Goal: Task Accomplishment & Management: Complete application form

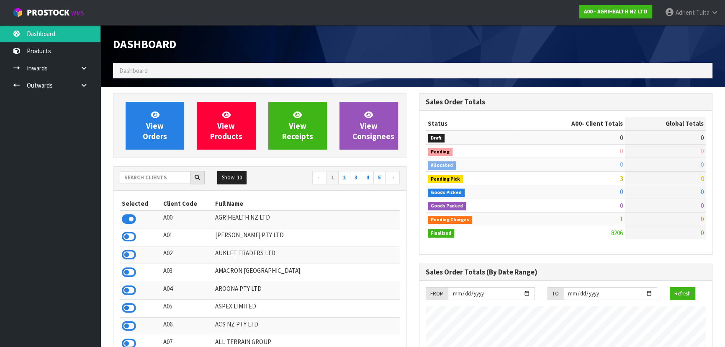
scroll to position [633, 306]
click at [178, 177] on input "text" at bounding box center [155, 177] width 71 height 13
type input "D00"
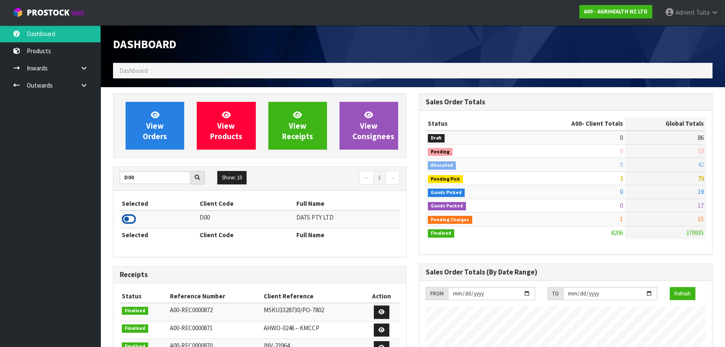
drag, startPoint x: 121, startPoint y: 218, endPoint x: 128, endPoint y: 213, distance: 8.3
click at [121, 218] on td at bounding box center [159, 219] width 78 height 18
click at [131, 213] on icon at bounding box center [129, 219] width 14 height 13
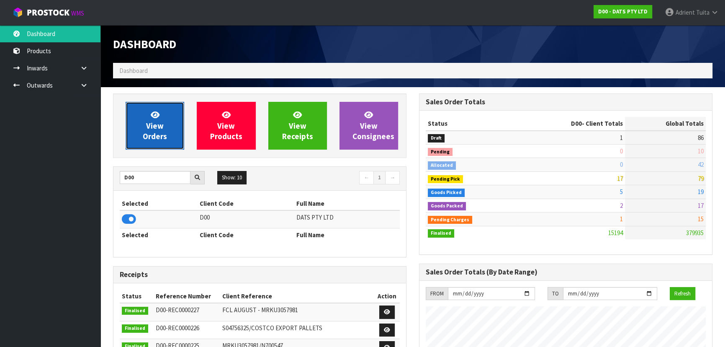
click at [150, 134] on span "View Orders" at bounding box center [155, 125] width 24 height 31
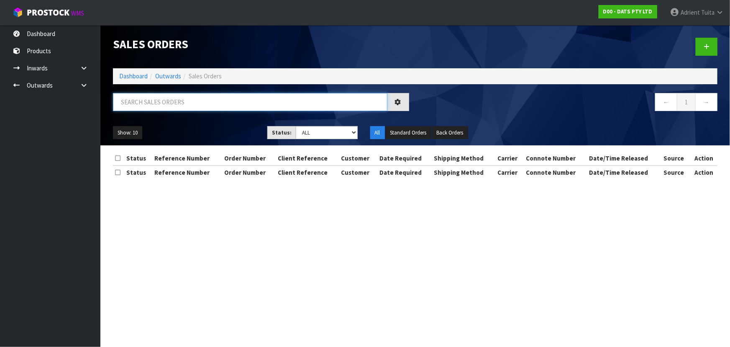
click at [180, 100] on input "text" at bounding box center [250, 102] width 275 height 18
type input "9201"
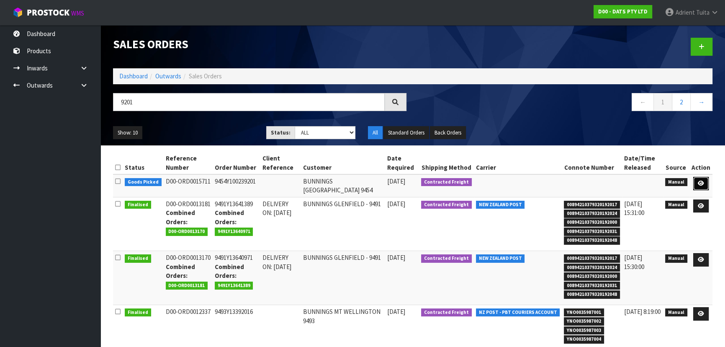
click at [701, 184] on icon at bounding box center [701, 182] width 6 height 5
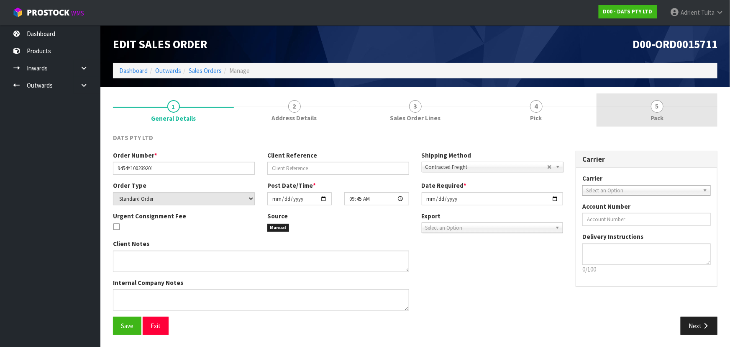
click at [660, 116] on span "Pack" at bounding box center [657, 117] width 13 height 9
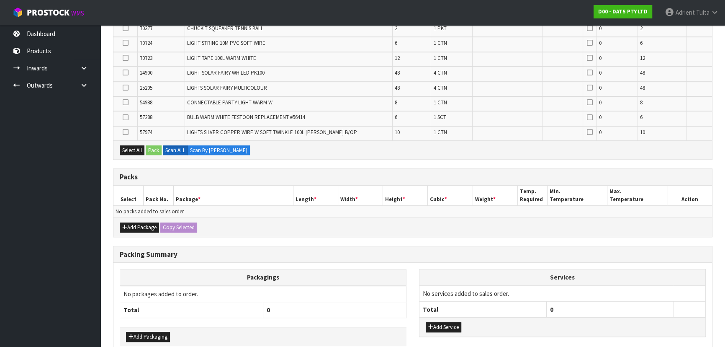
scroll to position [582, 0]
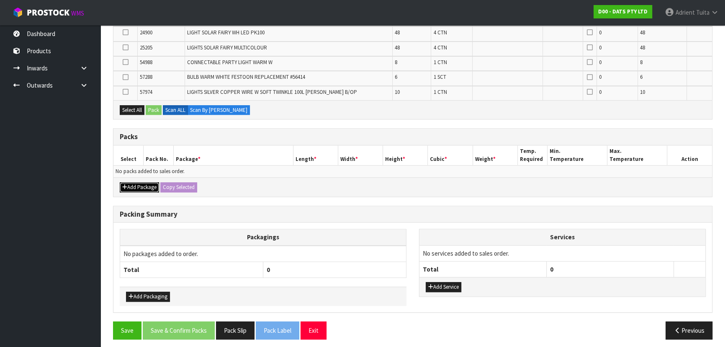
click at [125, 184] on icon "button" at bounding box center [124, 186] width 5 height 5
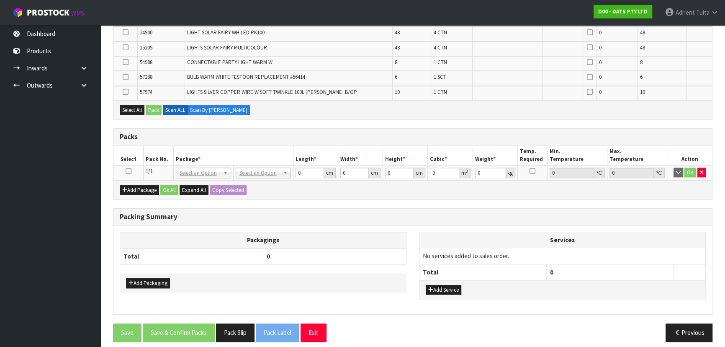
click at [128, 171] on icon at bounding box center [129, 171] width 6 height 0
click at [699, 170] on button "button" at bounding box center [701, 172] width 8 height 10
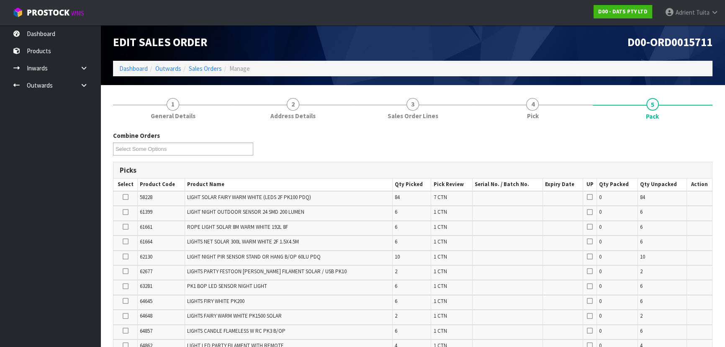
scroll to position [0, 0]
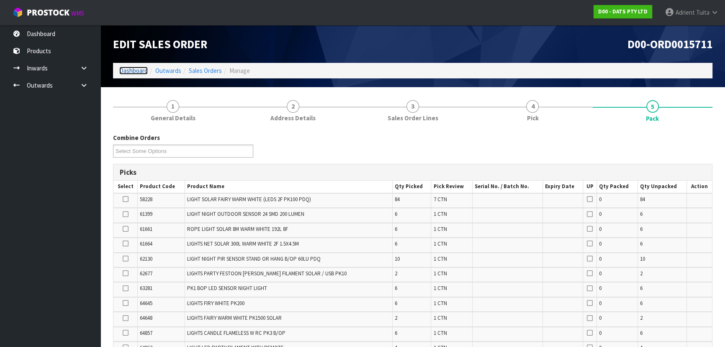
click at [139, 72] on link "Dashboard" at bounding box center [133, 71] width 28 height 8
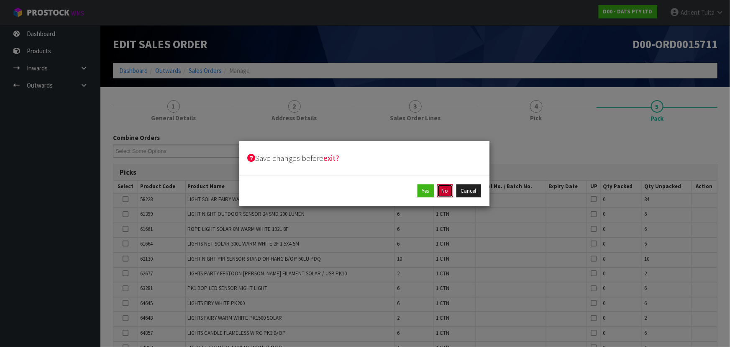
click at [445, 188] on button "No" at bounding box center [445, 190] width 16 height 13
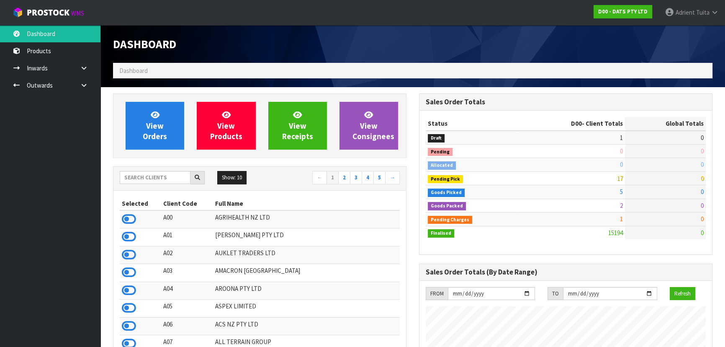
scroll to position [633, 306]
click at [136, 179] on input "text" at bounding box center [155, 177] width 71 height 13
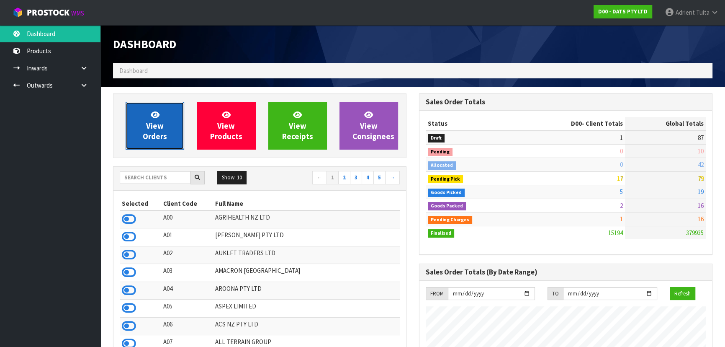
click at [150, 126] on span "View Orders" at bounding box center [155, 125] width 24 height 31
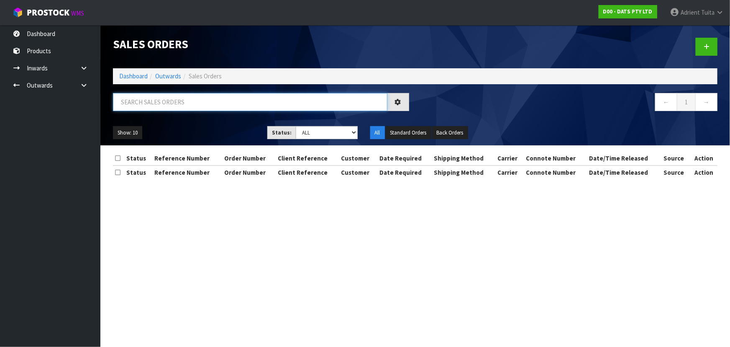
click at [159, 109] on input "text" at bounding box center [250, 102] width 275 height 18
type input "9201"
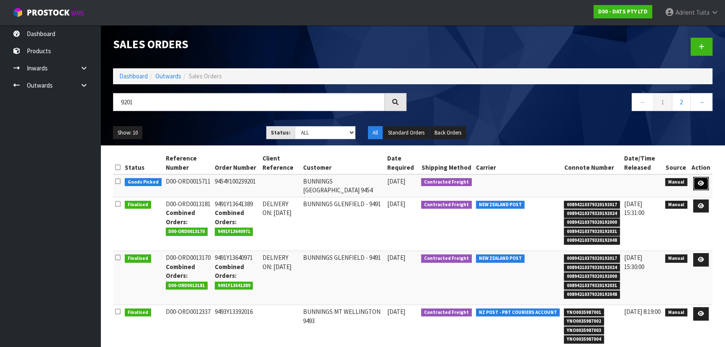
click at [696, 181] on link at bounding box center [700, 183] width 15 height 13
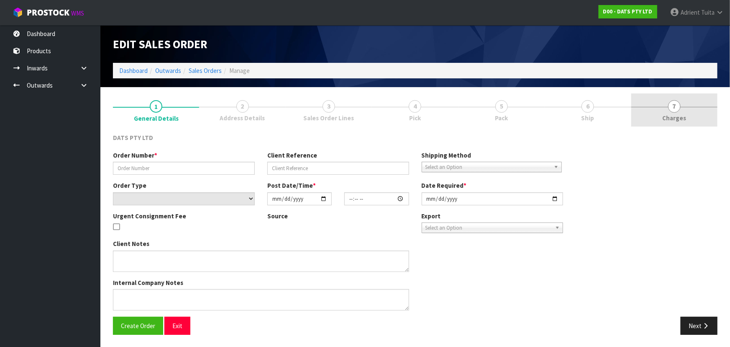
type input "9454Y100239201"
select select "number:0"
type input "2025-09-04"
type input "09:45:00.000"
type input "2025-09-04"
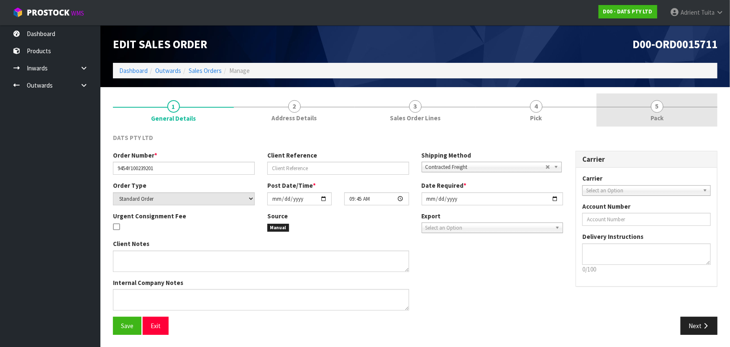
drag, startPoint x: 674, startPoint y: 122, endPoint x: 642, endPoint y: 110, distance: 34.2
click at [673, 122] on link "5 Pack" at bounding box center [657, 109] width 121 height 33
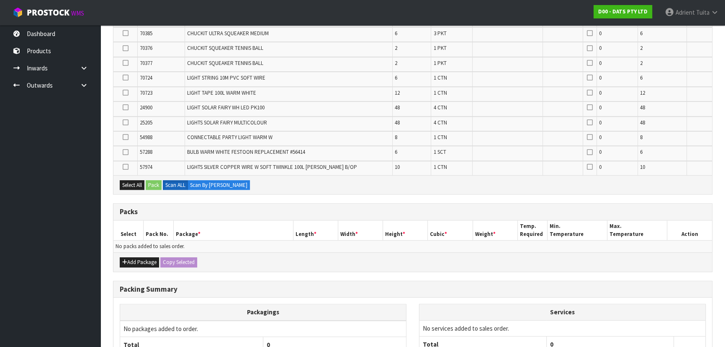
scroll to position [582, 0]
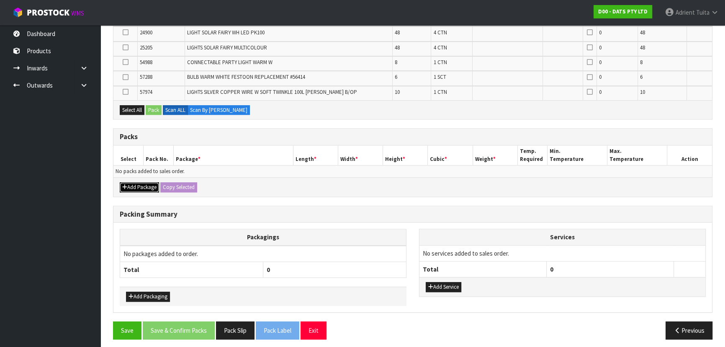
click at [128, 183] on button "Add Package" at bounding box center [139, 187] width 39 height 10
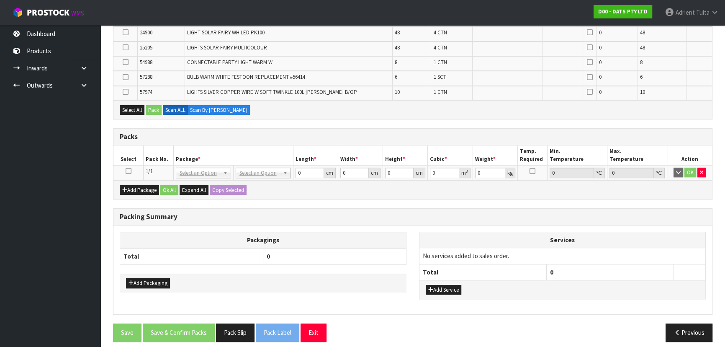
click at [126, 171] on icon at bounding box center [129, 171] width 6 height 0
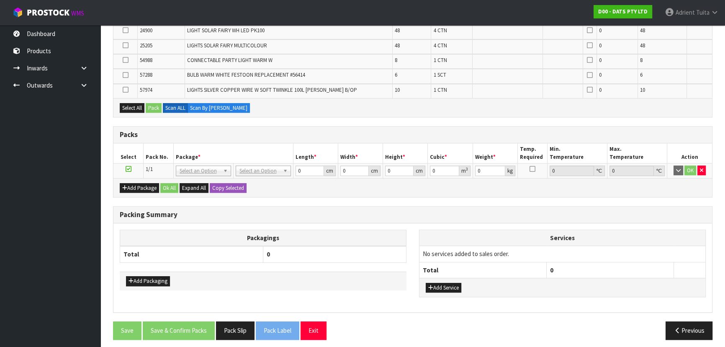
scroll to position [584, 0]
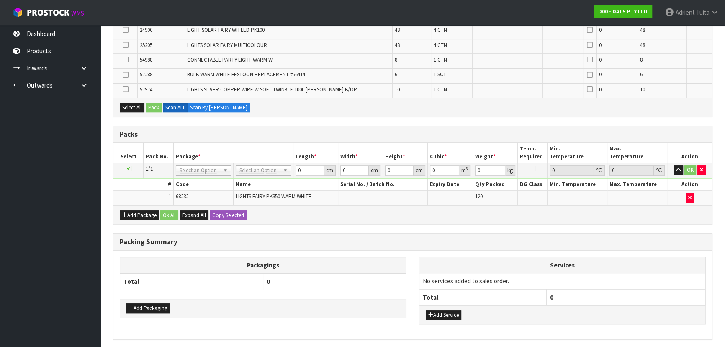
click at [0, 130] on ul "Dashboard Products Categories Serial Numbers Kitsets Packagings Inwards Purchas…" at bounding box center [50, 185] width 100 height 321
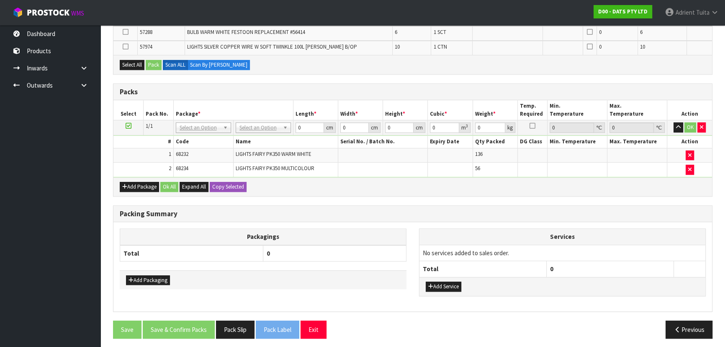
scroll to position [582, 0]
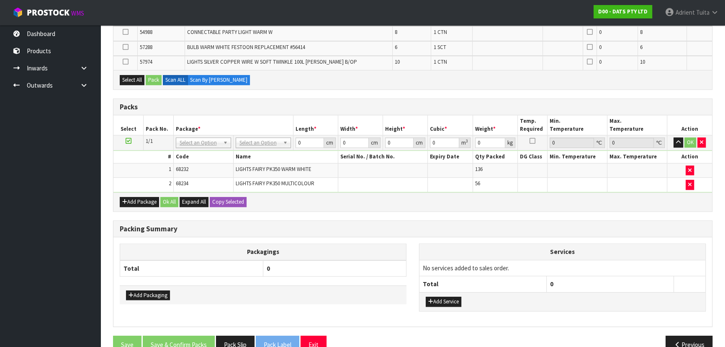
click at [66, 152] on ul "Dashboard Products Categories Serial Numbers Kitsets Packagings Inwards Purchas…" at bounding box center [50, 185] width 100 height 321
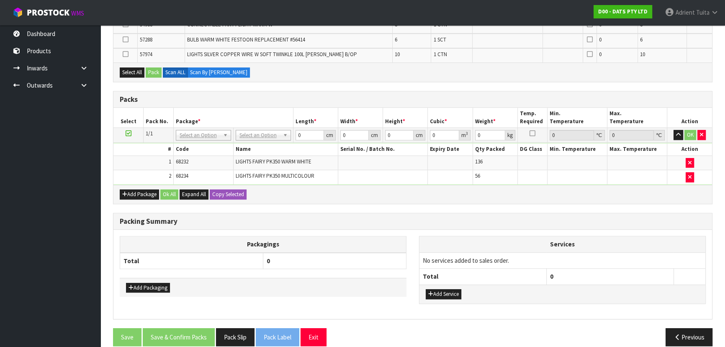
scroll to position [596, 0]
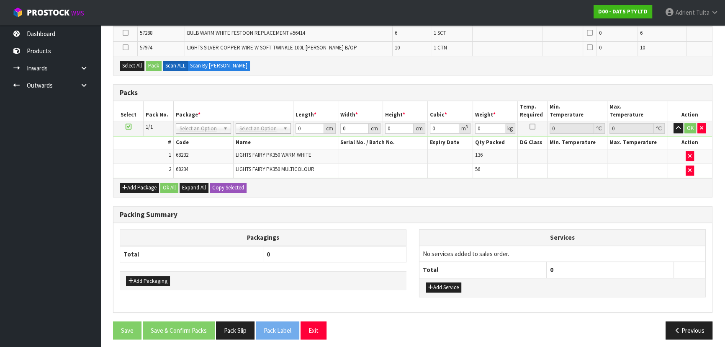
drag, startPoint x: 394, startPoint y: 204, endPoint x: 389, endPoint y: 198, distance: 7.8
click at [393, 206] on div "Packing Summary" at bounding box center [412, 214] width 599 height 17
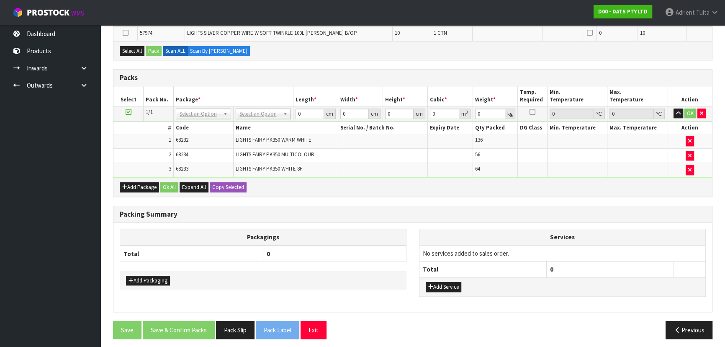
scroll to position [582, 0]
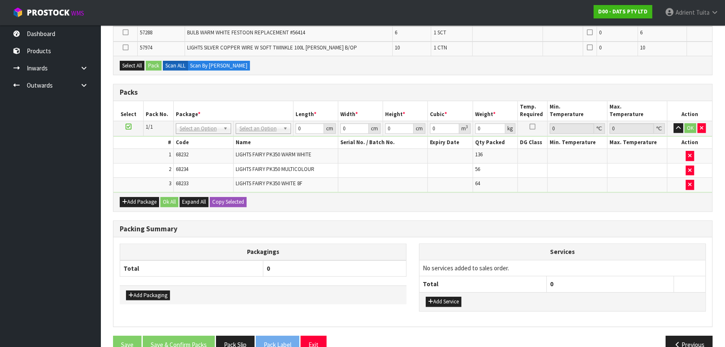
click at [12, 146] on ul "Dashboard Products Categories Serial Numbers Kitsets Packagings Inwards Purchas…" at bounding box center [50, 185] width 100 height 321
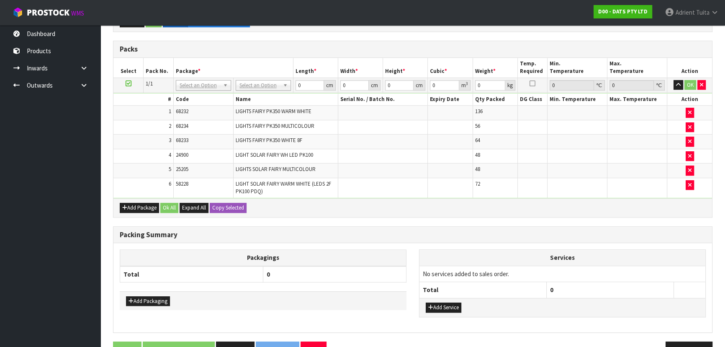
scroll to position [581, 0]
click at [688, 182] on icon "button" at bounding box center [689, 184] width 3 height 5
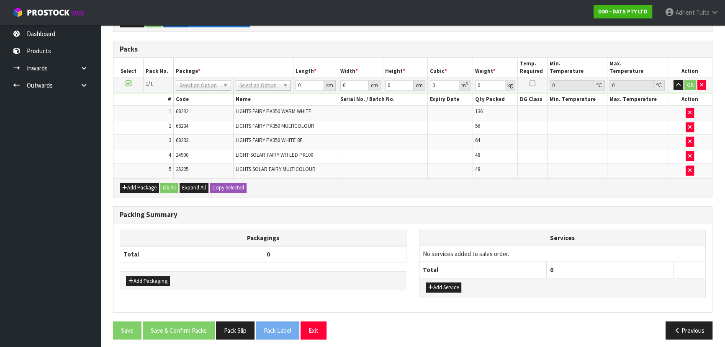
click at [684, 165] on td at bounding box center [689, 170] width 45 height 14
click at [686, 165] on button "button" at bounding box center [690, 170] width 8 height 10
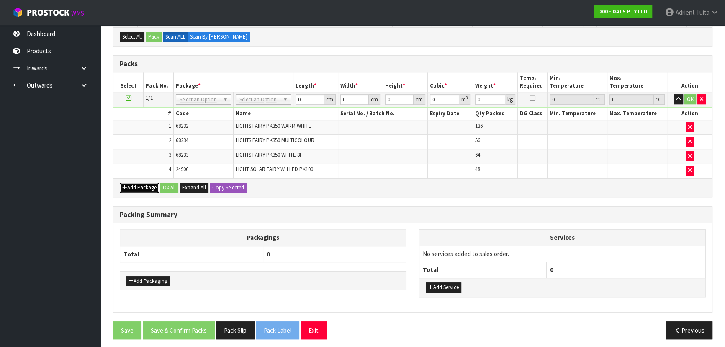
click at [122, 182] on button "Add Package" at bounding box center [139, 187] width 39 height 10
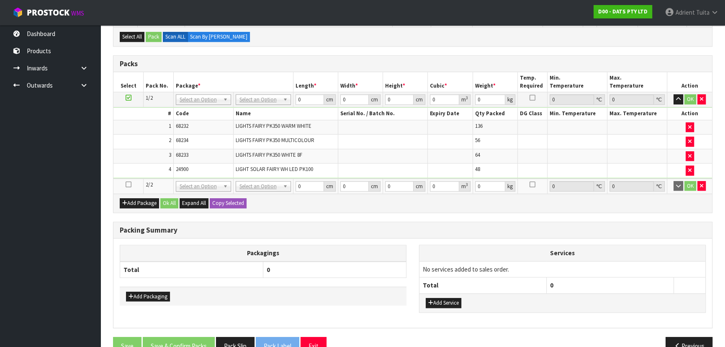
click at [129, 187] on td at bounding box center [128, 185] width 30 height 15
click at [130, 184] on icon at bounding box center [129, 184] width 6 height 0
click at [702, 183] on icon "button" at bounding box center [701, 185] width 3 height 5
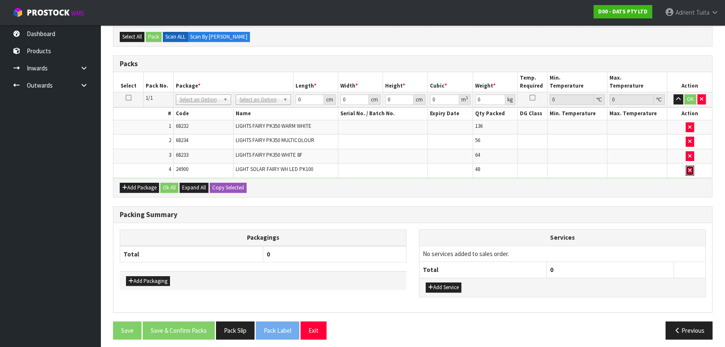
click at [691, 169] on button "button" at bounding box center [690, 170] width 8 height 10
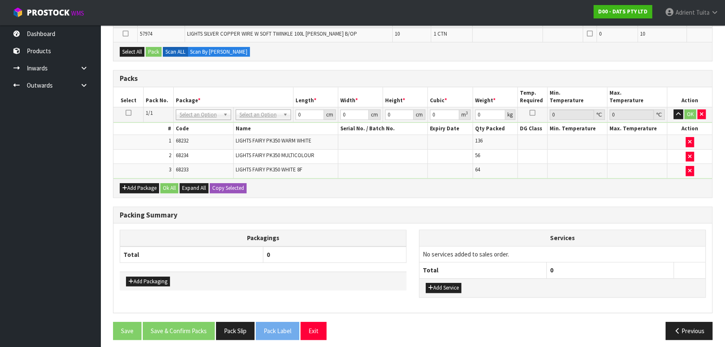
scroll to position [596, 0]
click at [447, 206] on div "Packing Summary Packagings Total 0 Add Packaging Services No services added to …" at bounding box center [412, 259] width 599 height 106
click at [129, 112] on icon at bounding box center [129, 112] width 6 height 0
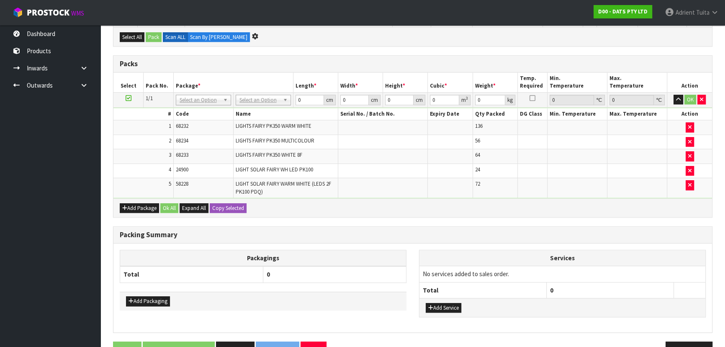
scroll to position [596, 0]
click at [127, 203] on button "Add Package" at bounding box center [139, 208] width 39 height 10
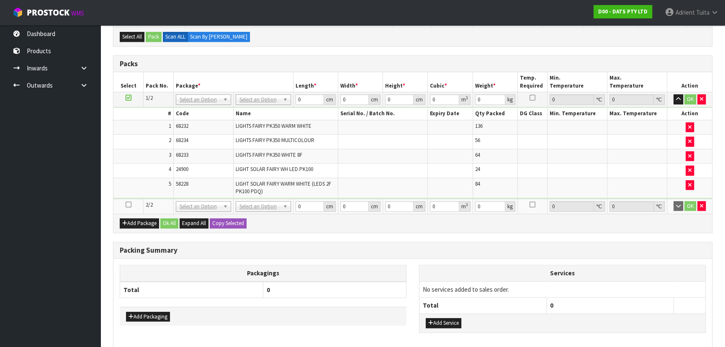
click at [127, 198] on td at bounding box center [128, 205] width 30 height 15
click at [127, 204] on icon at bounding box center [129, 204] width 6 height 0
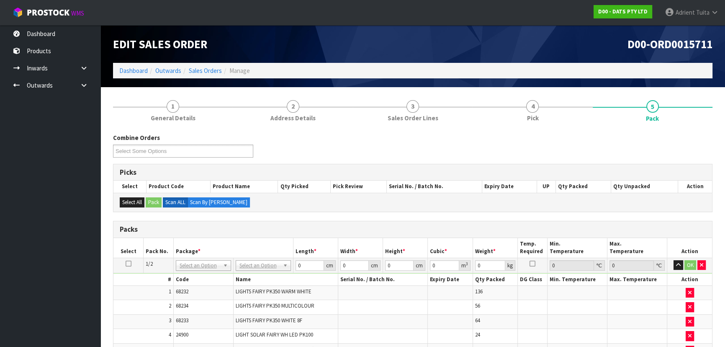
scroll to position [190, 0]
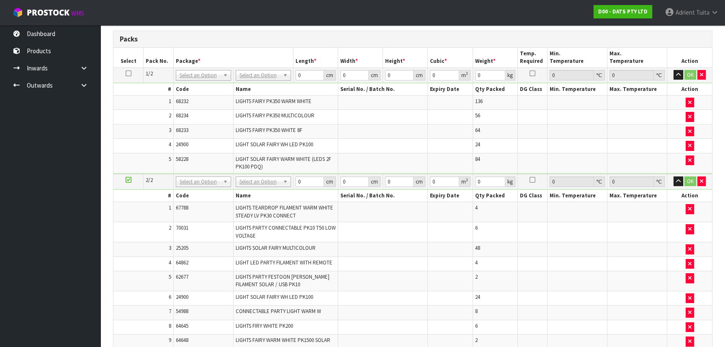
click at [5, 159] on ul "Dashboard Products Categories Serial Numbers Kitsets Packagings Inwards Purchas…" at bounding box center [50, 185] width 100 height 321
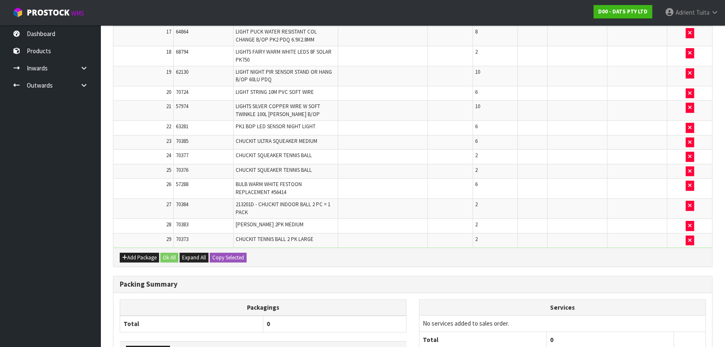
scroll to position [711, 0]
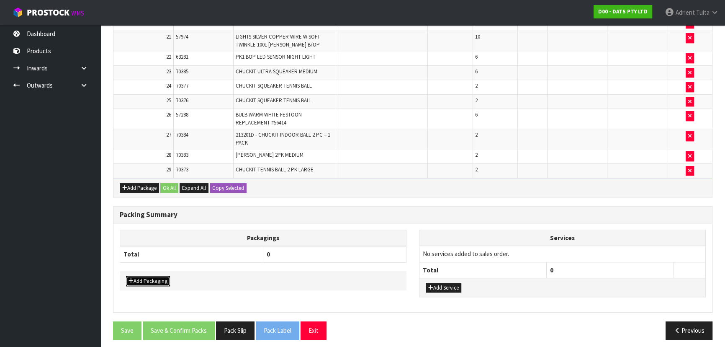
click at [133, 279] on button "Add Packaging" at bounding box center [148, 281] width 44 height 10
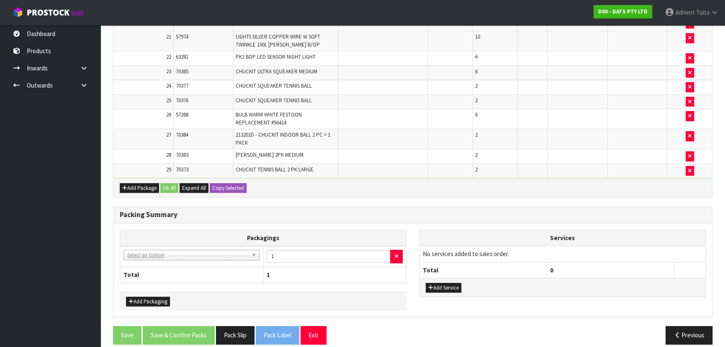
click at [148, 255] on td "NONE - No Packaging Cartons 007-001 - PLT GEN120 (1200 X 1000) 007-002 - PLT ON…" at bounding box center [191, 256] width 143 height 21
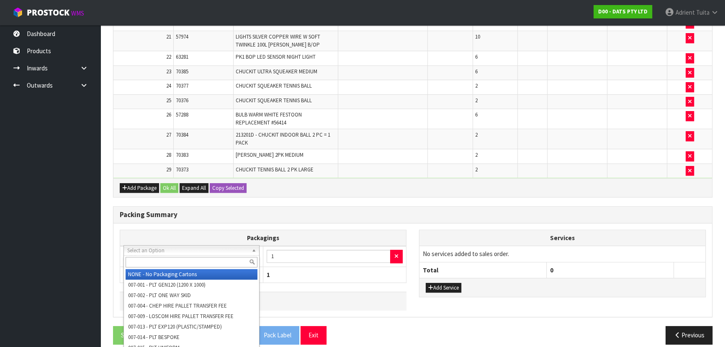
click at [151, 257] on input "text" at bounding box center [192, 262] width 132 height 10
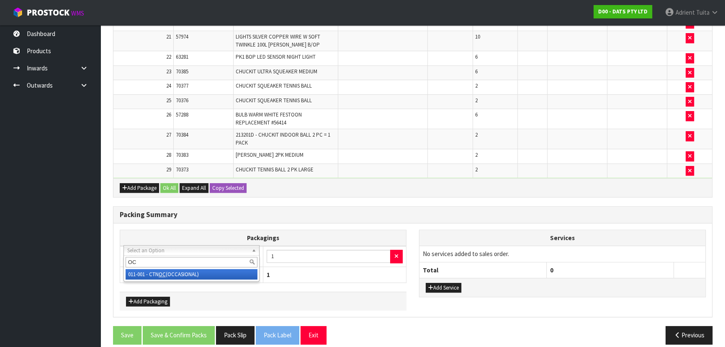
type input "OC"
click at [154, 281] on div "Packagings NONE - No Packaging Cartons 007-001 - PLT GEN120 (1200 X 1000) 007-0…" at bounding box center [263, 260] width 287 height 62
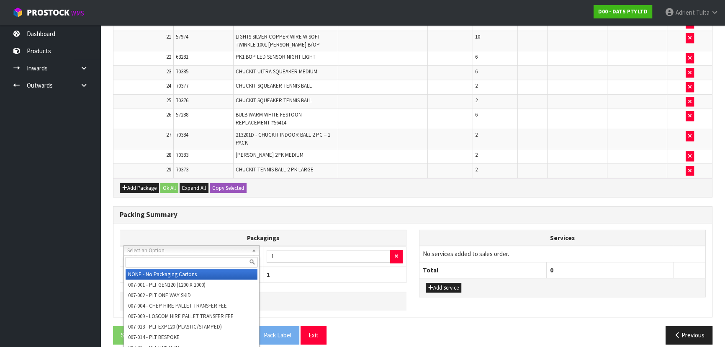
click at [174, 262] on input "text" at bounding box center [192, 262] width 132 height 10
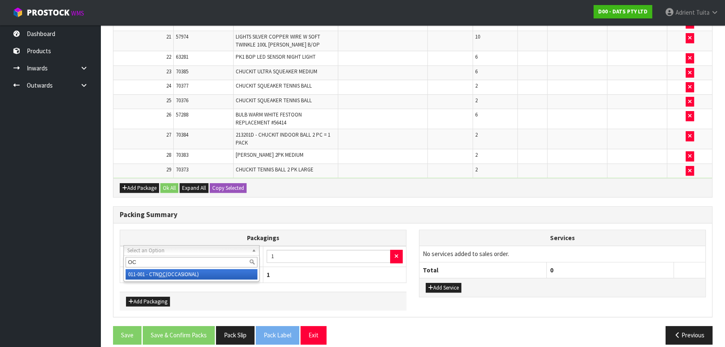
type input "OC"
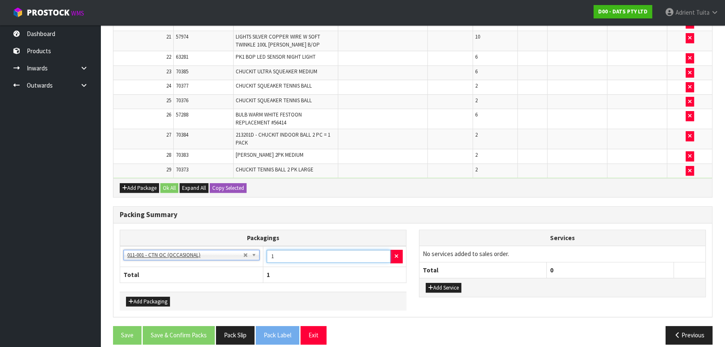
click at [289, 249] on input "1" at bounding box center [329, 255] width 124 height 13
type input "2"
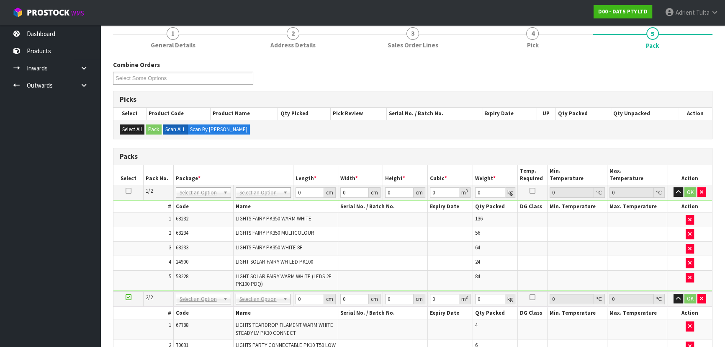
scroll to position [69, 0]
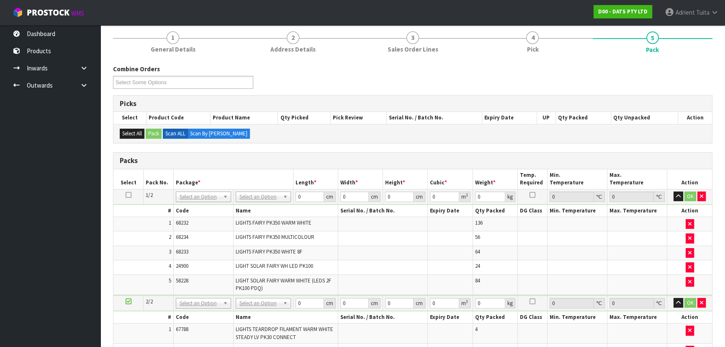
drag, startPoint x: 249, startPoint y: 191, endPoint x: 249, endPoint y: 205, distance: 13.4
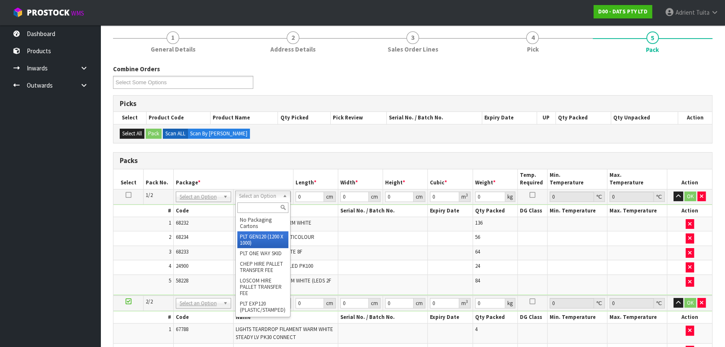
type input "2"
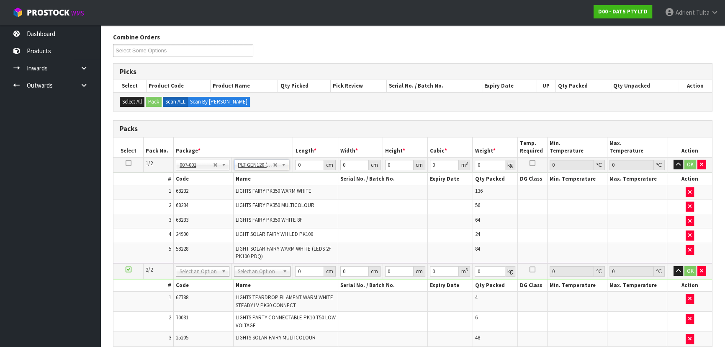
scroll to position [145, 0]
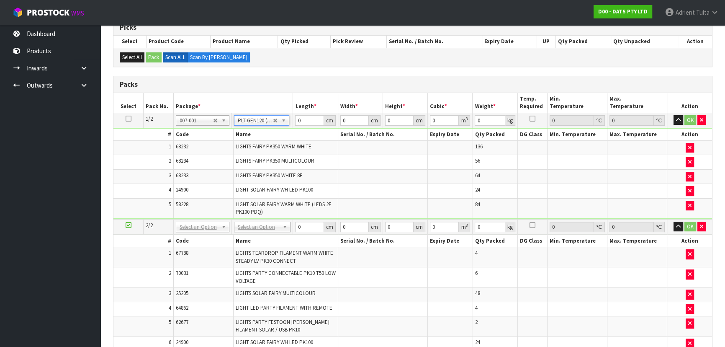
type input "120"
type input "100"
type input "183.44"
click at [258, 231] on td "No Packaging Cartons PLT GEN120 (1200 X 1000) PLT ONE WAY SKID CHEP HIRE PALLET…" at bounding box center [262, 226] width 62 height 15
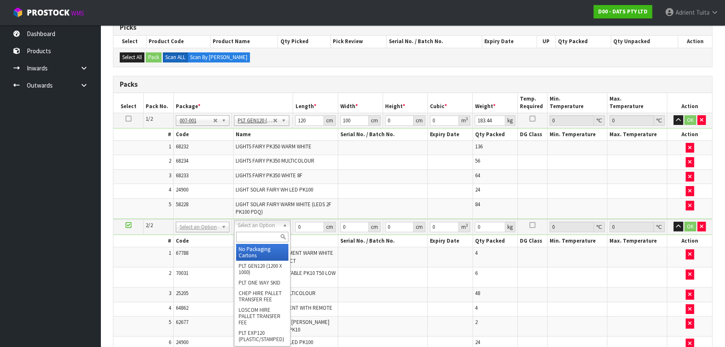
drag, startPoint x: 261, startPoint y: 224, endPoint x: 259, endPoint y: 252, distance: 28.1
type input "2"
type input "120"
type input "100"
type input "104.35"
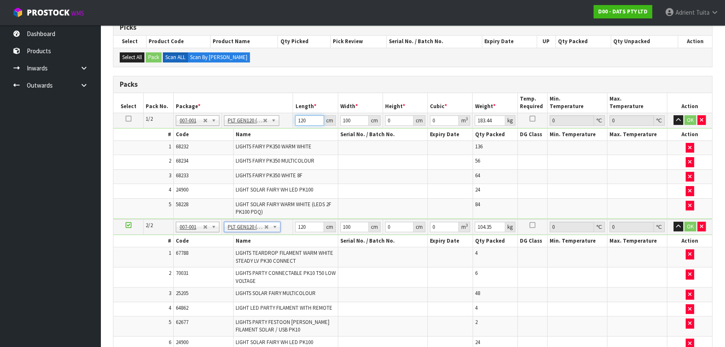
click at [297, 121] on input "120" at bounding box center [309, 120] width 28 height 10
type input "1"
type input "0.012"
type input "17"
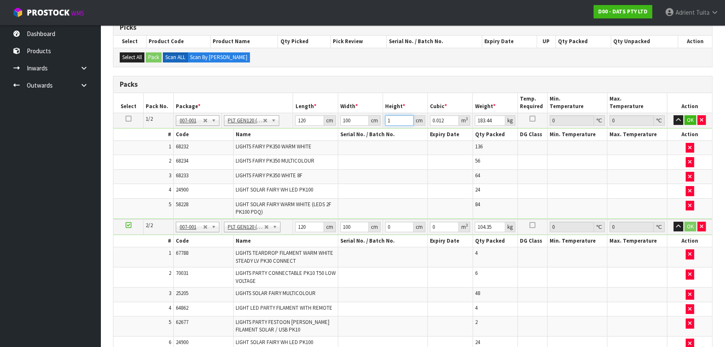
type input "0.204"
type input "170"
type input "2.04"
type input "170"
type input "186"
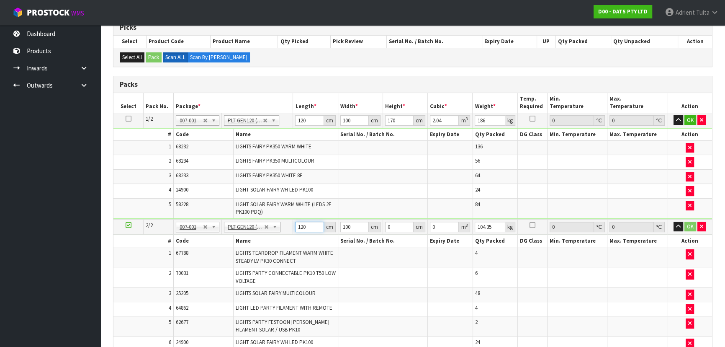
click at [299, 227] on input "120" at bounding box center [309, 226] width 28 height 10
type input "110"
type input "108"
type input "1"
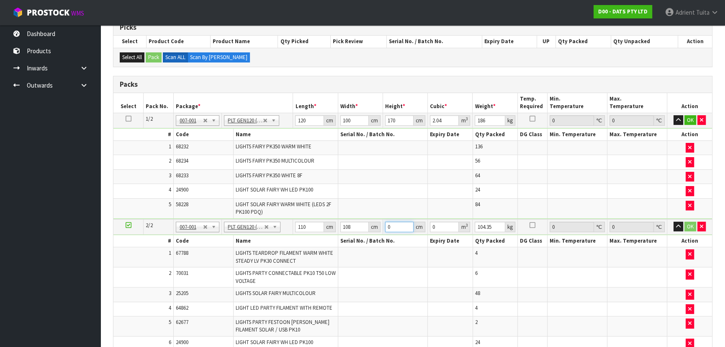
type input "0.01188"
type input "10"
type input "0.1188"
type input "101"
type input "1.19988"
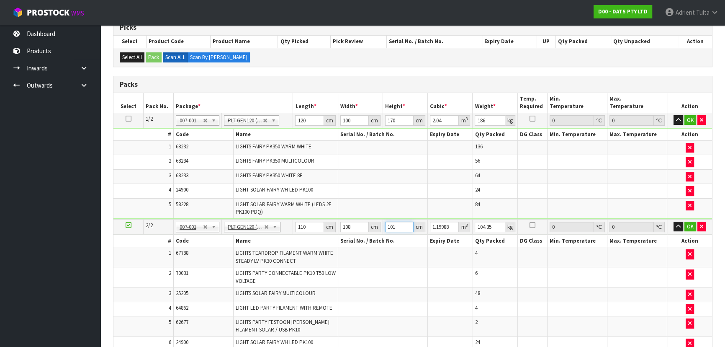
type input "101"
type input "108"
click at [687, 119] on button "OK" at bounding box center [690, 120] width 12 height 10
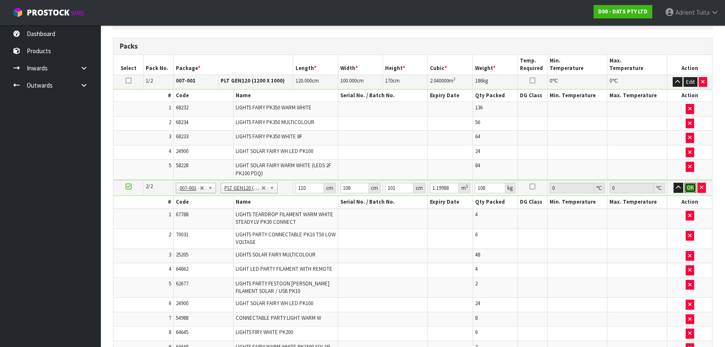
click at [691, 185] on button "OK" at bounding box center [690, 187] width 12 height 10
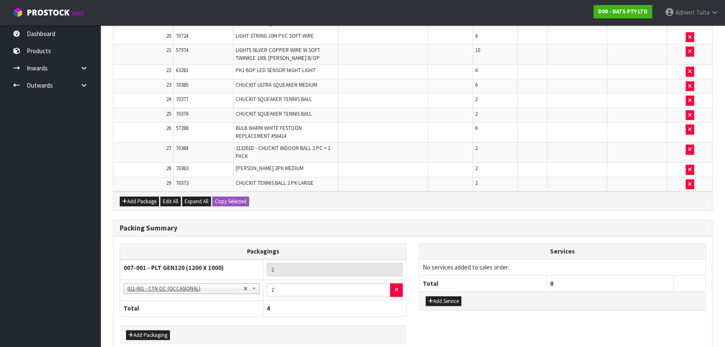
scroll to position [734, 0]
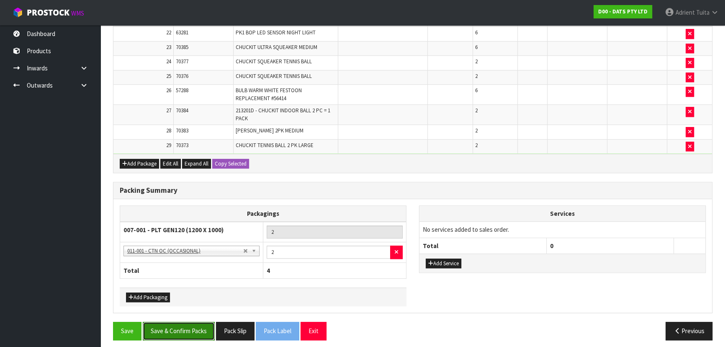
click at [195, 321] on button "Save & Confirm Packs" at bounding box center [179, 330] width 72 height 18
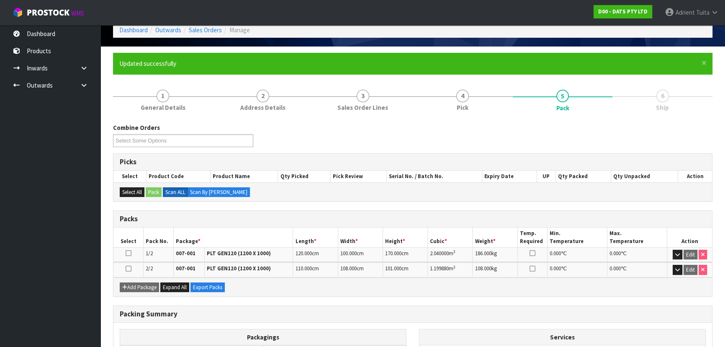
scroll to position [149, 0]
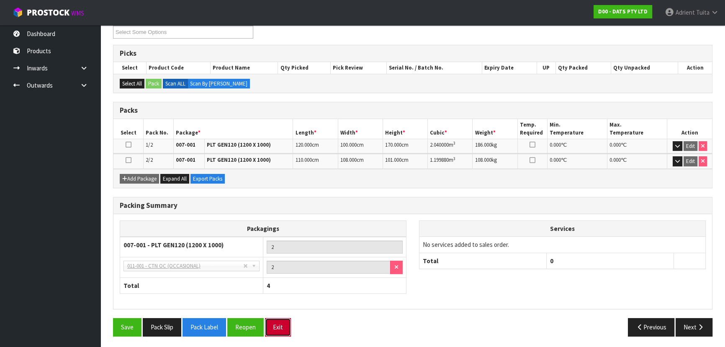
click at [278, 321] on button "Exit" at bounding box center [278, 327] width 26 height 18
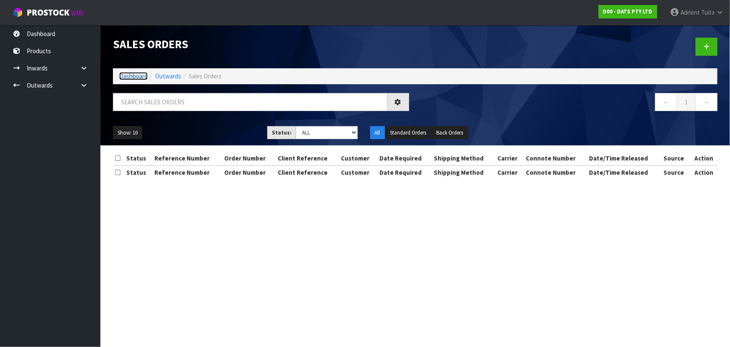
click at [133, 76] on link "Dashboard" at bounding box center [133, 76] width 28 height 8
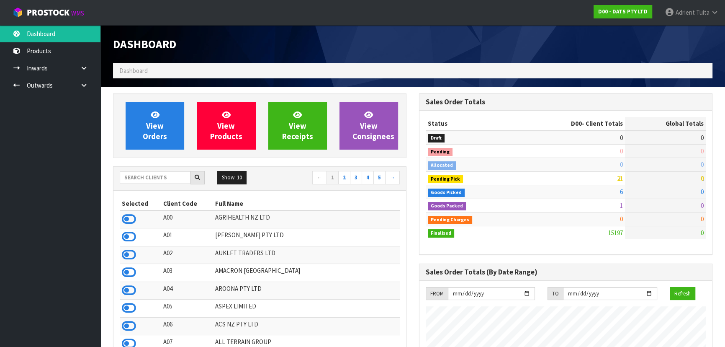
scroll to position [642, 306]
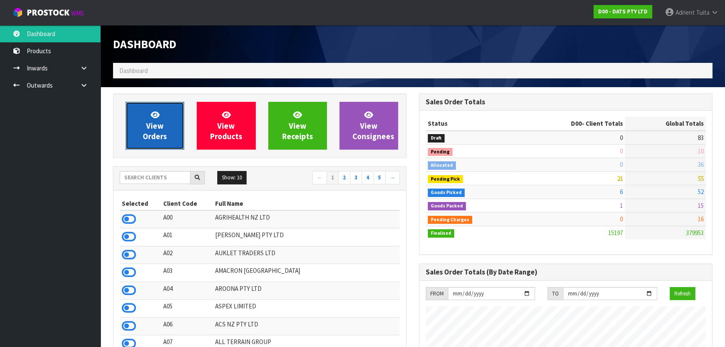
click at [149, 113] on link "View Orders" at bounding box center [155, 126] width 59 height 48
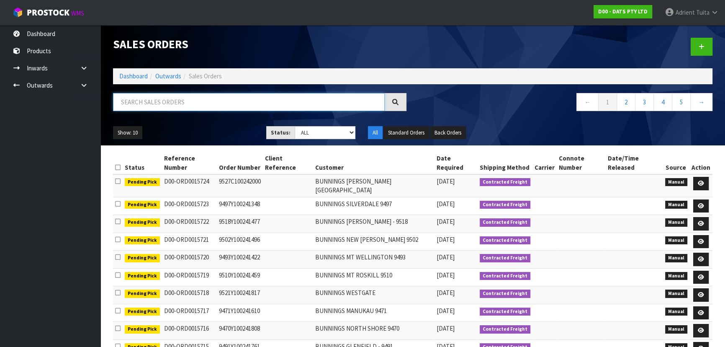
click at [154, 103] on input "text" at bounding box center [249, 102] width 272 height 18
type input "9290"
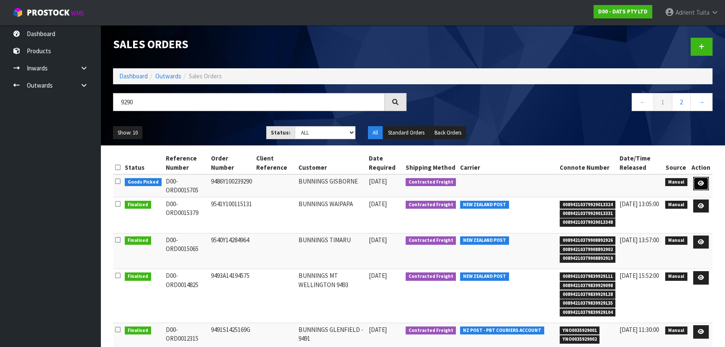
click at [699, 186] on link at bounding box center [700, 183] width 15 height 13
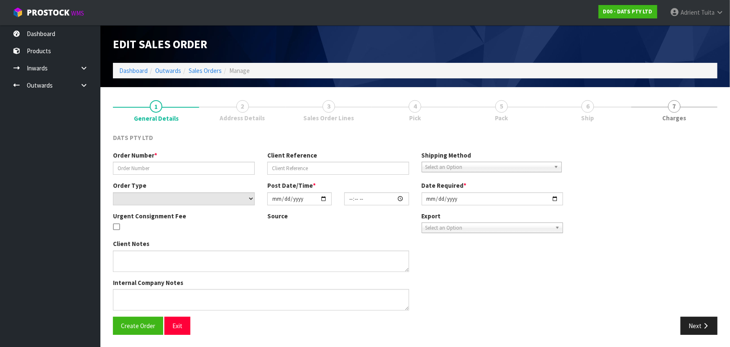
type input "9486Y100239290"
select select "number:0"
type input "2025-09-04"
type input "09:30:00.000"
type input "2025-09-04"
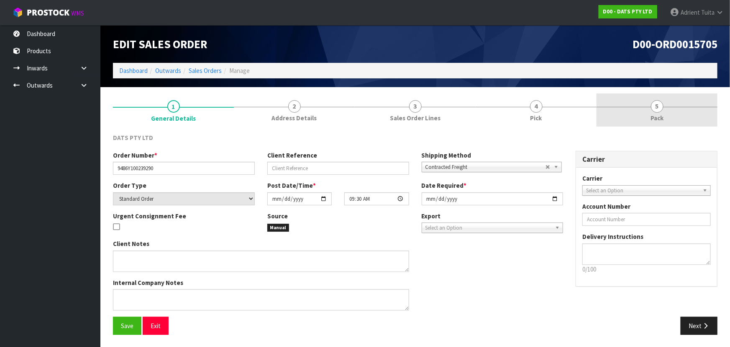
click at [662, 111] on link "5 Pack" at bounding box center [657, 109] width 121 height 33
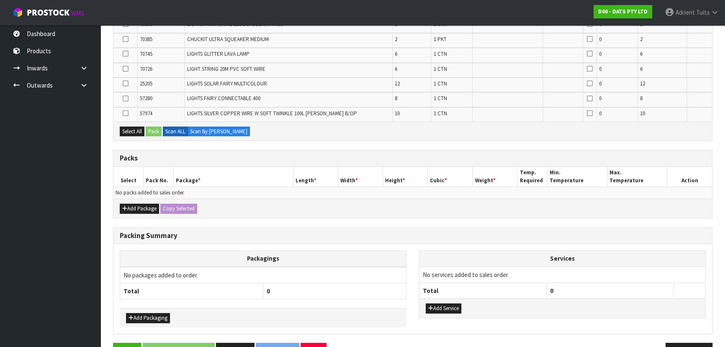
scroll to position [346, 0]
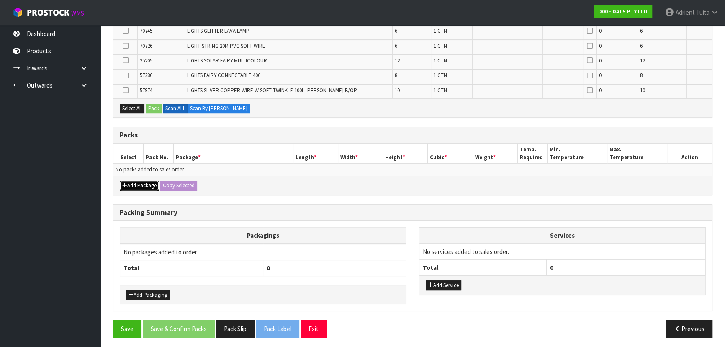
click at [133, 180] on button "Add Package" at bounding box center [139, 185] width 39 height 10
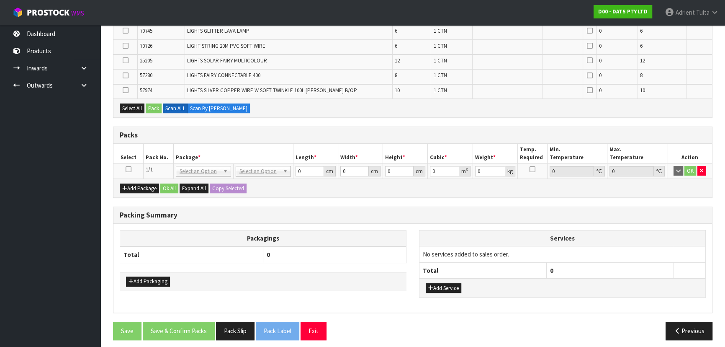
click at [130, 169] on icon at bounding box center [129, 169] width 6 height 0
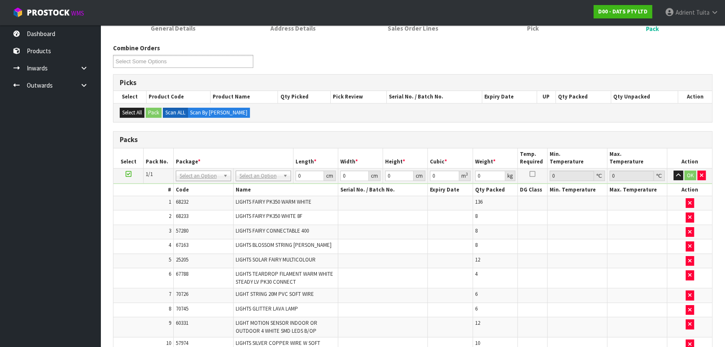
scroll to position [77, 0]
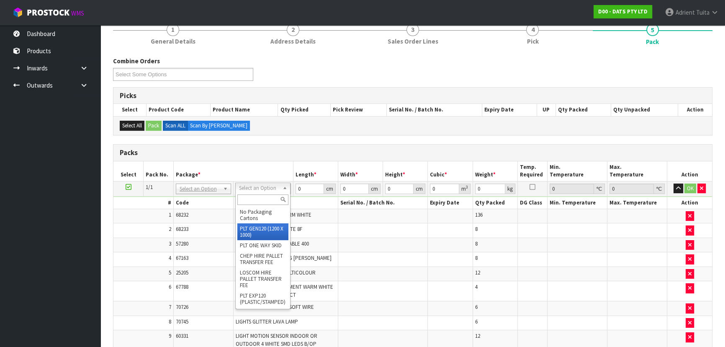
type input "120"
type input "100"
type input "144.85"
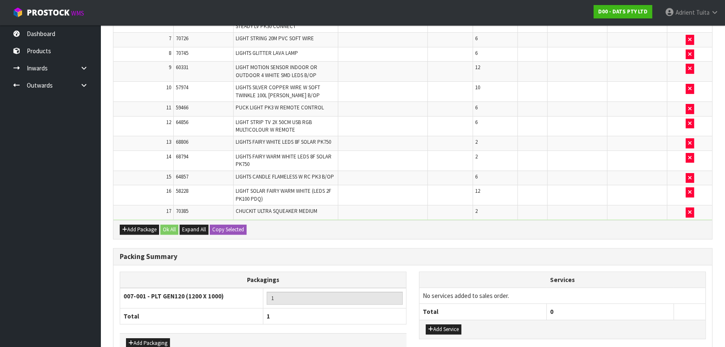
scroll to position [393, 0]
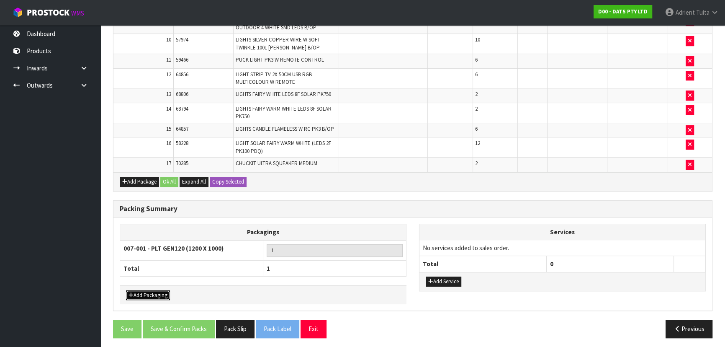
click at [157, 290] on button "Add Packaging" at bounding box center [148, 295] width 44 height 10
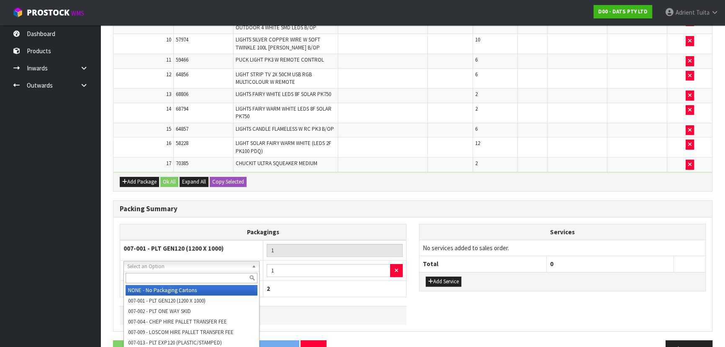
click at [165, 277] on input "text" at bounding box center [192, 277] width 132 height 10
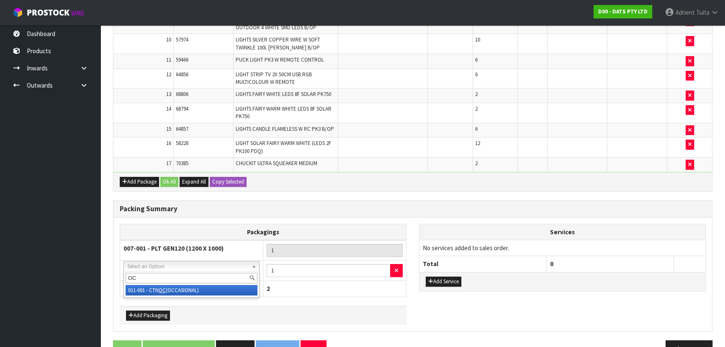
type input "OC"
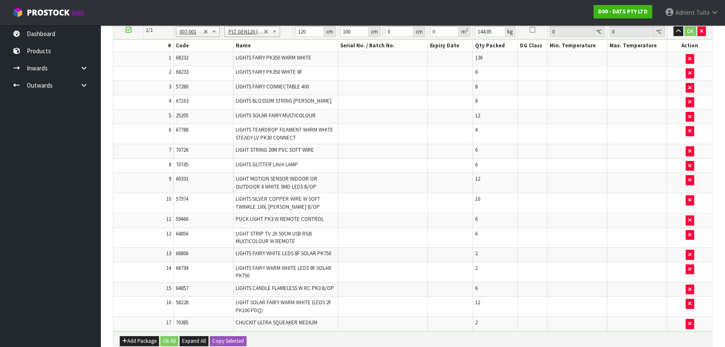
scroll to position [126, 0]
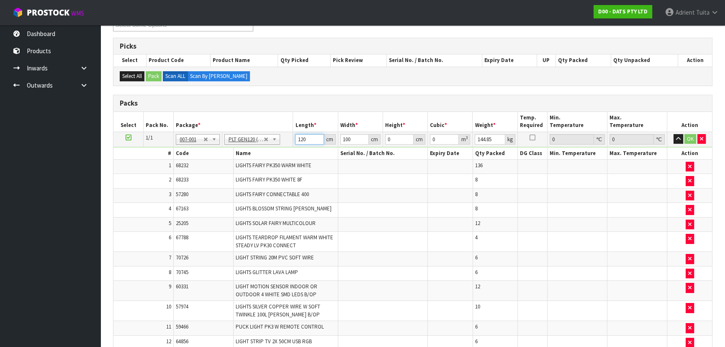
click at [301, 140] on input "120" at bounding box center [309, 139] width 28 height 10
type input "113"
type input "1"
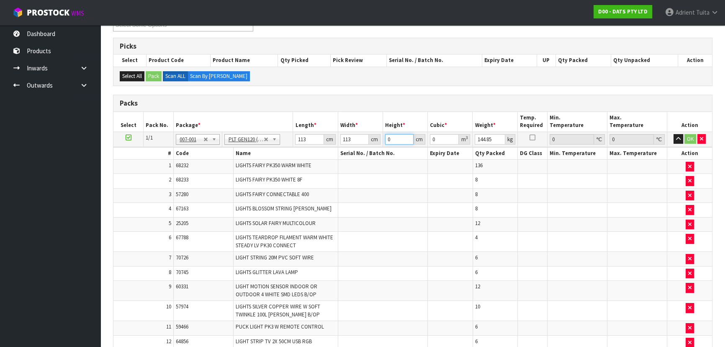
type input "0.012769"
type input "12"
type input "0.153228"
type input "128"
type input "1.634432"
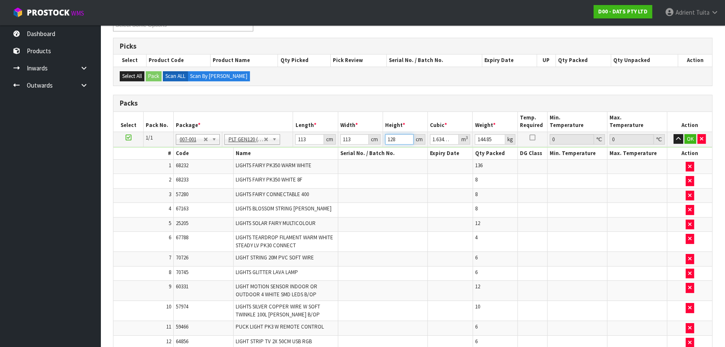
type input "128"
type input "147"
click at [693, 136] on button "OK" at bounding box center [690, 139] width 12 height 10
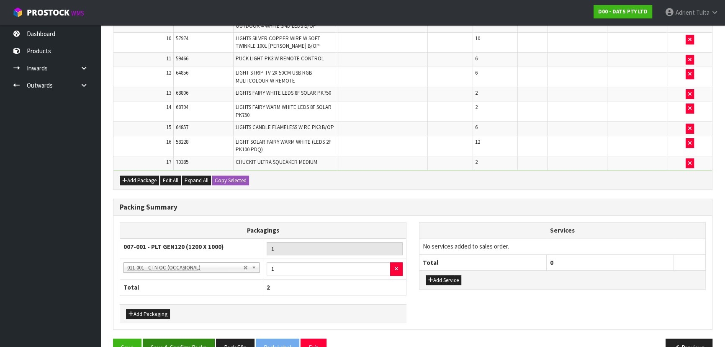
scroll to position [412, 0]
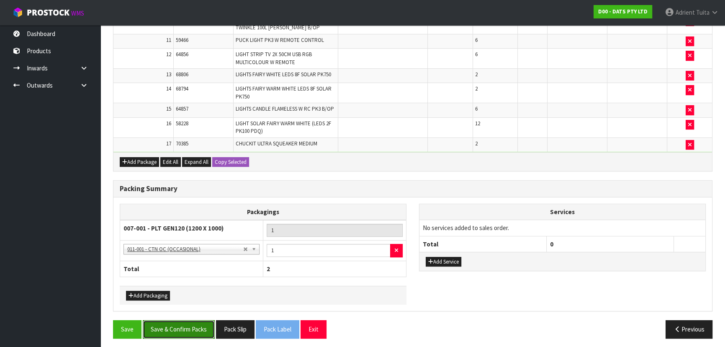
click at [171, 331] on button "Save & Confirm Packs" at bounding box center [179, 329] width 72 height 18
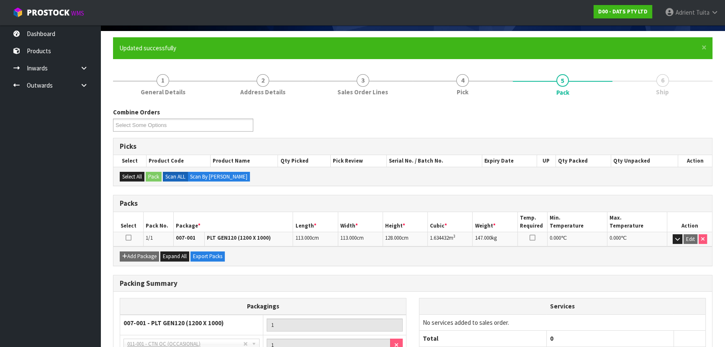
scroll to position [0, 0]
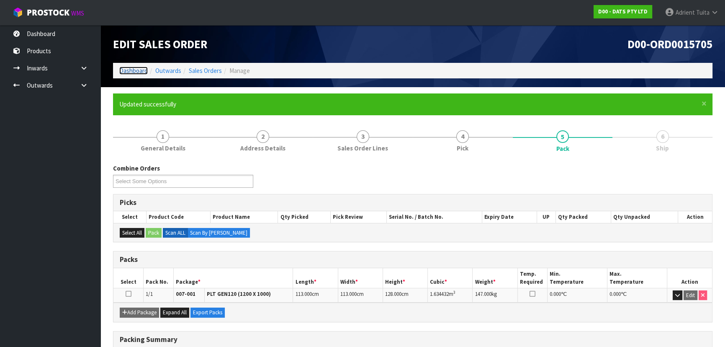
click at [141, 71] on link "Dashboard" at bounding box center [133, 71] width 28 height 8
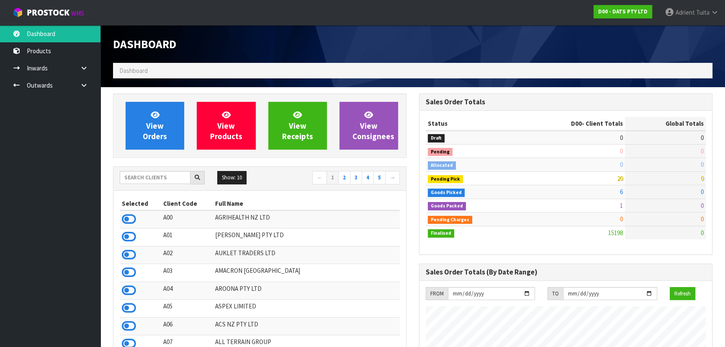
scroll to position [642, 306]
click at [159, 184] on div at bounding box center [162, 177] width 85 height 13
click at [168, 180] on input "text" at bounding box center [155, 177] width 71 height 13
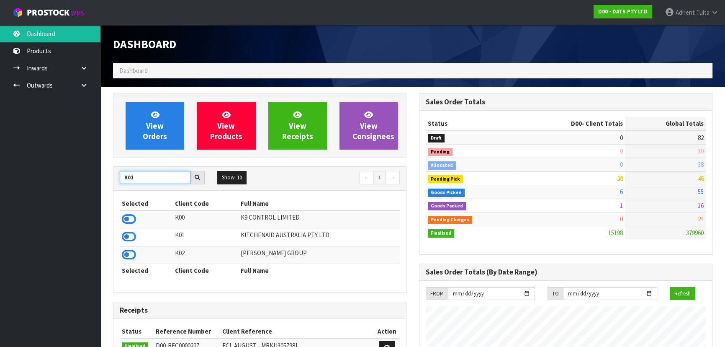
type input "K01"
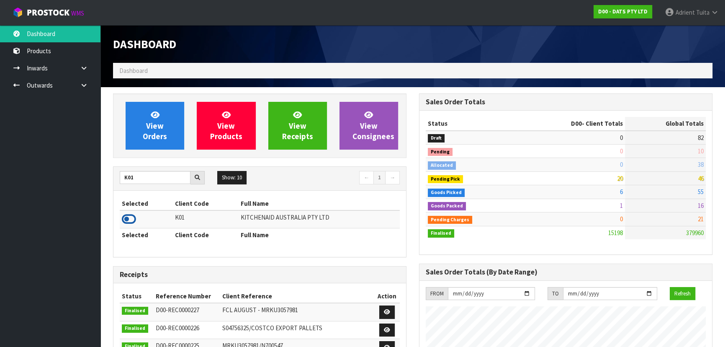
click at [123, 216] on icon at bounding box center [129, 219] width 14 height 13
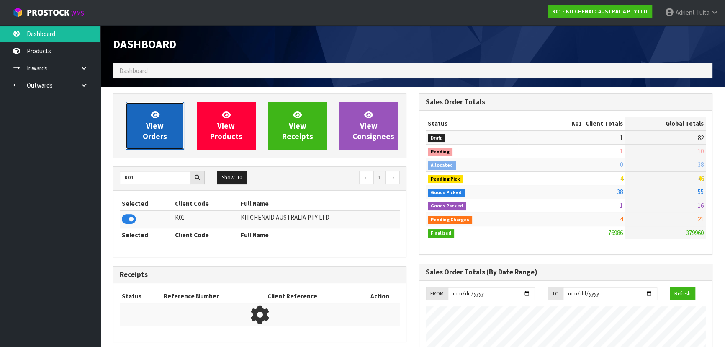
scroll to position [633, 306]
click at [144, 129] on link "View Orders" at bounding box center [155, 126] width 59 height 48
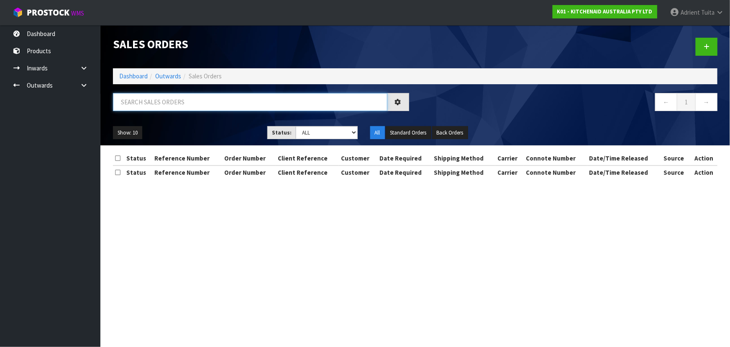
click at [160, 103] on input "text" at bounding box center [250, 102] width 275 height 18
type input "2553"
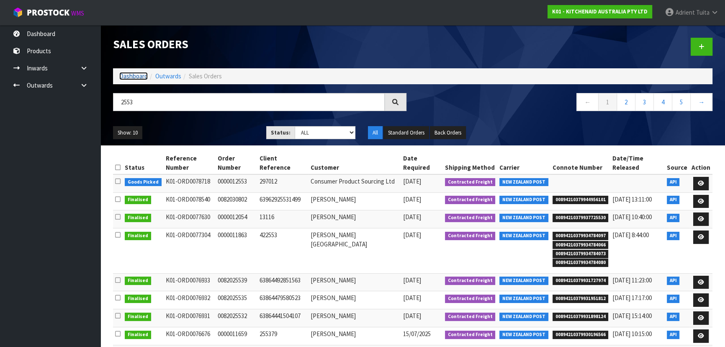
click at [139, 73] on link "Dashboard" at bounding box center [133, 76] width 28 height 8
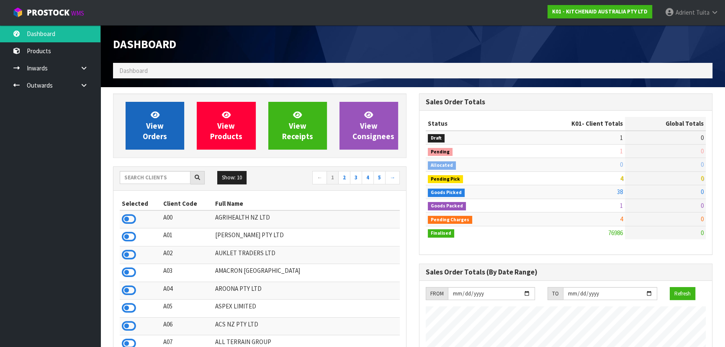
scroll to position [633, 306]
click at [140, 140] on link "View Orders" at bounding box center [155, 126] width 59 height 48
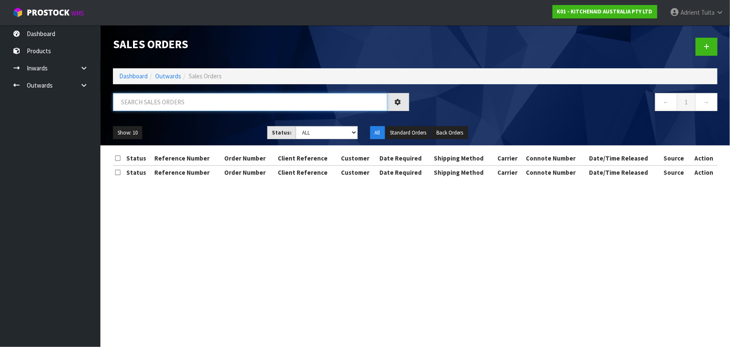
click at [154, 105] on input "text" at bounding box center [250, 102] width 275 height 18
type input "2553"
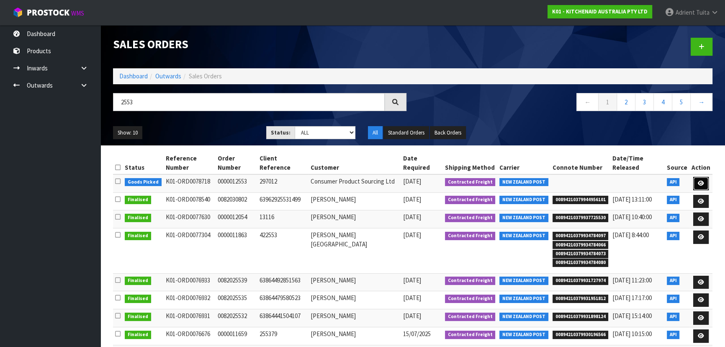
click at [698, 178] on link at bounding box center [700, 183] width 15 height 13
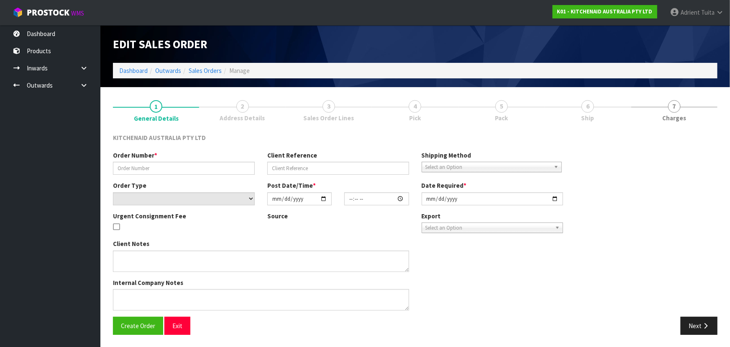
type input "0000012553"
type input "297012"
select select "number:0"
type input "2025-09-03"
type input "19:33:07.000"
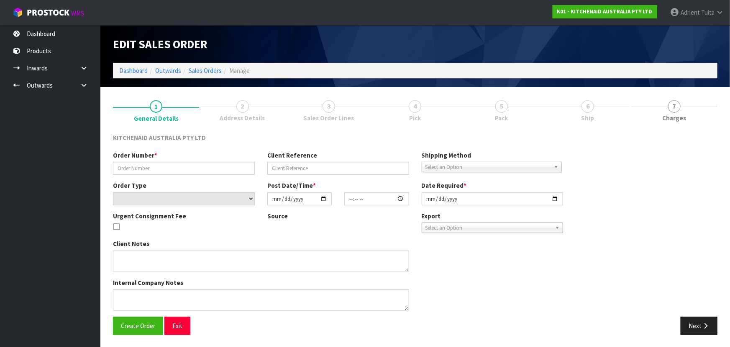
type input "2025-09-03"
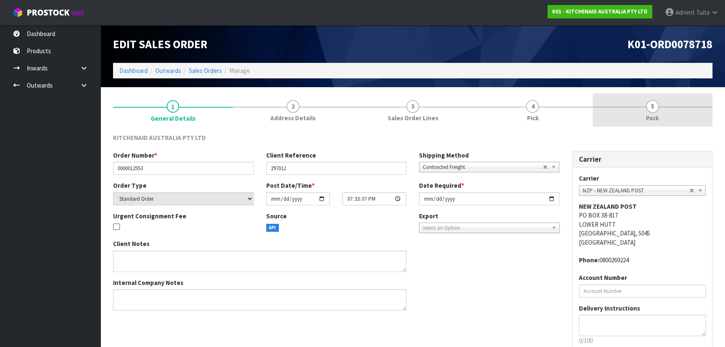
click at [667, 123] on link "5 Pack" at bounding box center [653, 109] width 120 height 33
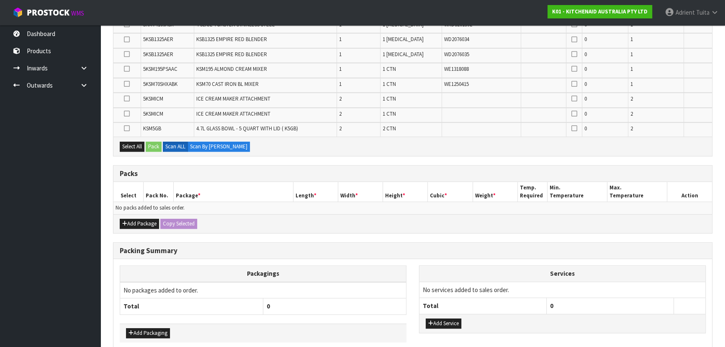
scroll to position [553, 0]
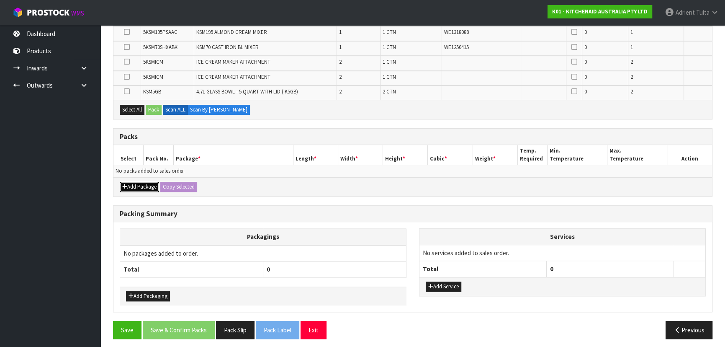
click at [133, 185] on button "Add Package" at bounding box center [139, 187] width 39 height 10
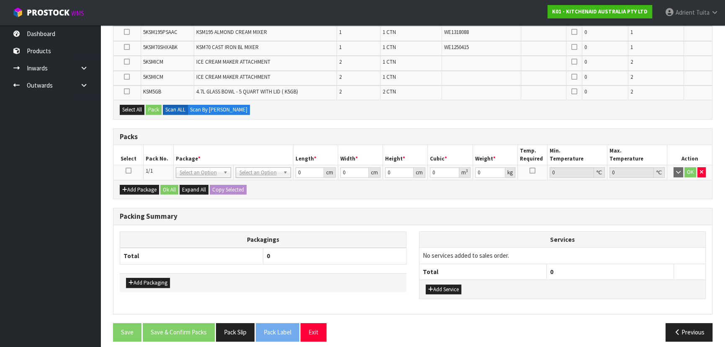
click at [126, 170] on icon at bounding box center [129, 170] width 6 height 0
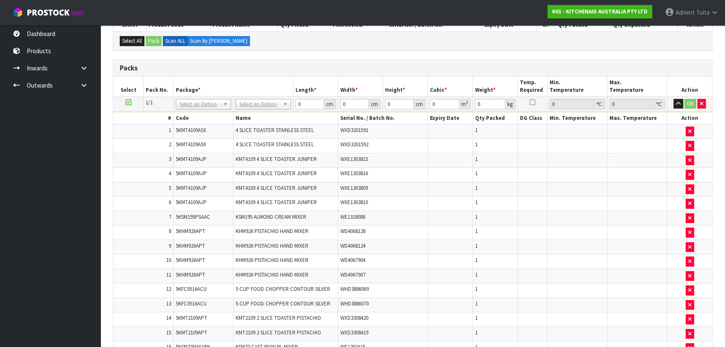
scroll to position [104, 0]
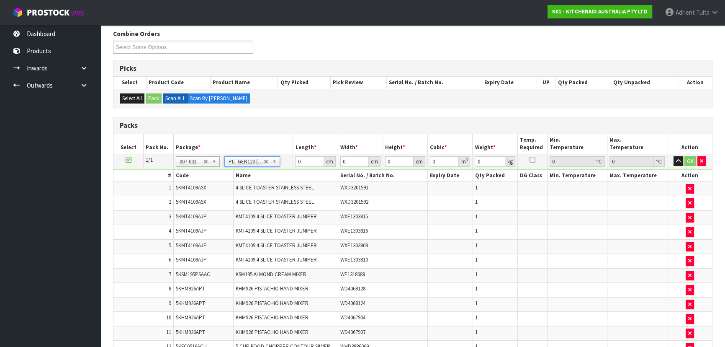
type input "120"
type input "100"
type input "122.67"
click at [299, 166] on td "120 cm" at bounding box center [315, 161] width 45 height 15
click at [300, 157] on input "120" at bounding box center [309, 161] width 28 height 10
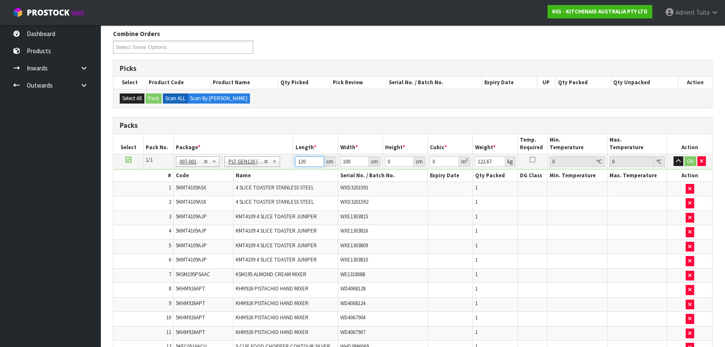
click at [300, 157] on input "120" at bounding box center [309, 161] width 28 height 10
type input "117"
type input "114"
type input "9"
type input "0.120042"
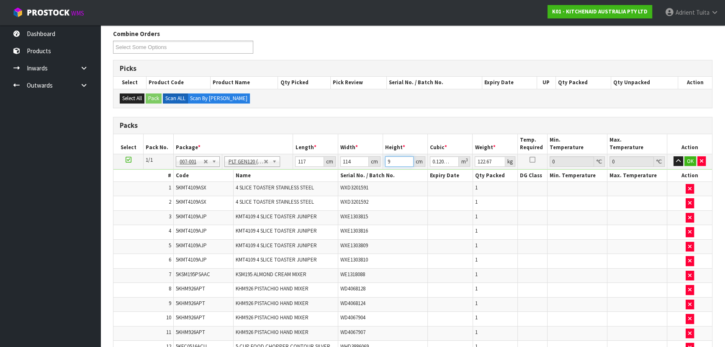
type input "97"
type input "1.293786"
type input "97"
type input "147"
click at [689, 160] on button "OK" at bounding box center [690, 161] width 12 height 10
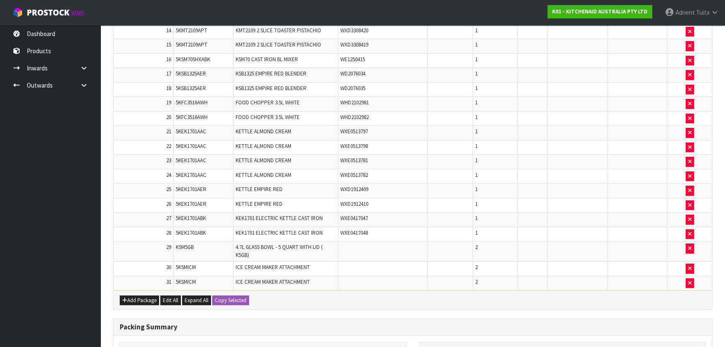
scroll to position [560, 0]
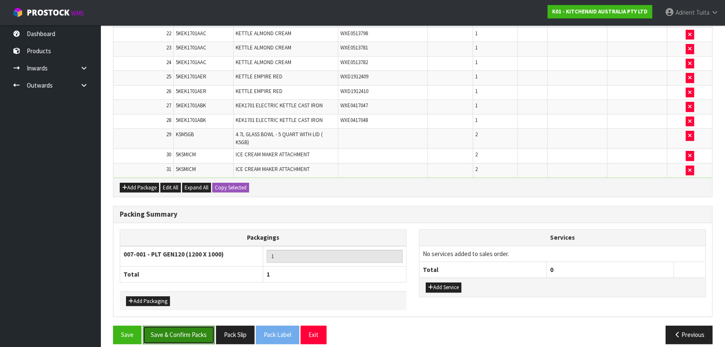
click at [192, 325] on button "Save & Confirm Packs" at bounding box center [179, 334] width 72 height 18
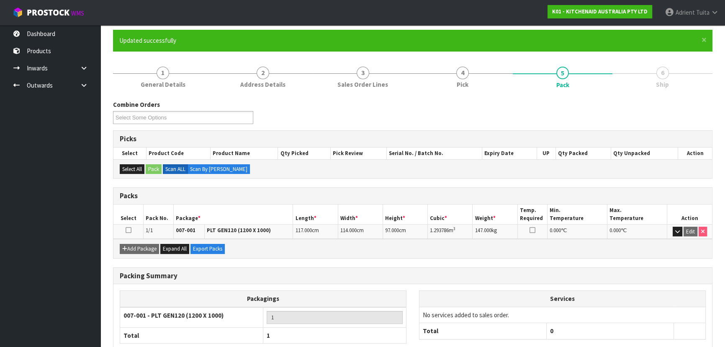
scroll to position [113, 0]
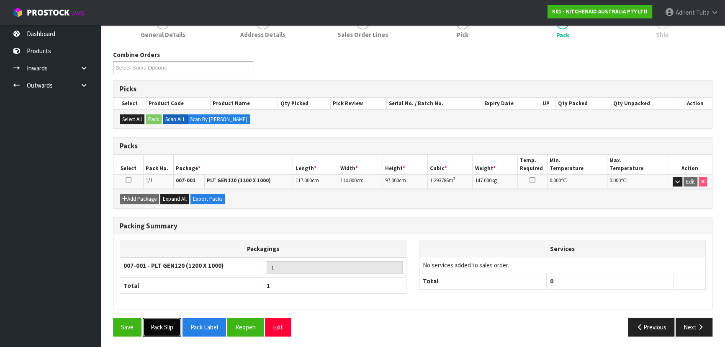
click at [157, 324] on button "Pack Slip" at bounding box center [162, 327] width 39 height 18
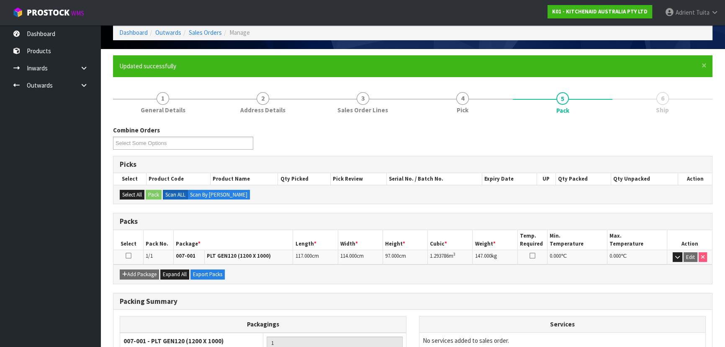
scroll to position [0, 0]
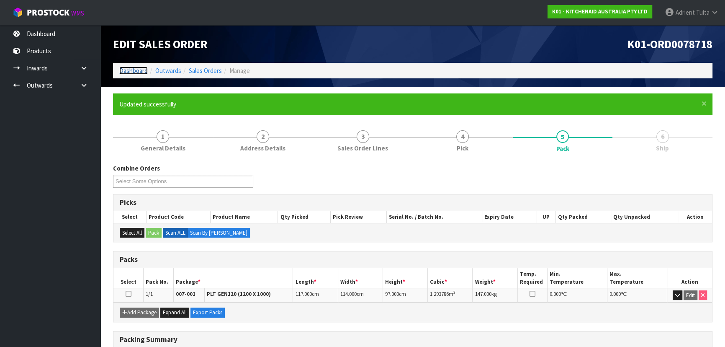
click at [141, 72] on link "Dashboard" at bounding box center [133, 71] width 28 height 8
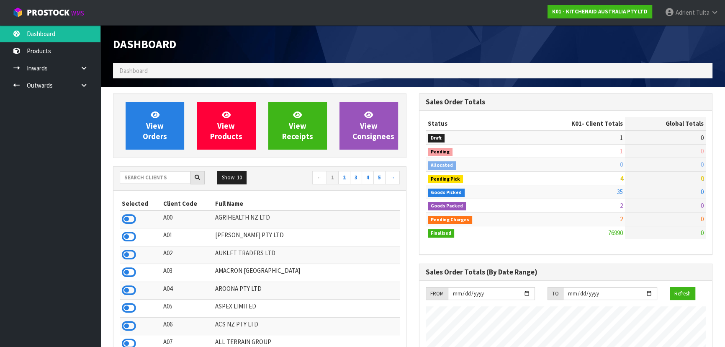
scroll to position [633, 306]
click at [296, 69] on ol "Dashboard" at bounding box center [412, 70] width 599 height 15
drag, startPoint x: 307, startPoint y: 65, endPoint x: 312, endPoint y: 64, distance: 5.5
click at [309, 65] on ol "Dashboard" at bounding box center [412, 70] width 599 height 15
click at [149, 182] on input "text" at bounding box center [155, 177] width 71 height 13
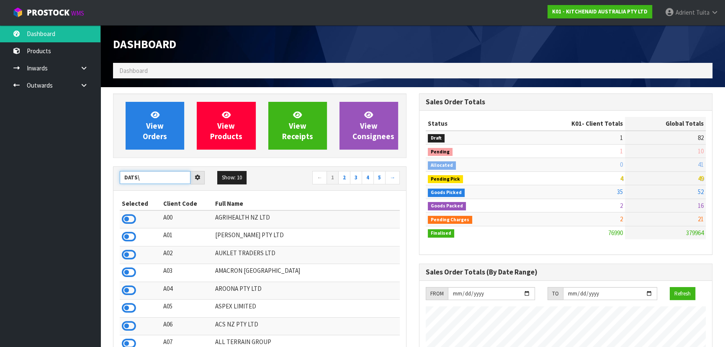
type input "DATS"
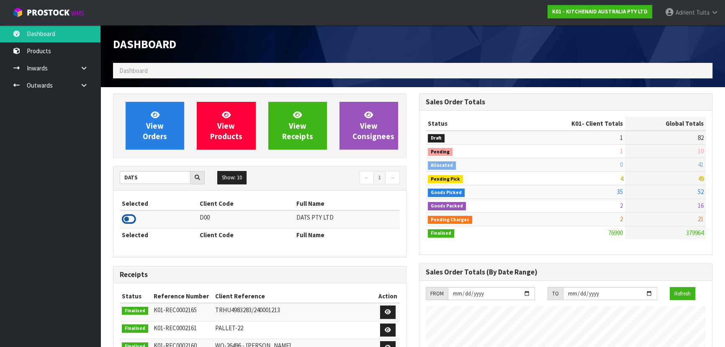
click at [132, 216] on icon at bounding box center [129, 219] width 14 height 13
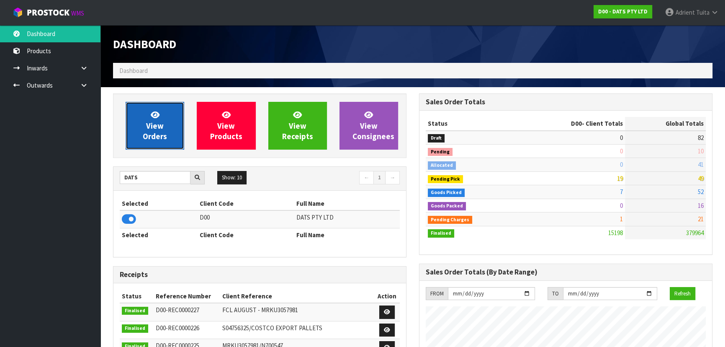
click at [144, 141] on link "View Orders" at bounding box center [155, 126] width 59 height 48
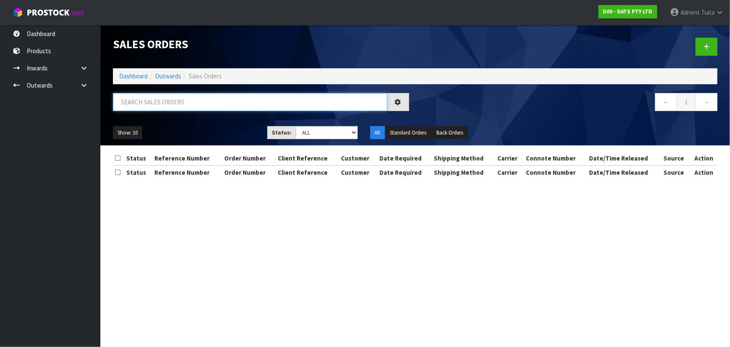
click at [157, 108] on input "text" at bounding box center [250, 102] width 275 height 18
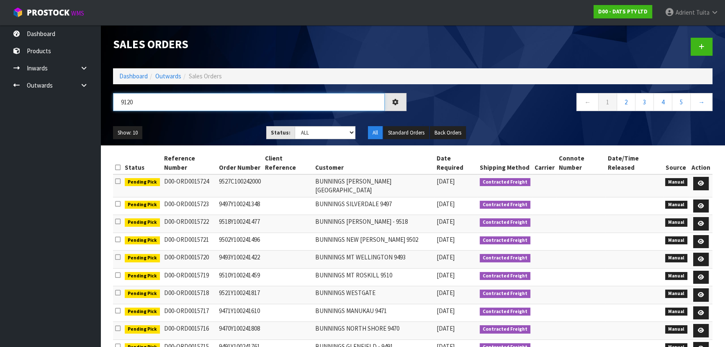
type input "9120"
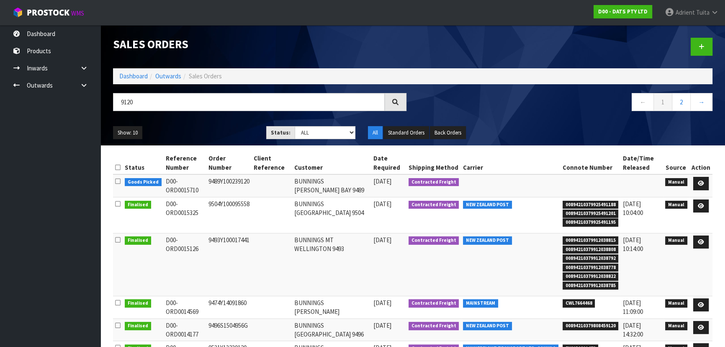
click at [702, 192] on td at bounding box center [700, 185] width 23 height 23
click at [704, 187] on link at bounding box center [700, 183] width 15 height 13
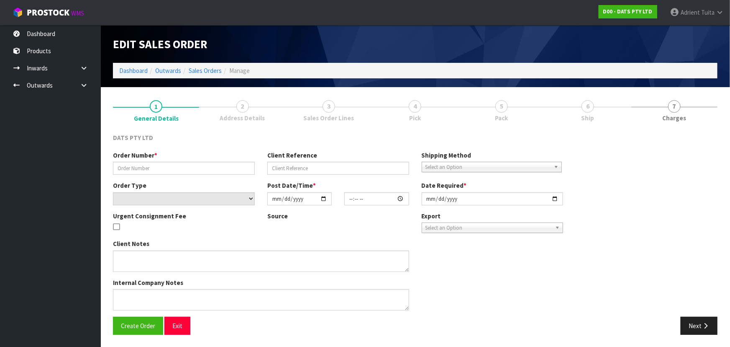
type input "9489Y100239120"
select select "number:0"
type input "2025-09-04"
type input "09:42:00.000"
type input "2025-09-04"
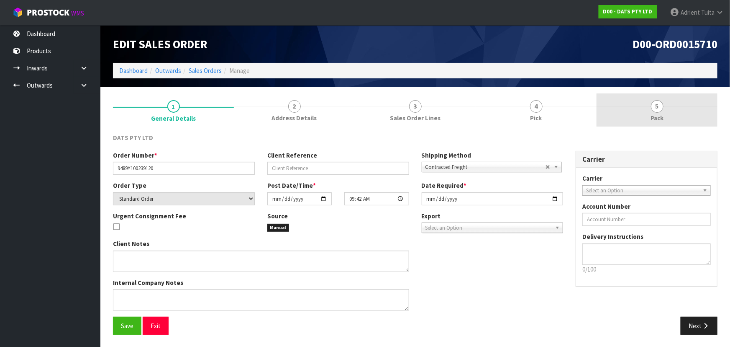
click at [662, 98] on link "5 Pack" at bounding box center [657, 109] width 121 height 33
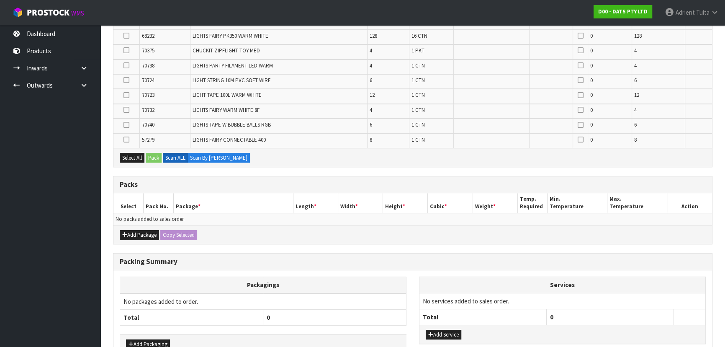
scroll to position [375, 0]
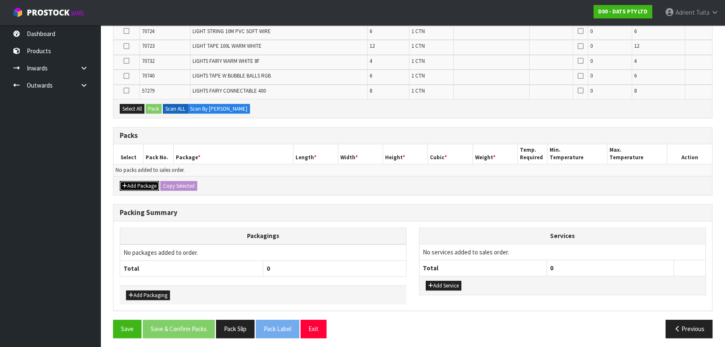
drag, startPoint x: 136, startPoint y: 184, endPoint x: 130, endPoint y: 177, distance: 9.5
click at [136, 184] on button "Add Package" at bounding box center [139, 186] width 39 height 10
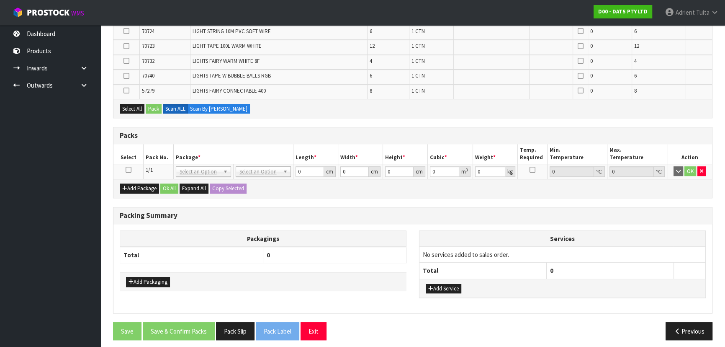
click at [128, 170] on icon at bounding box center [129, 170] width 6 height 0
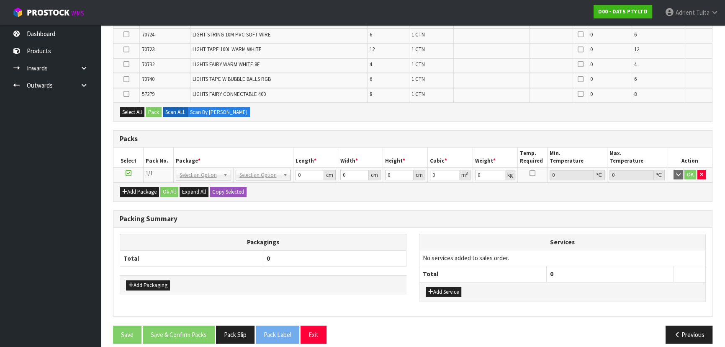
scroll to position [378, 0]
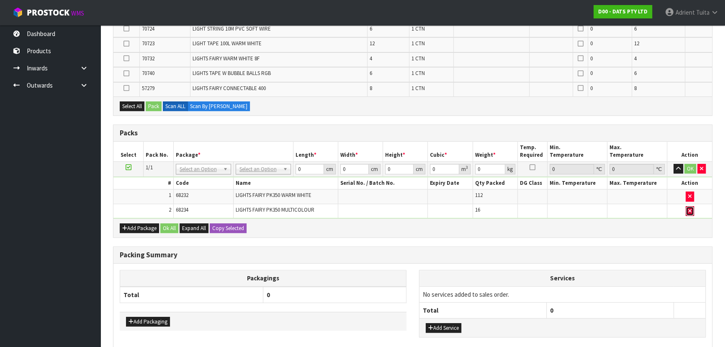
click at [691, 208] on icon "button" at bounding box center [689, 210] width 3 height 5
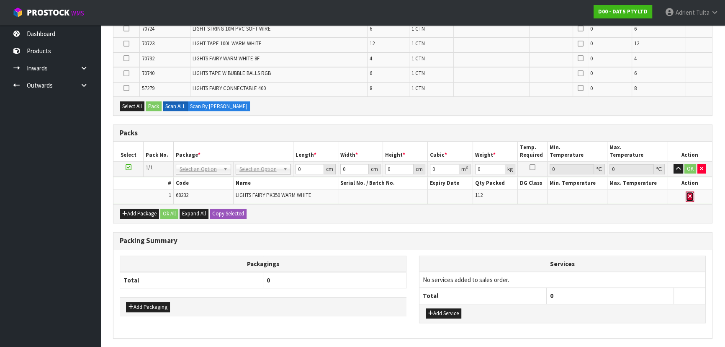
click at [693, 195] on button "button" at bounding box center [690, 196] width 8 height 10
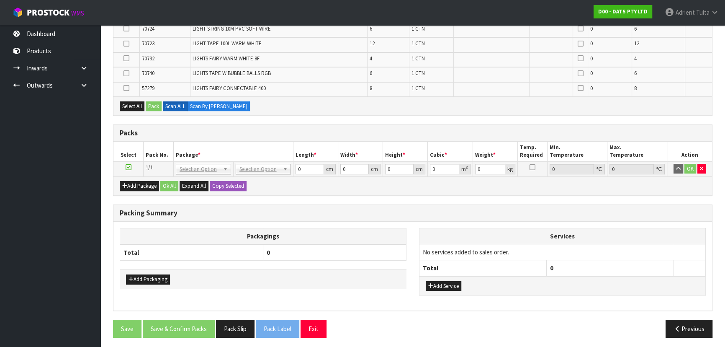
click at [576, 209] on h3 "Packing Summary" at bounding box center [413, 213] width 586 height 8
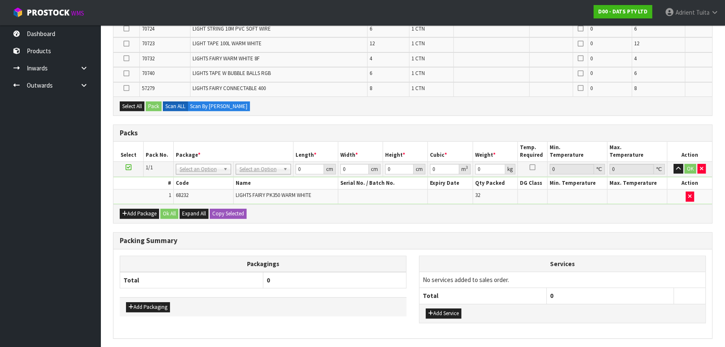
click at [685, 195] on td at bounding box center [689, 196] width 45 height 14
click at [688, 196] on icon "button" at bounding box center [689, 195] width 3 height 5
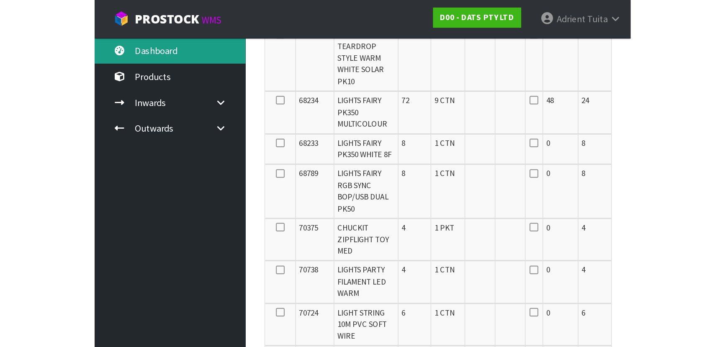
scroll to position [405, 0]
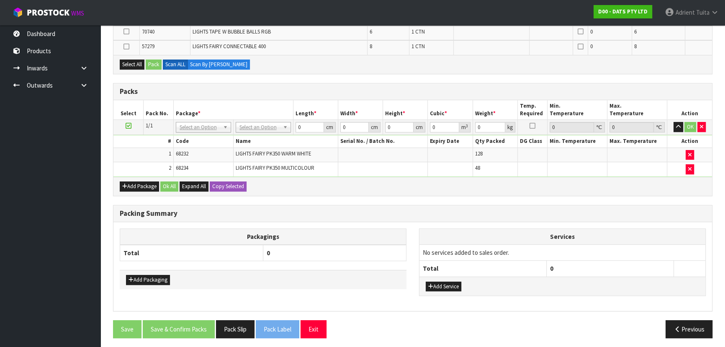
click at [438, 192] on div "Add Package Ok All Expand All Copy Selected" at bounding box center [412, 186] width 599 height 19
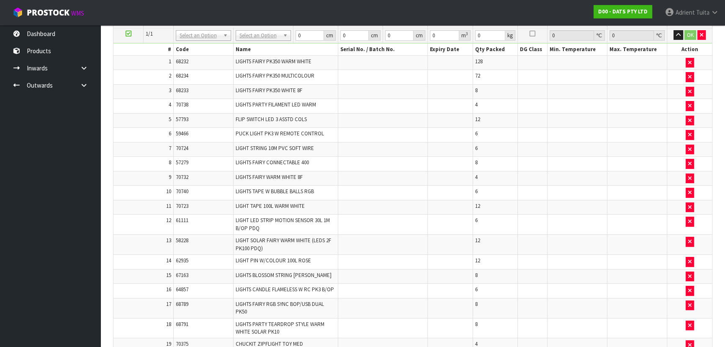
scroll to position [50, 0]
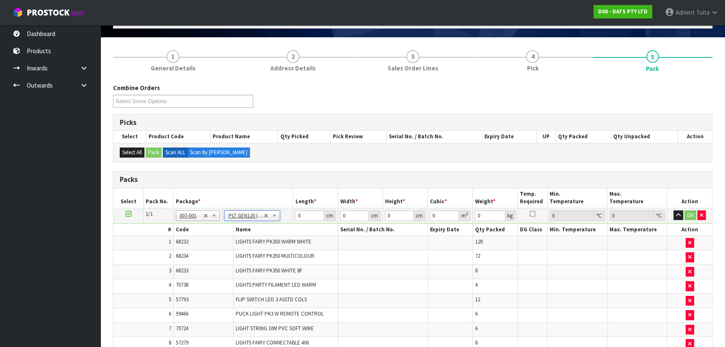
type input "120"
type input "100"
type input "181.57"
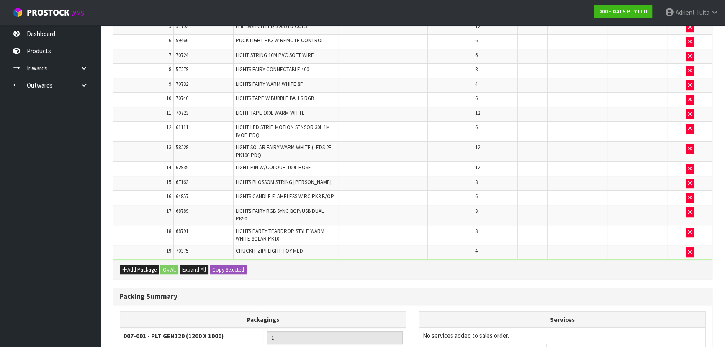
scroll to position [202, 0]
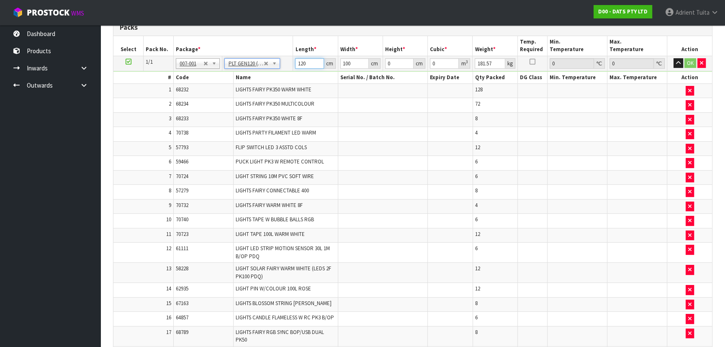
click at [297, 62] on input "120" at bounding box center [309, 63] width 28 height 10
type input "121"
type input "101"
type input "1"
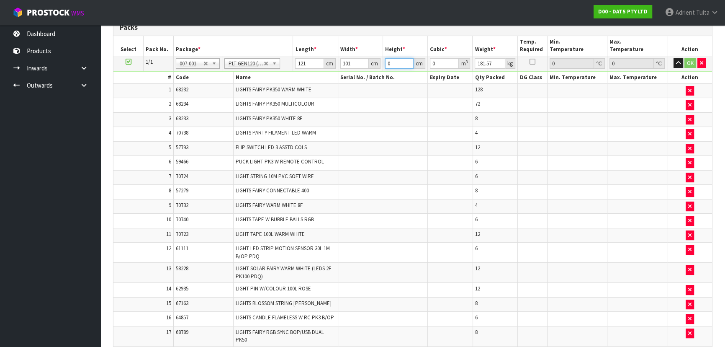
type input "0.012221"
type input "17"
type input "0.207757"
type input "178"
type input "2.175338"
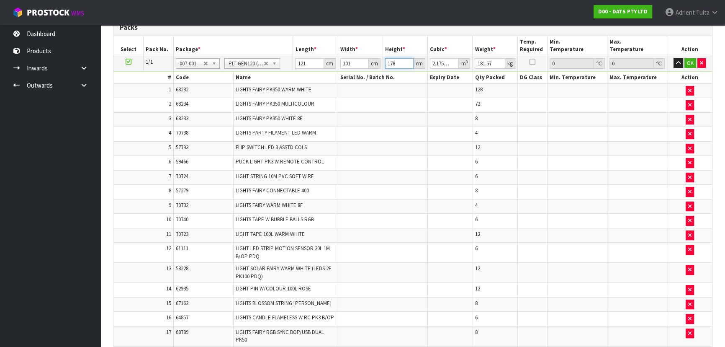
type input "178"
type input "199"
click at [686, 59] on button "OK" at bounding box center [690, 63] width 12 height 10
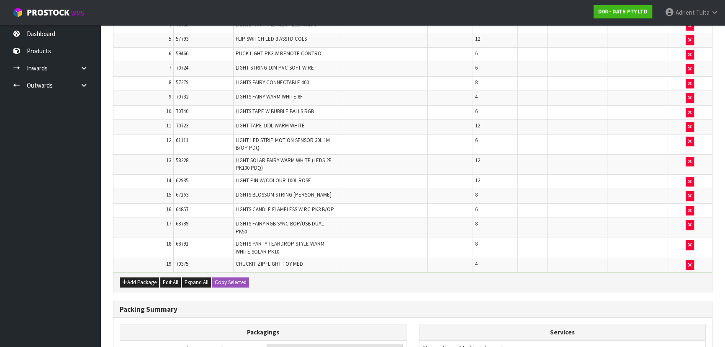
scroll to position [409, 0]
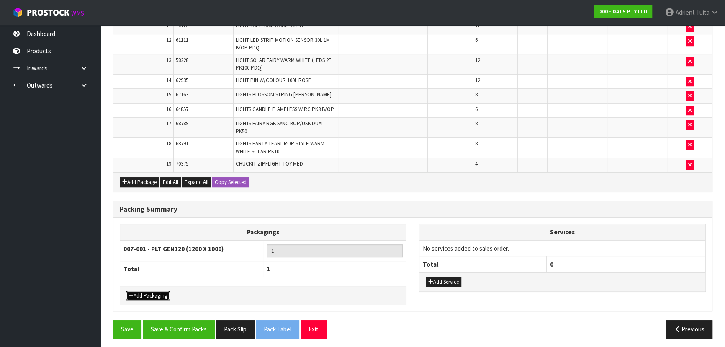
click at [160, 290] on button "Add Packaging" at bounding box center [148, 295] width 44 height 10
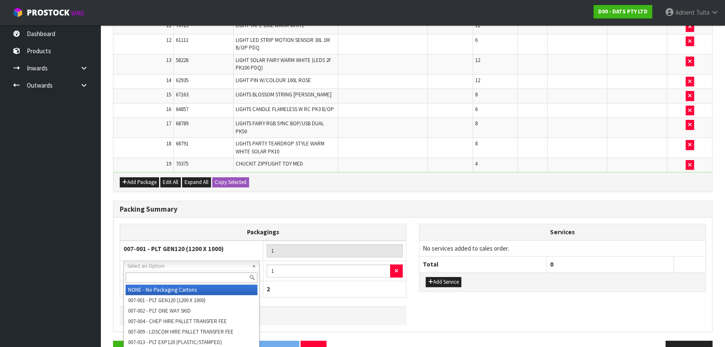
drag, startPoint x: 170, startPoint y: 270, endPoint x: 168, endPoint y: 279, distance: 9.7
click at [168, 279] on input "text" at bounding box center [192, 277] width 132 height 10
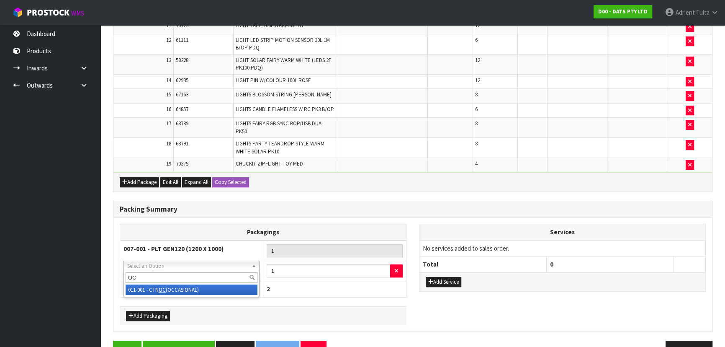
type input "OC"
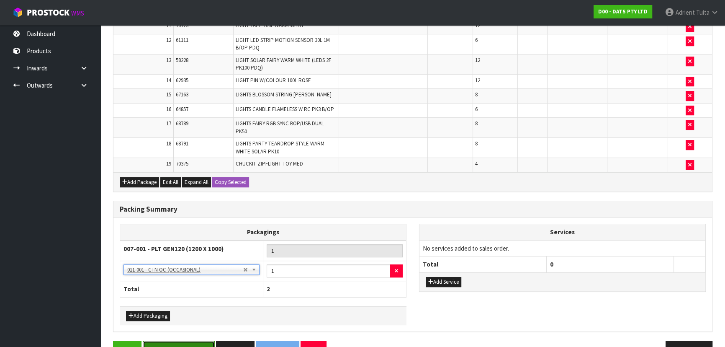
click at [163, 340] on button "Save & Confirm Packs" at bounding box center [179, 349] width 72 height 18
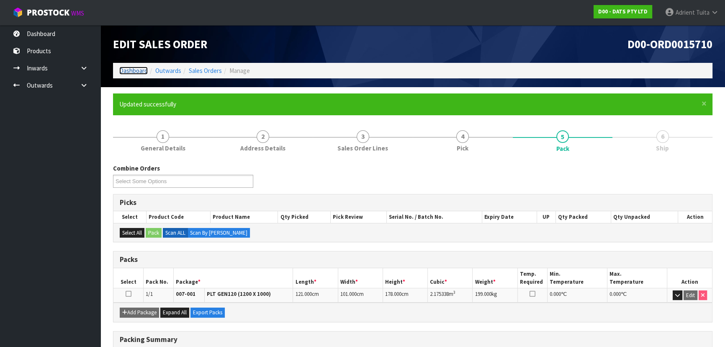
click at [141, 72] on link "Dashboard" at bounding box center [133, 71] width 28 height 8
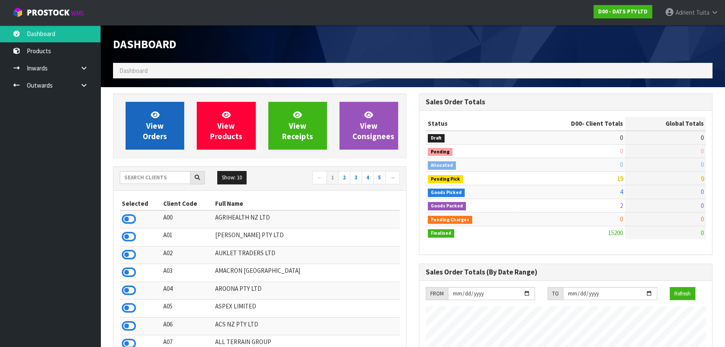
scroll to position [642, 306]
click at [152, 113] on icon at bounding box center [155, 115] width 9 height 8
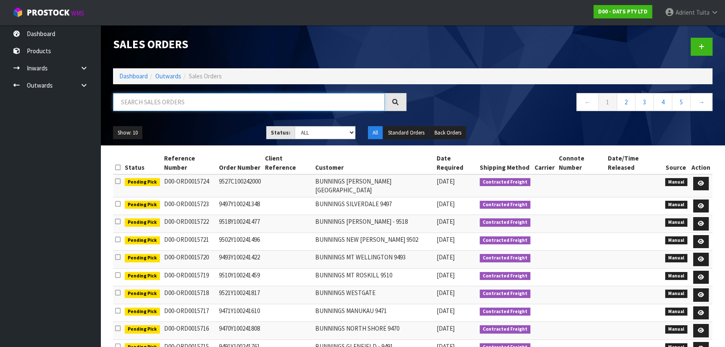
click at [159, 103] on input "text" at bounding box center [249, 102] width 272 height 18
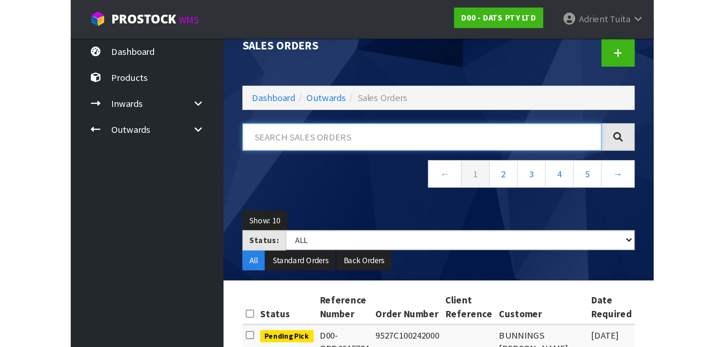
scroll to position [23, 0]
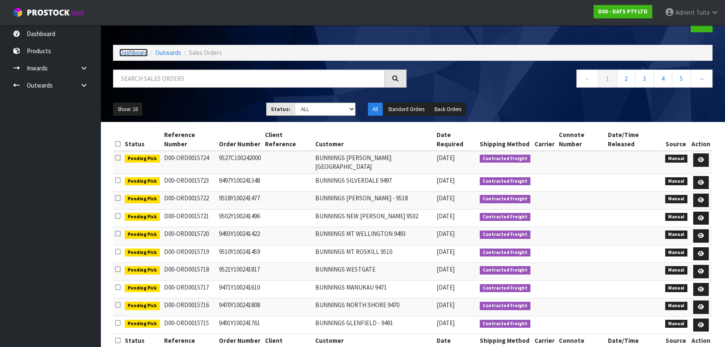
click at [135, 55] on link "Dashboard" at bounding box center [133, 53] width 28 height 8
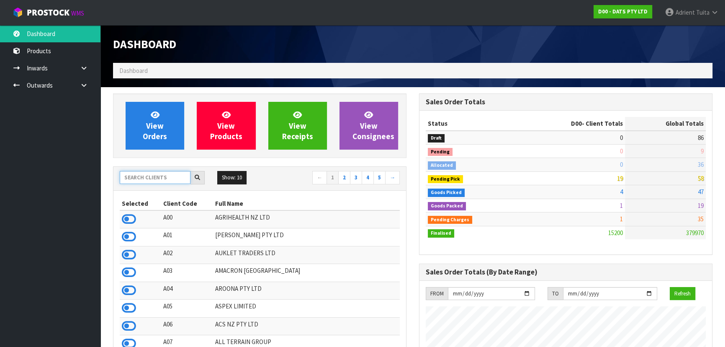
click at [159, 183] on input "text" at bounding box center [155, 177] width 71 height 13
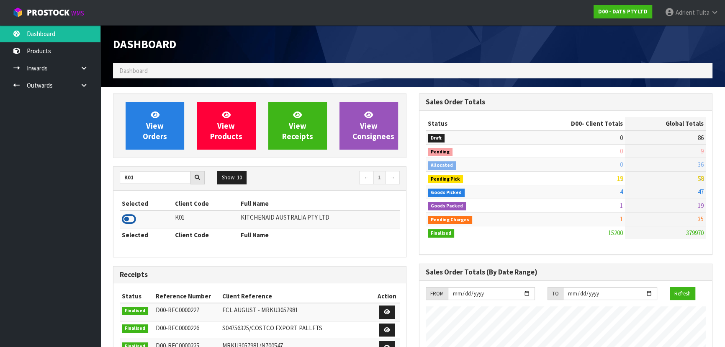
click at [127, 214] on icon at bounding box center [129, 219] width 14 height 13
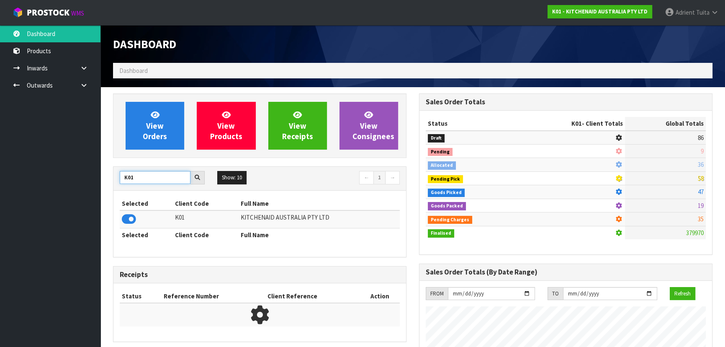
click at [128, 177] on input "K01" at bounding box center [155, 177] width 71 height 13
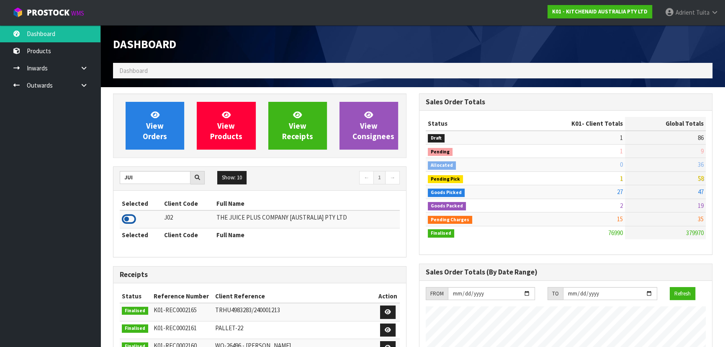
click at [131, 220] on icon at bounding box center [129, 219] width 14 height 13
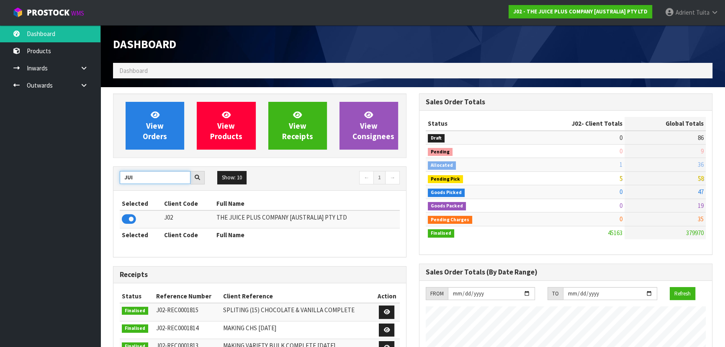
click at [129, 176] on input "JUI" at bounding box center [155, 177] width 71 height 13
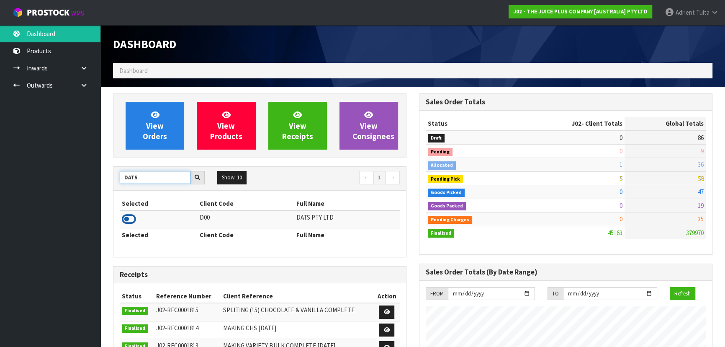
type input "DATS"
click at [125, 220] on icon at bounding box center [129, 219] width 14 height 13
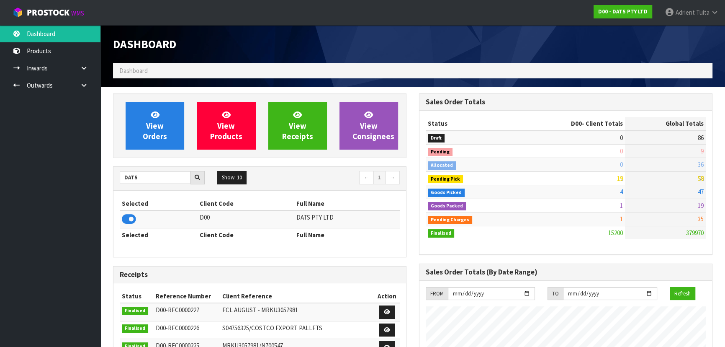
scroll to position [642, 306]
click at [123, 183] on input "DATS" at bounding box center [155, 177] width 71 height 13
click at [146, 122] on link "View Orders" at bounding box center [155, 126] width 59 height 48
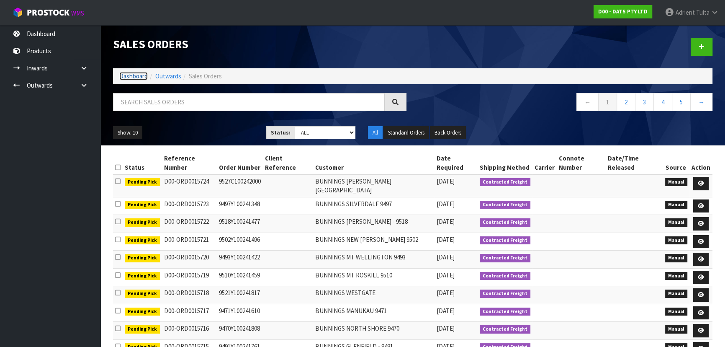
click at [143, 76] on link "Dashboard" at bounding box center [133, 76] width 28 height 8
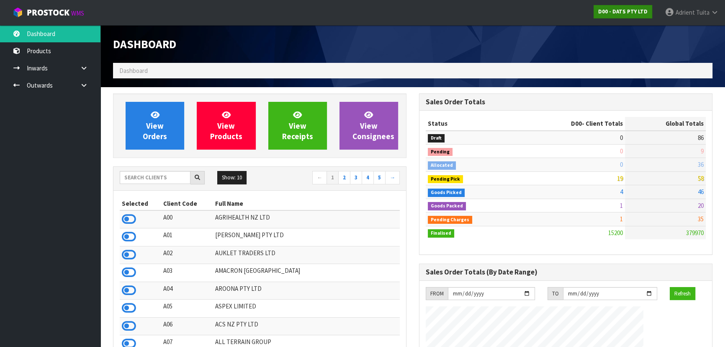
scroll to position [642, 306]
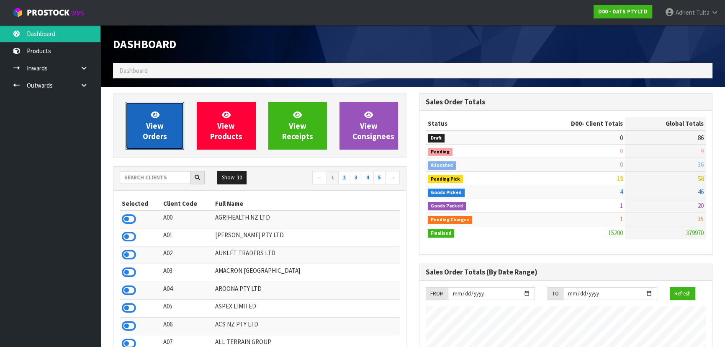
click at [159, 126] on span "View Orders" at bounding box center [155, 125] width 24 height 31
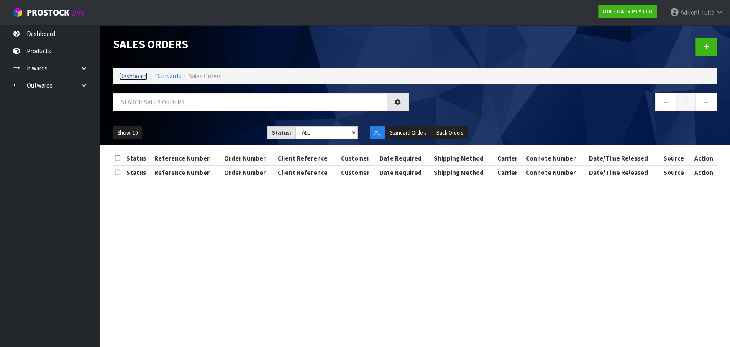
click at [131, 77] on link "Dashboard" at bounding box center [133, 76] width 28 height 8
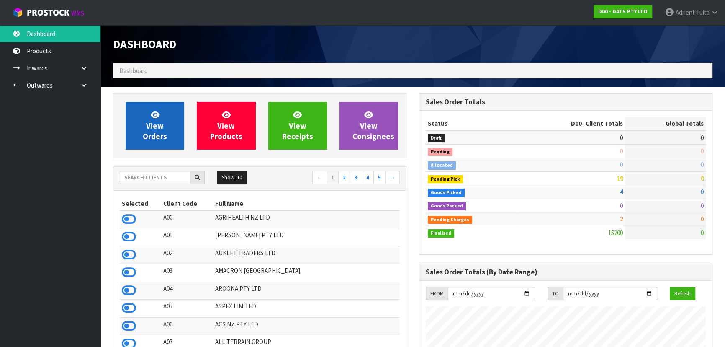
scroll to position [642, 306]
click at [144, 120] on link "View Orders" at bounding box center [155, 126] width 59 height 48
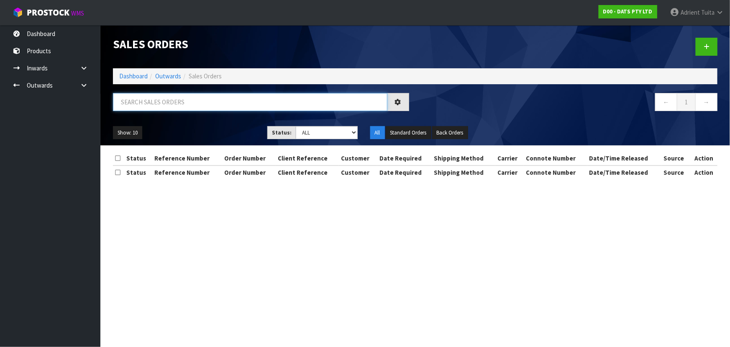
click at [154, 110] on input "text" at bounding box center [250, 102] width 275 height 18
type input "9832"
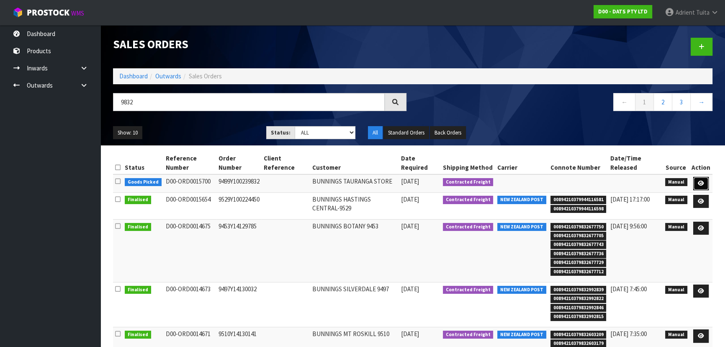
click at [704, 184] on icon at bounding box center [701, 182] width 6 height 5
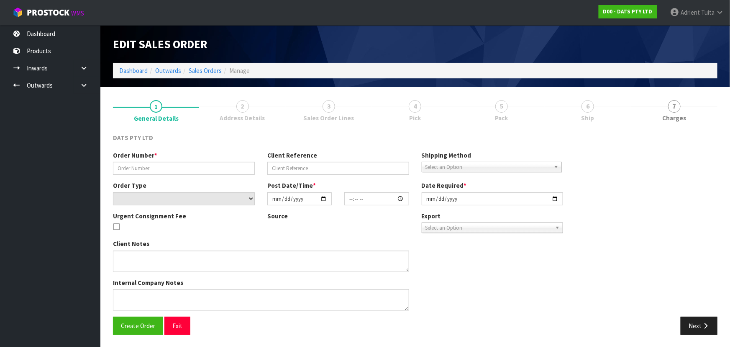
type input "9499Y100239832"
select select "number:0"
type input "2025-09-04"
type input "09:21:00.000"
type input "2025-09-04"
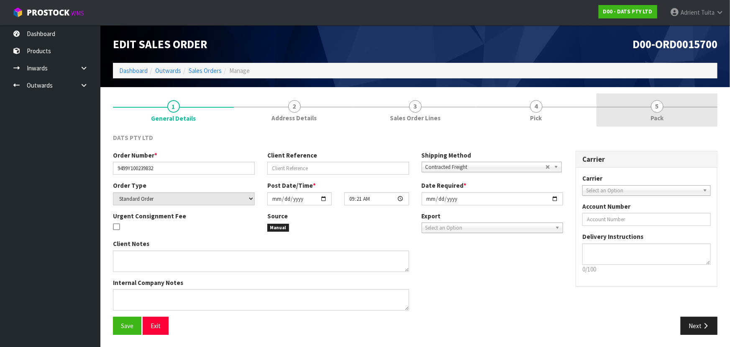
click at [670, 105] on link "5 Pack" at bounding box center [657, 109] width 121 height 33
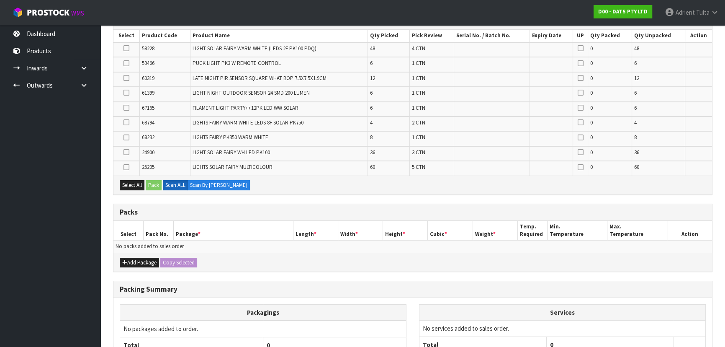
scroll to position [228, 0]
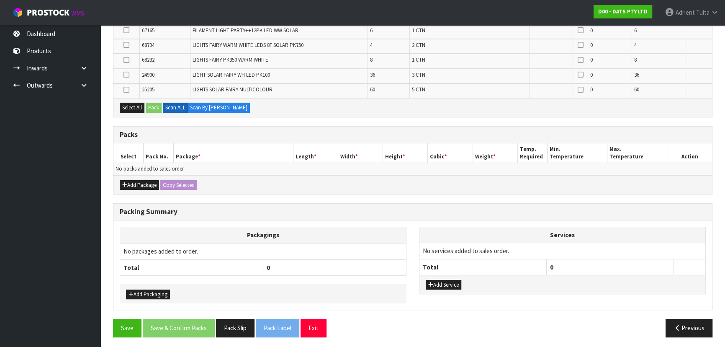
click at [137, 177] on div "Add Package Copy Selected" at bounding box center [412, 184] width 599 height 19
click at [133, 180] on button "Add Package" at bounding box center [139, 185] width 39 height 10
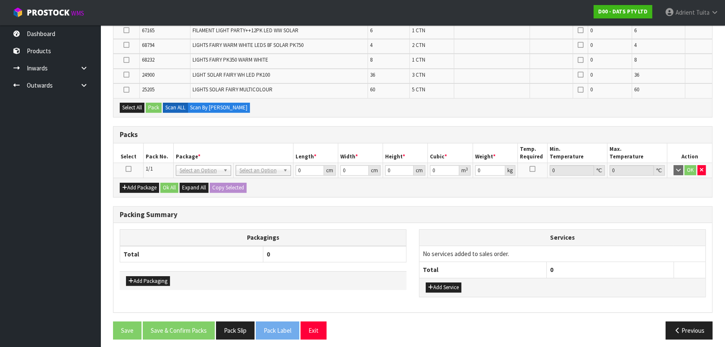
click at [130, 169] on icon at bounding box center [129, 169] width 6 height 0
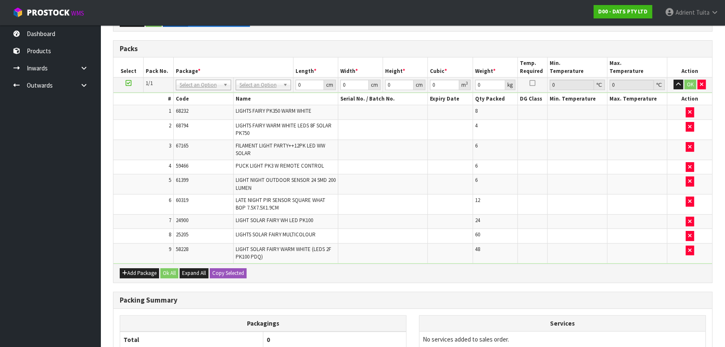
scroll to position [222, 0]
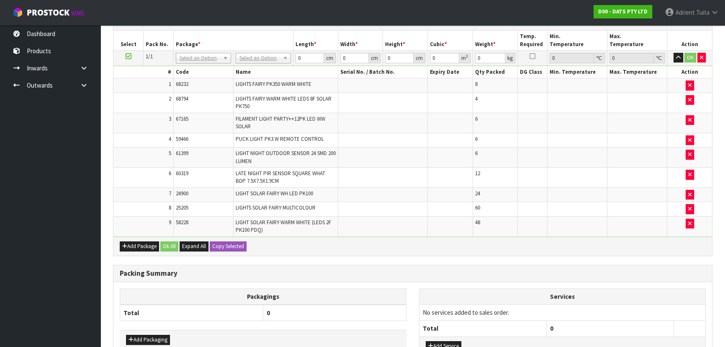
click at [707, 58] on td "OK" at bounding box center [689, 57] width 45 height 15
click at [702, 59] on icon "button" at bounding box center [701, 57] width 3 height 5
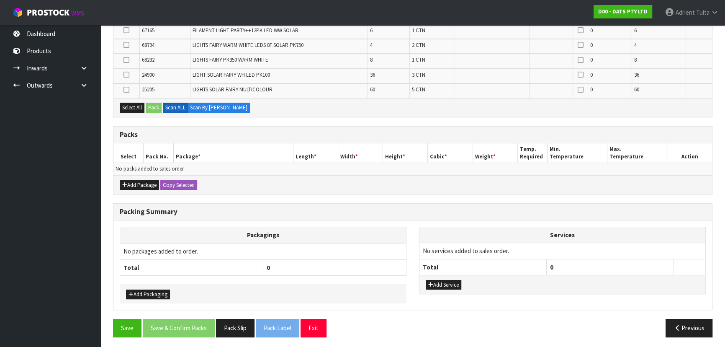
click at [134, 177] on div "Add Package Copy Selected" at bounding box center [412, 184] width 599 height 19
click at [131, 180] on button "Add Package" at bounding box center [139, 185] width 39 height 10
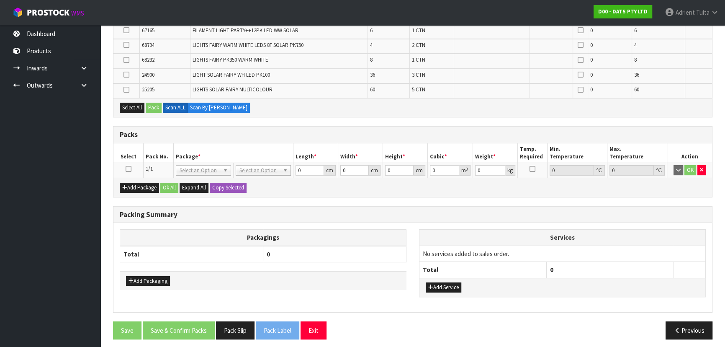
click at [128, 169] on icon at bounding box center [129, 169] width 6 height 0
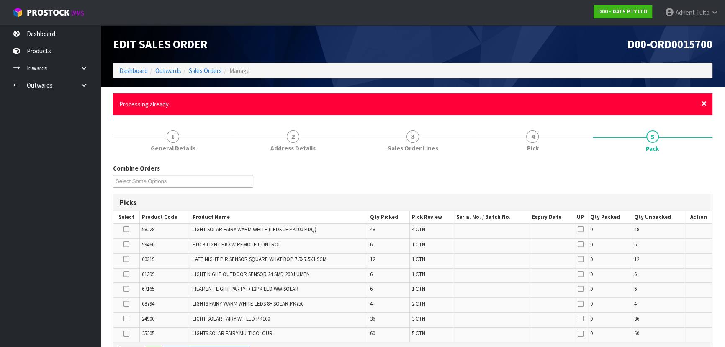
click at [702, 102] on span "×" at bounding box center [704, 104] width 5 height 12
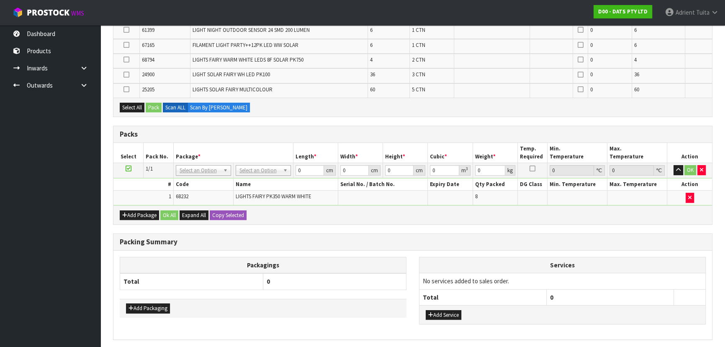
scroll to position [228, 0]
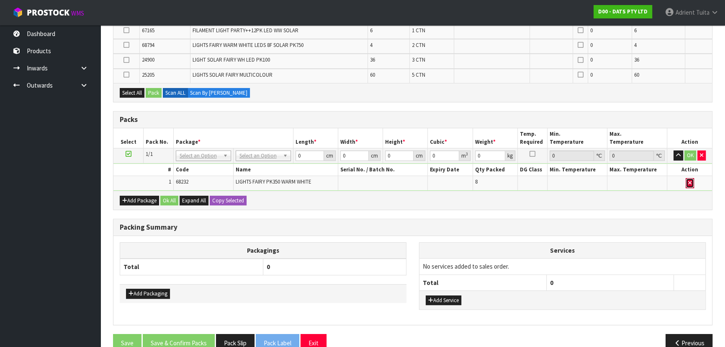
click at [689, 178] on button "button" at bounding box center [690, 183] width 8 height 10
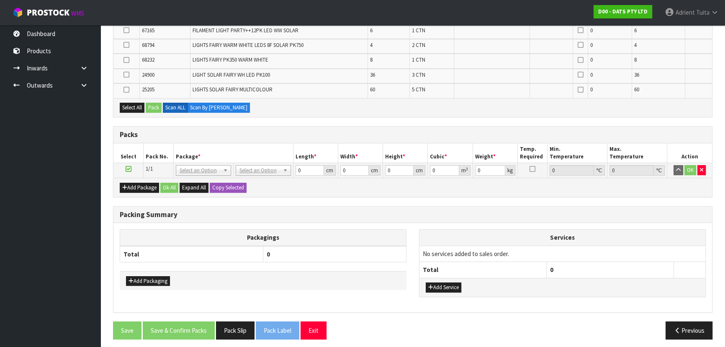
click at [391, 229] on th "Packagings" at bounding box center [263, 237] width 286 height 16
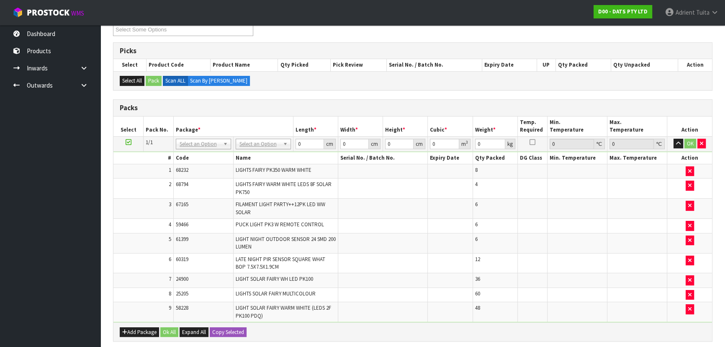
scroll to position [152, 0]
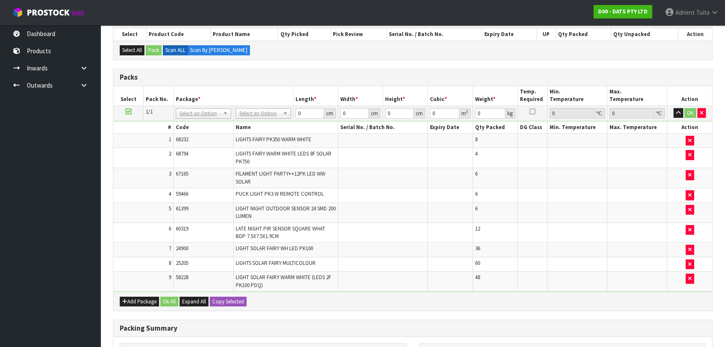
drag, startPoint x: 258, startPoint y: 116, endPoint x: 258, endPoint y: 130, distance: 13.4
type input "120"
type input "100"
type input "66.16"
click at [298, 113] on input "120" at bounding box center [309, 113] width 28 height 10
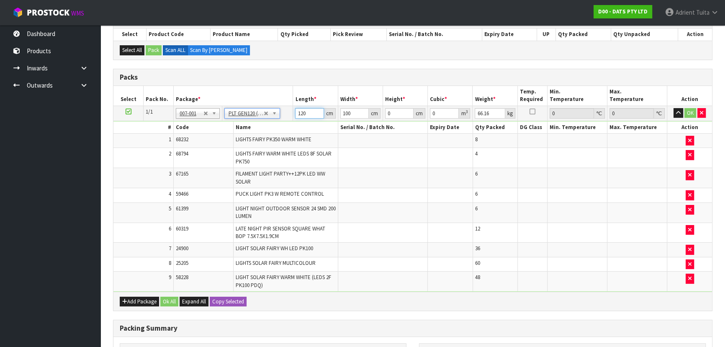
click at [298, 113] on input "120" at bounding box center [309, 113] width 28 height 10
type input "114"
type input "6"
type input "0.077976"
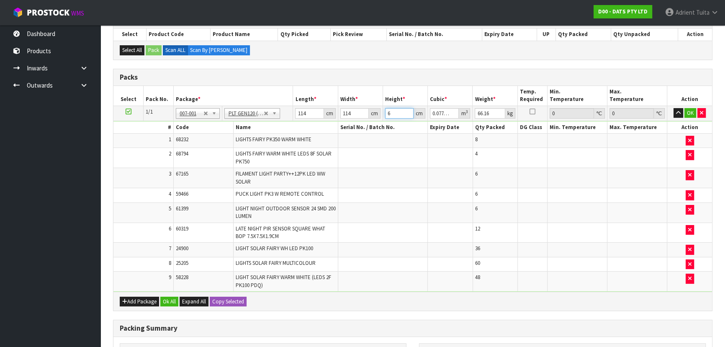
type input "61"
type input "0.792756"
type input "61"
type input "68"
click at [684, 108] on button "OK" at bounding box center [690, 113] width 12 height 10
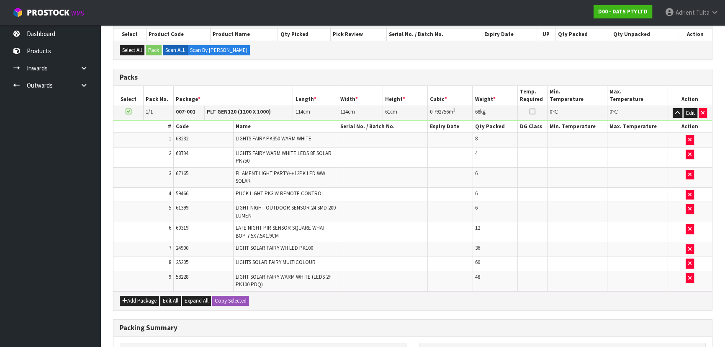
scroll to position [272, 0]
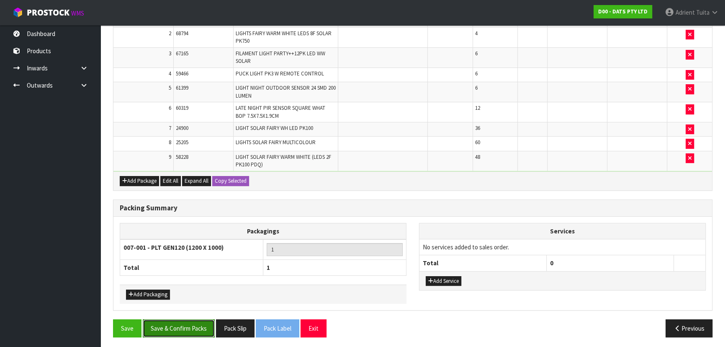
click at [186, 319] on button "Save & Confirm Packs" at bounding box center [179, 328] width 72 height 18
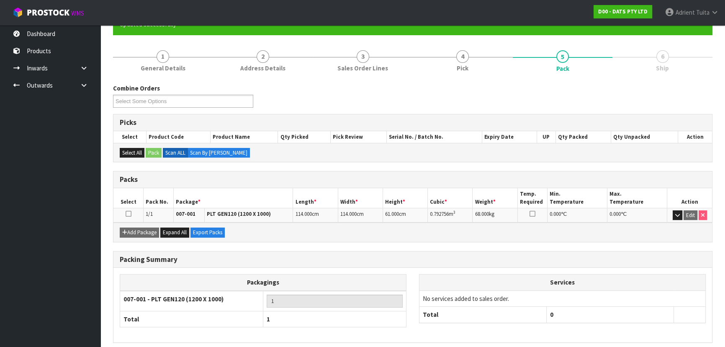
scroll to position [113, 0]
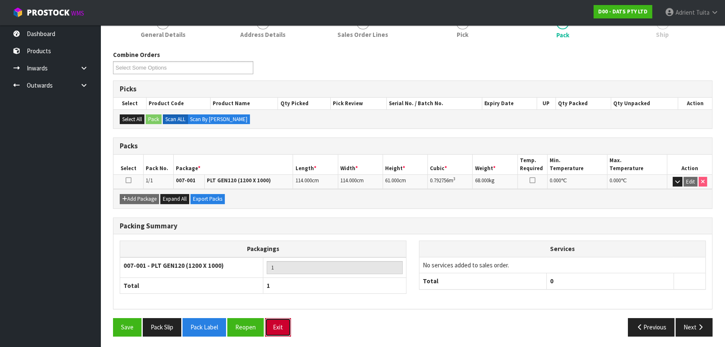
click at [276, 326] on button "Exit" at bounding box center [278, 327] width 26 height 18
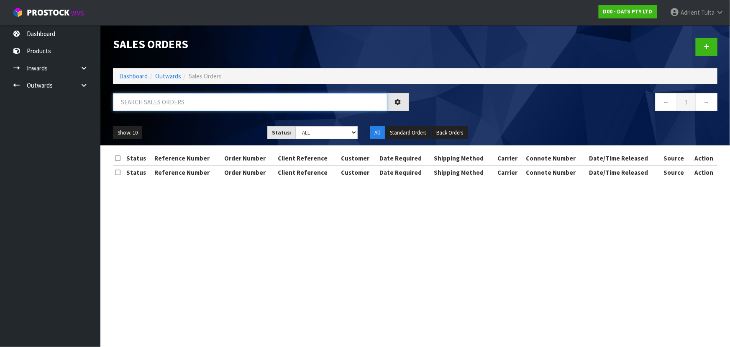
click at [178, 100] on input "text" at bounding box center [250, 102] width 275 height 18
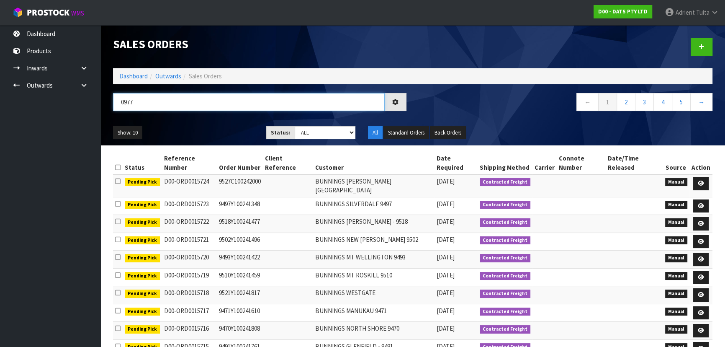
type input "0977"
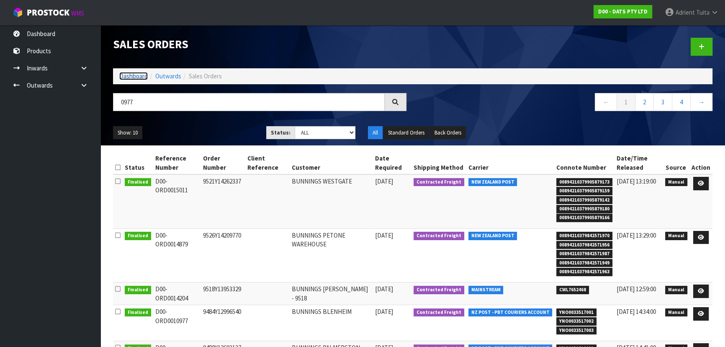
click at [140, 76] on link "Dashboard" at bounding box center [133, 76] width 28 height 8
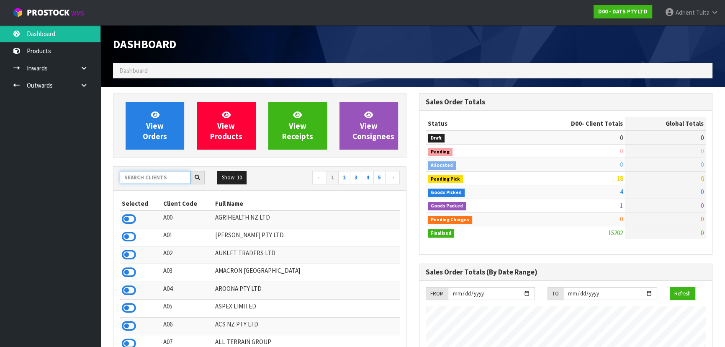
scroll to position [642, 306]
click at [146, 171] on input "text" at bounding box center [155, 177] width 71 height 13
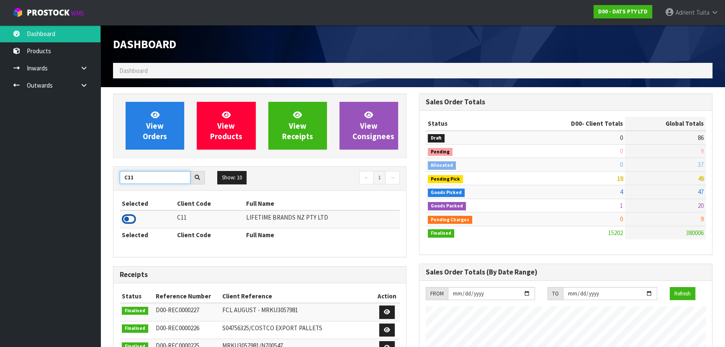
type input "C11"
click at [130, 216] on icon at bounding box center [129, 219] width 14 height 13
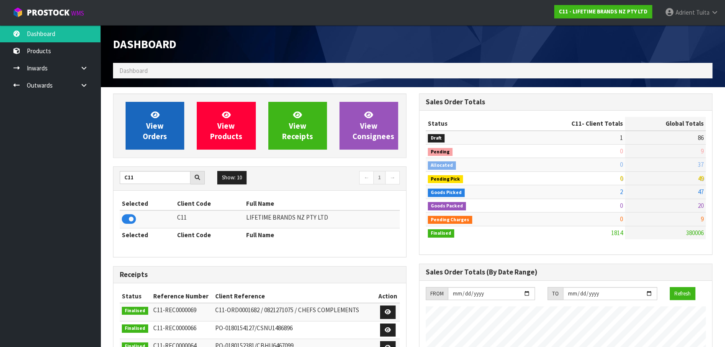
scroll to position [633, 306]
click at [153, 117] on icon at bounding box center [155, 115] width 9 height 8
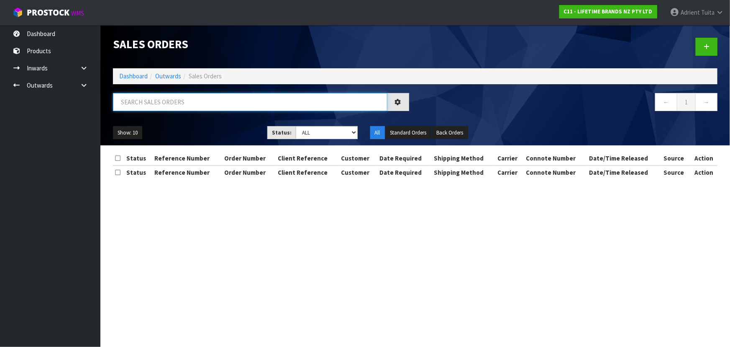
click at [162, 103] on input "text" at bounding box center [250, 102] width 275 height 18
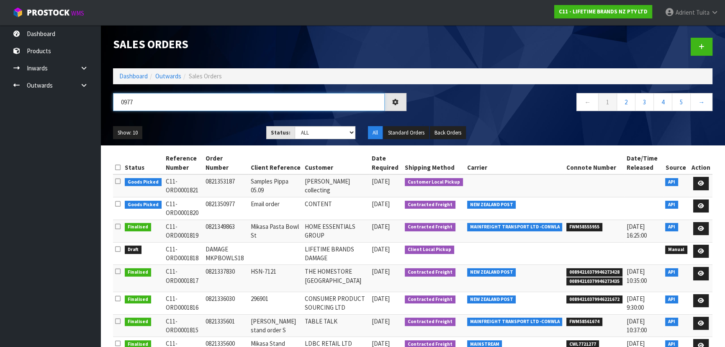
type input "0977"
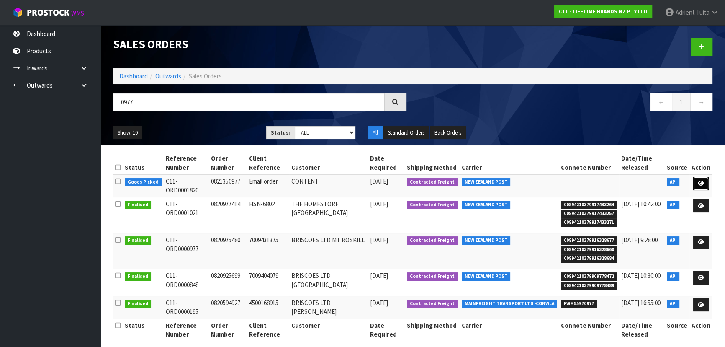
click at [705, 185] on link at bounding box center [700, 183] width 15 height 13
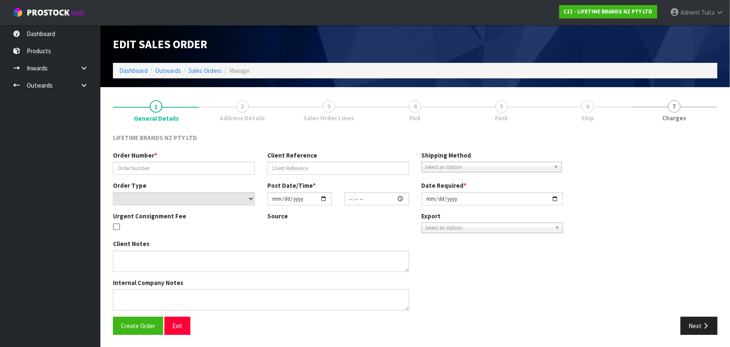
type input "0821350977"
type input "Email order"
select select "number:0"
type input "2025-09-04"
type input "14:23:56.000"
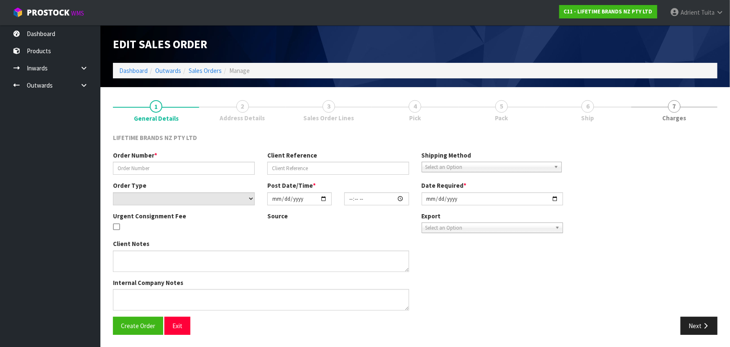
type input "[DATE]"
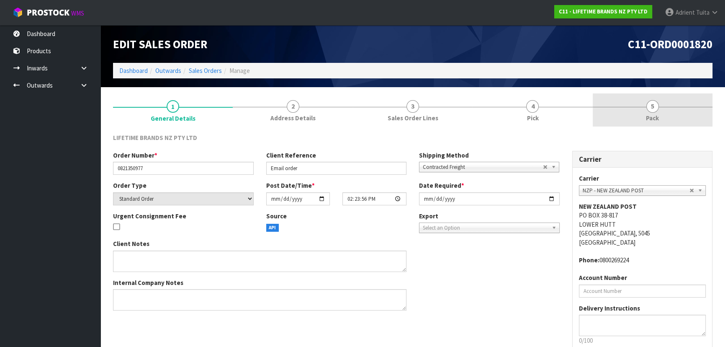
click at [661, 108] on link "5 Pack" at bounding box center [653, 109] width 120 height 33
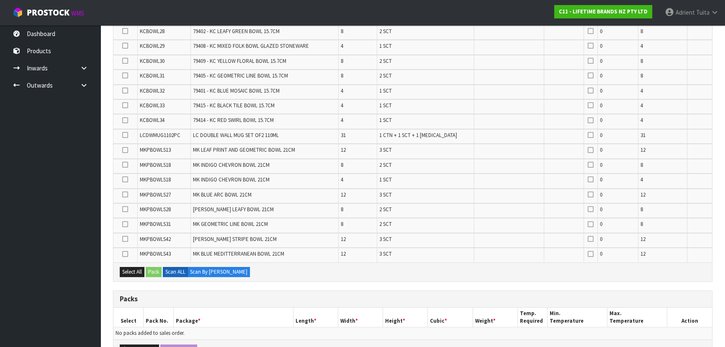
scroll to position [419, 0]
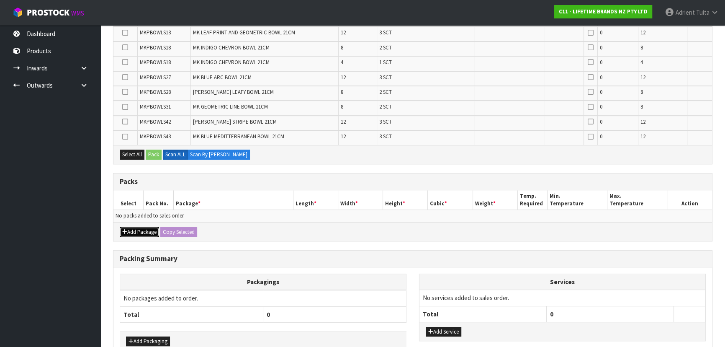
click at [146, 227] on button "Add Package" at bounding box center [139, 232] width 39 height 10
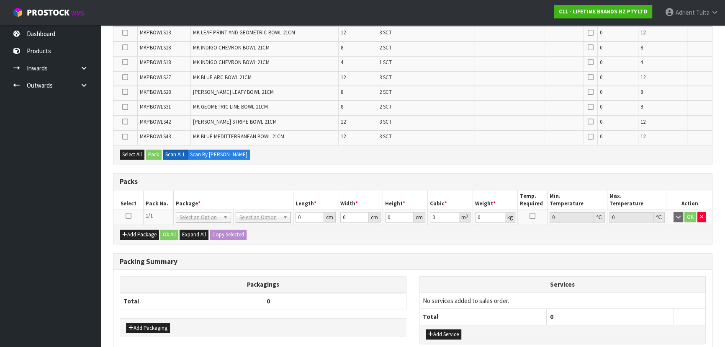
click at [132, 214] on td at bounding box center [128, 217] width 30 height 15
click at [128, 216] on icon at bounding box center [129, 216] width 6 height 0
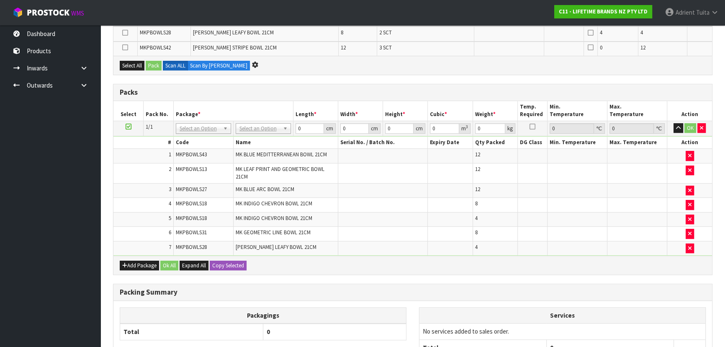
scroll to position [0, 0]
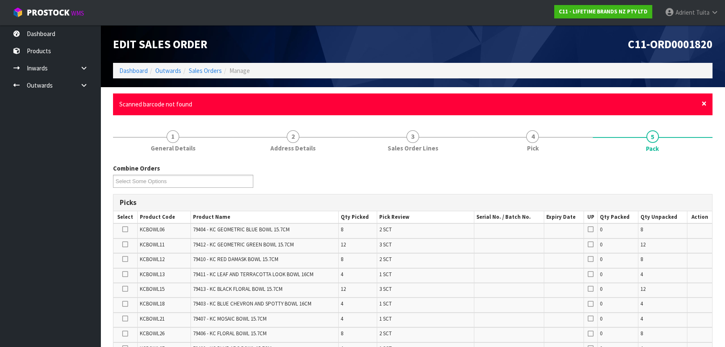
click at [706, 101] on span "×" at bounding box center [704, 104] width 5 height 12
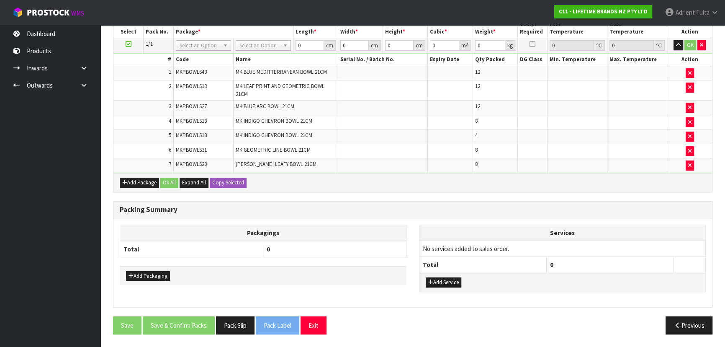
scroll to position [482, 0]
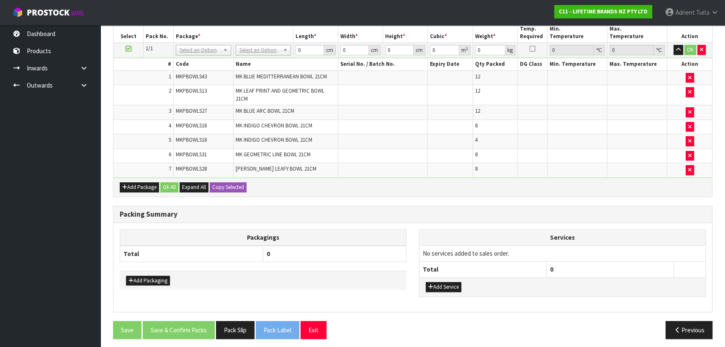
click at [14, 194] on ul "Dashboard Products Categories Serial Numbers Kitsets Packagings Inwards Purchas…" at bounding box center [50, 185] width 100 height 321
click at [693, 165] on button "button" at bounding box center [690, 170] width 8 height 10
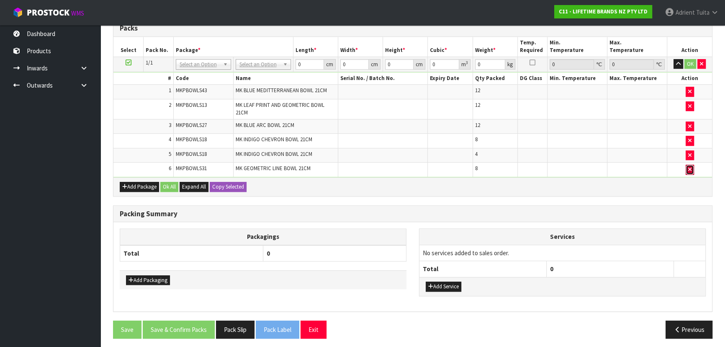
click at [690, 167] on icon "button" at bounding box center [689, 169] width 3 height 5
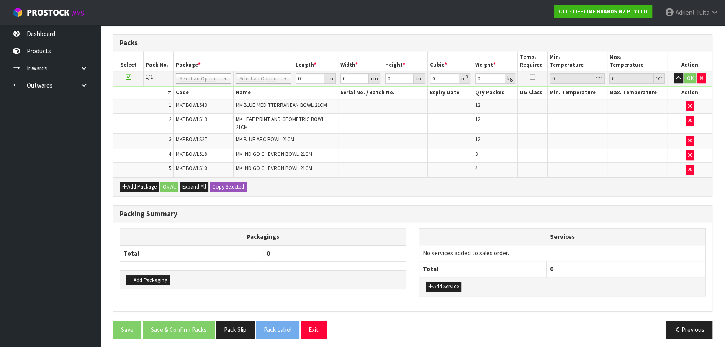
click at [433, 206] on div "Packing Summary" at bounding box center [412, 214] width 599 height 17
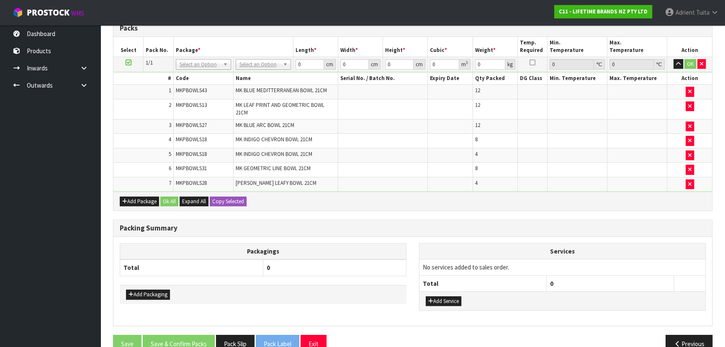
scroll to position [468, 0]
click at [346, 191] on div "Add Package Ok All Expand All Copy Selected" at bounding box center [412, 200] width 599 height 19
click at [697, 63] on button "button" at bounding box center [701, 64] width 8 height 10
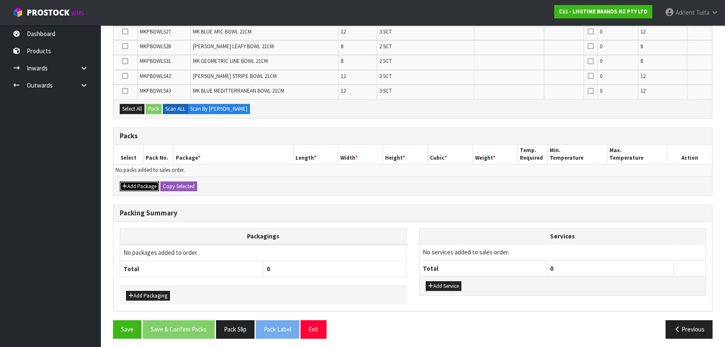
click at [138, 185] on button "Add Package" at bounding box center [139, 186] width 39 height 10
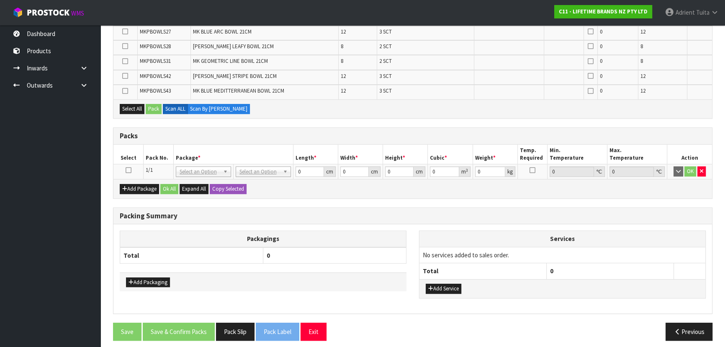
click at [130, 170] on icon at bounding box center [129, 170] width 6 height 0
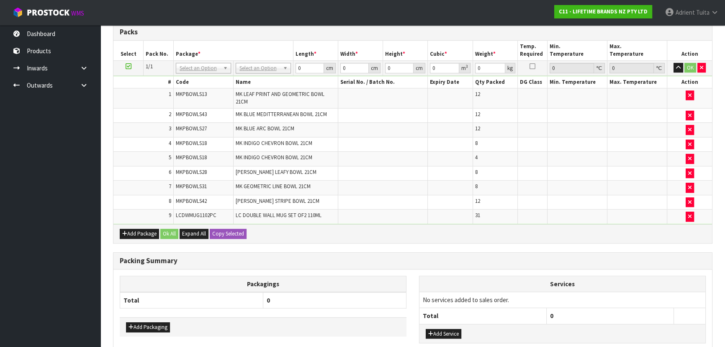
scroll to position [0, 0]
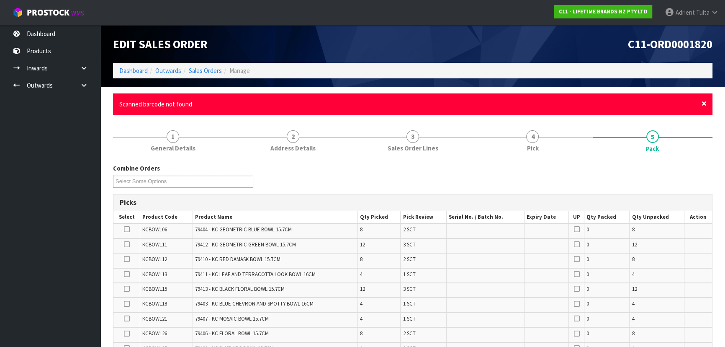
click at [703, 104] on span "×" at bounding box center [704, 104] width 5 height 12
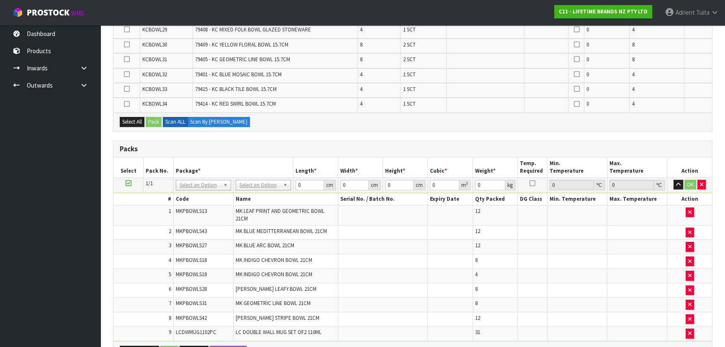
scroll to position [481, 0]
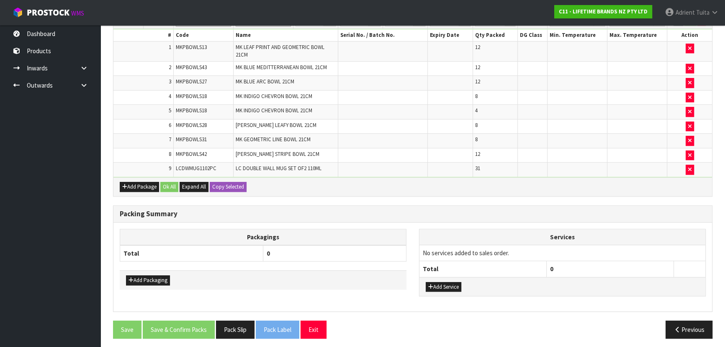
click at [587, 177] on div "Add Package Ok All Expand All Copy Selected" at bounding box center [412, 186] width 599 height 19
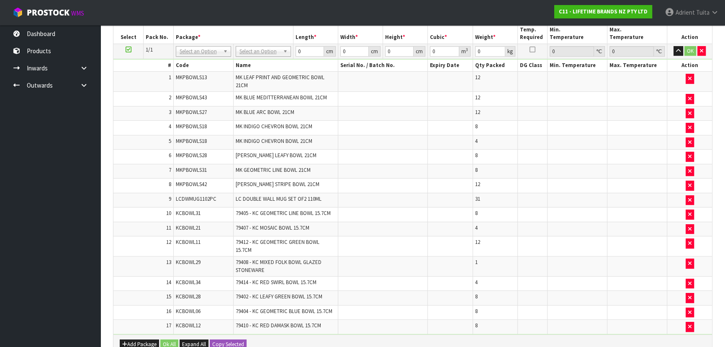
scroll to position [0, 0]
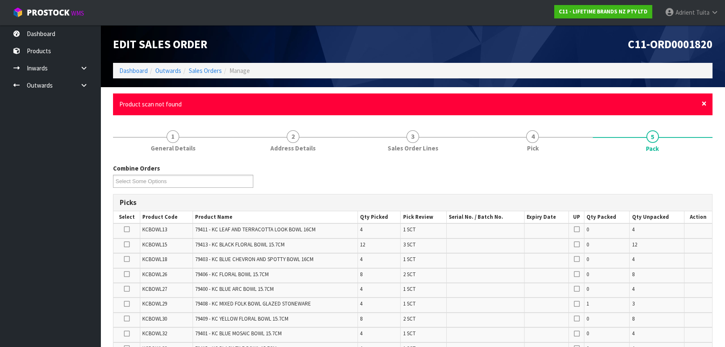
click at [702, 105] on span "×" at bounding box center [704, 104] width 5 height 12
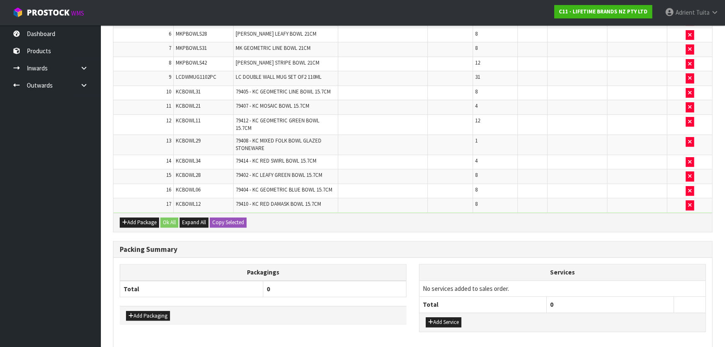
scroll to position [494, 0]
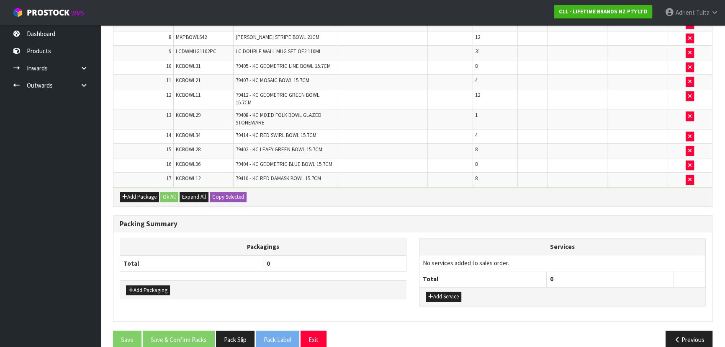
click at [489, 174] on td "8" at bounding box center [495, 179] width 45 height 14
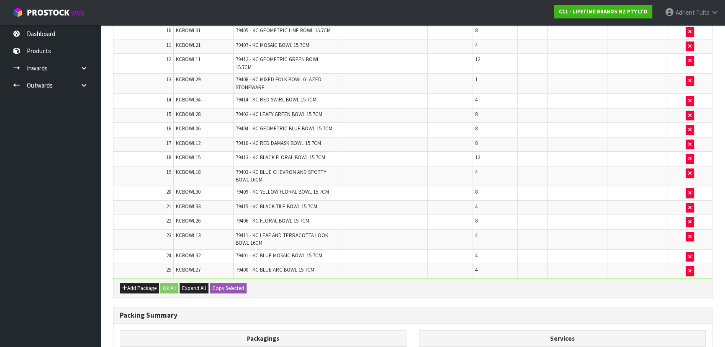
scroll to position [398, 0]
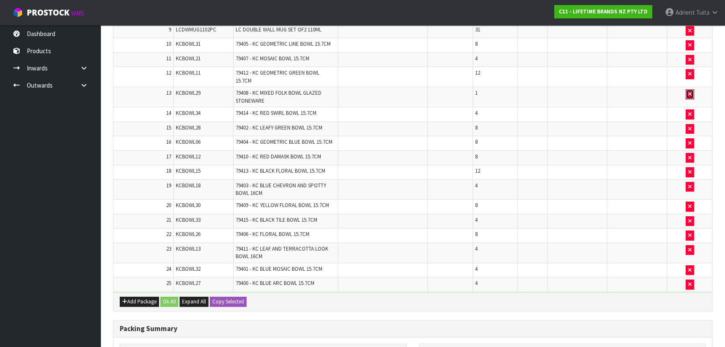
click at [688, 93] on icon "button" at bounding box center [689, 93] width 3 height 5
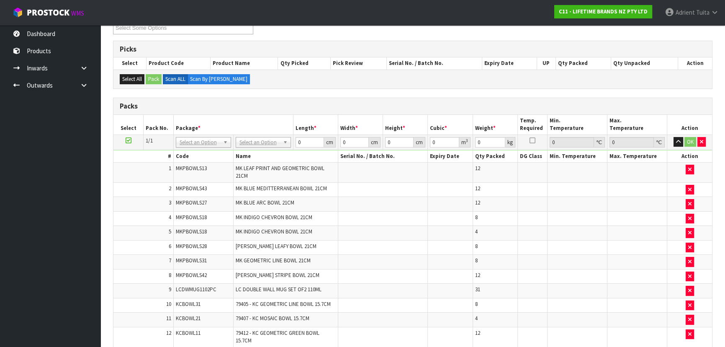
scroll to position [59, 0]
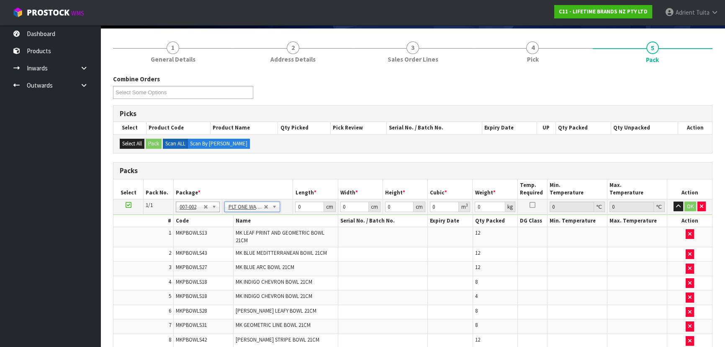
type input "96.77"
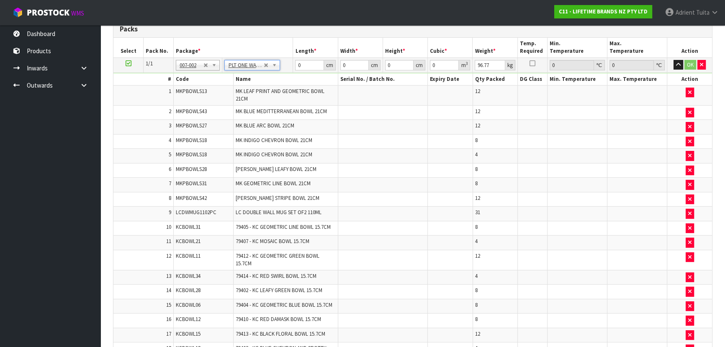
scroll to position [96, 0]
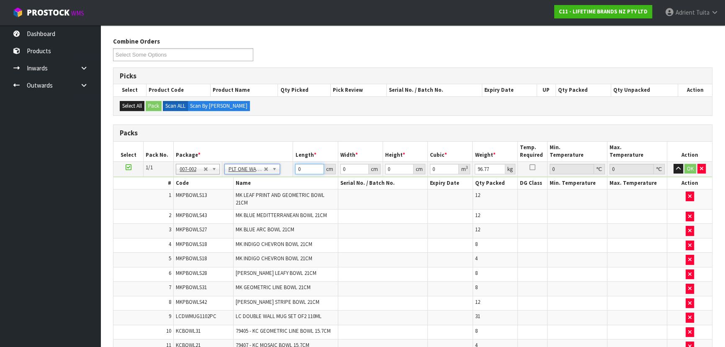
click at [309, 169] on input "0" at bounding box center [309, 169] width 28 height 10
type input "112"
type input "80"
type input "8"
type input "0.07168"
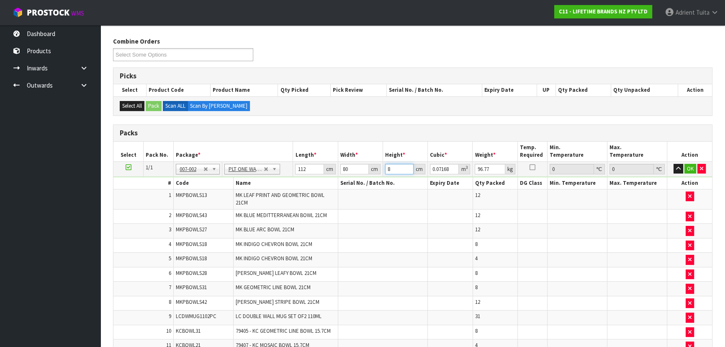
type input "82"
type input "0.73472"
type input "82"
type input "126"
click at [685, 168] on button "OK" at bounding box center [690, 169] width 12 height 10
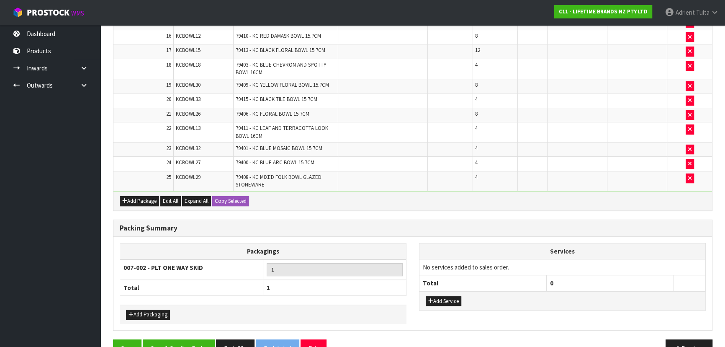
scroll to position [501, 0]
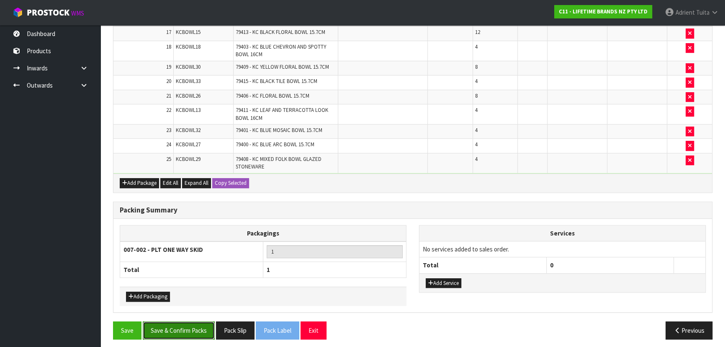
click at [182, 329] on button "Save & Confirm Packs" at bounding box center [179, 330] width 72 height 18
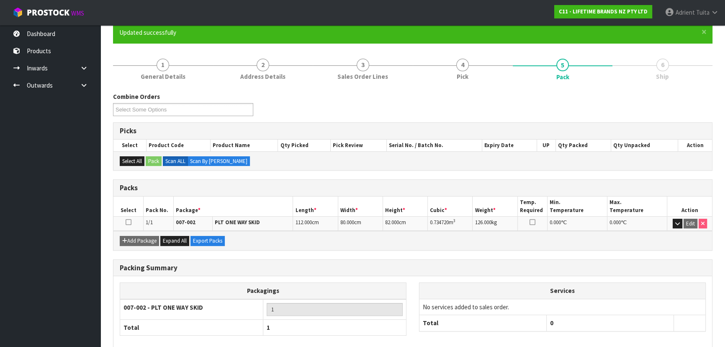
scroll to position [113, 0]
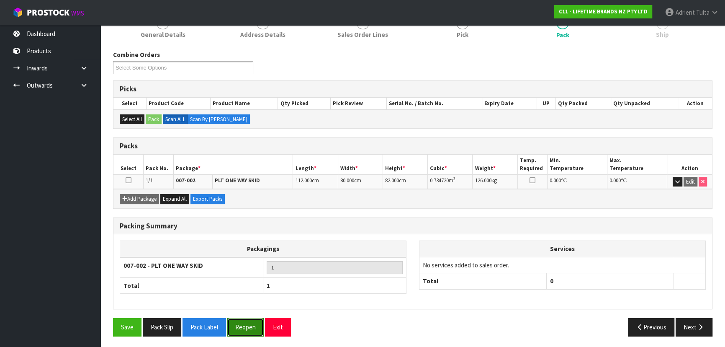
click at [232, 319] on button "Reopen" at bounding box center [245, 327] width 36 height 18
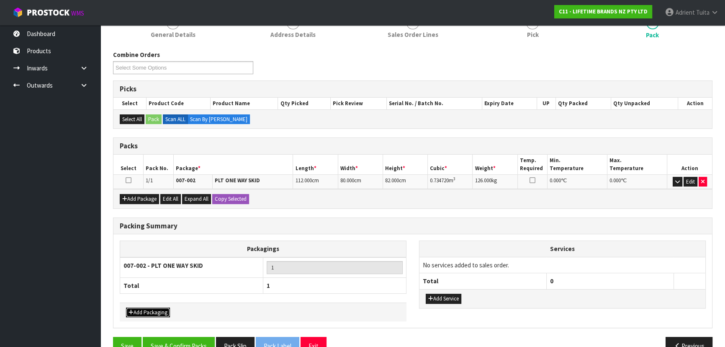
click at [163, 310] on button "Add Packaging" at bounding box center [148, 312] width 44 height 10
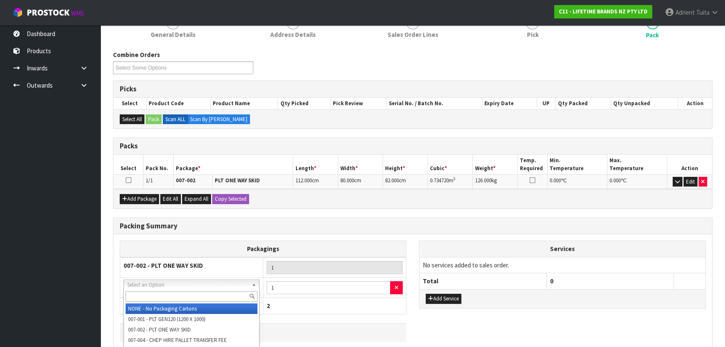
click at [172, 294] on input "text" at bounding box center [192, 296] width 132 height 10
type input "OC"
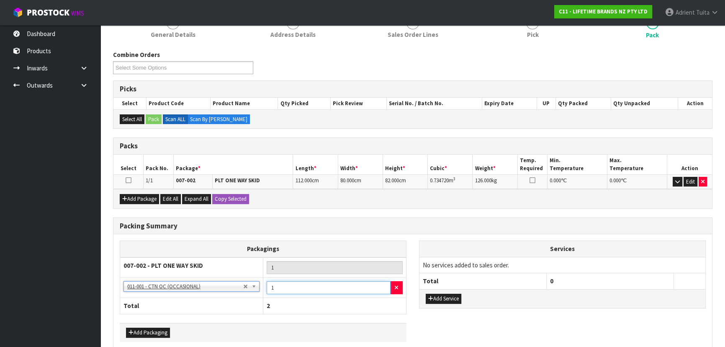
click at [285, 287] on input "1" at bounding box center [329, 287] width 124 height 13
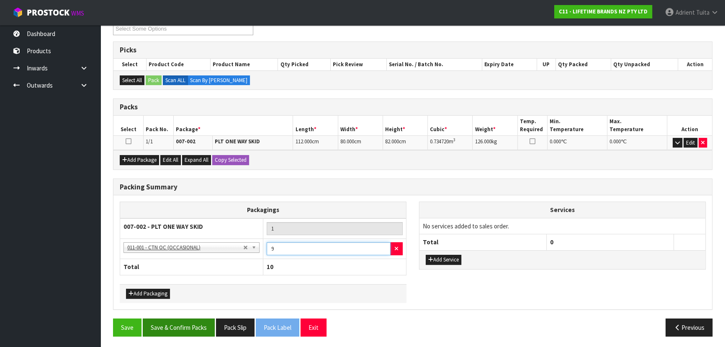
type input "9"
click at [180, 324] on button "Save & Confirm Packs" at bounding box center [179, 327] width 72 height 18
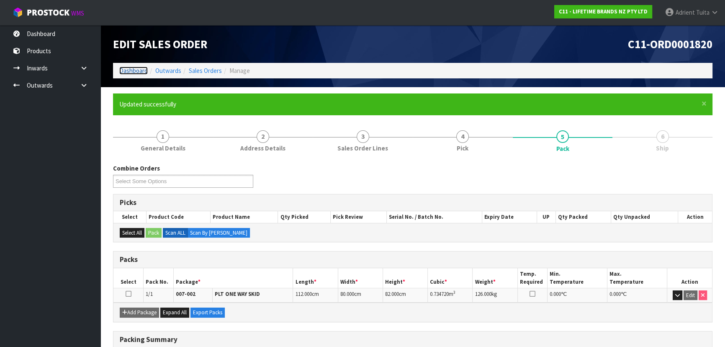
click at [126, 74] on link "Dashboard" at bounding box center [133, 71] width 28 height 8
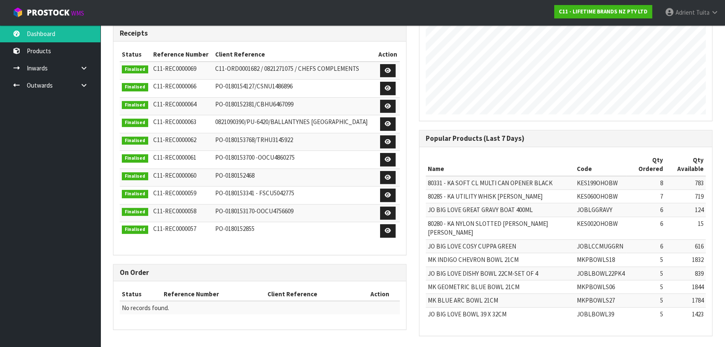
scroll to position [211, 0]
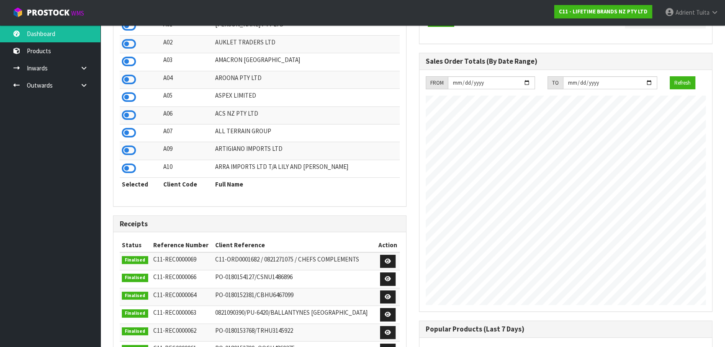
click at [46, 226] on ul "Dashboard Products Categories Serial Numbers Kitsets Packagings Inwards Purchas…" at bounding box center [50, 185] width 100 height 321
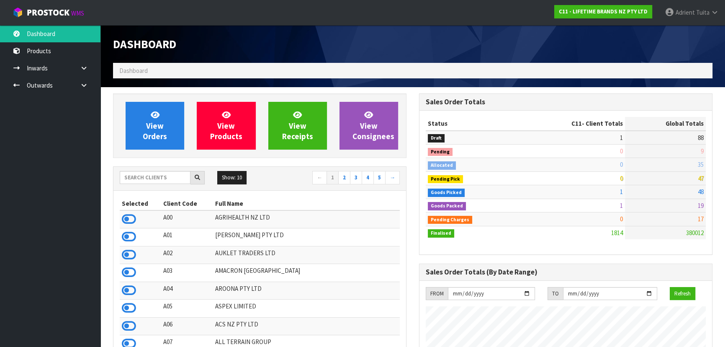
scroll to position [0, 0]
click at [152, 182] on input "text" at bounding box center [155, 177] width 71 height 13
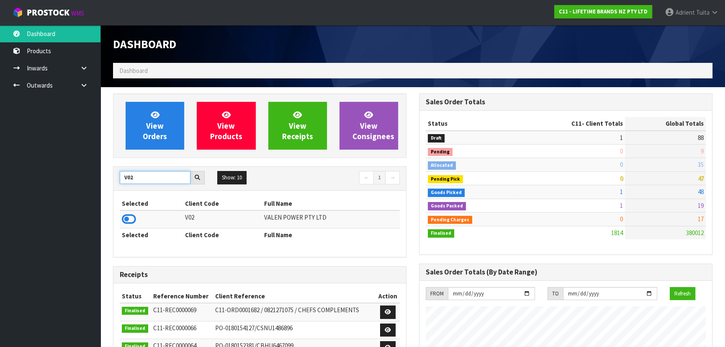
type input "V02"
click at [128, 226] on td at bounding box center [151, 219] width 63 height 18
click at [126, 224] on icon at bounding box center [129, 219] width 14 height 13
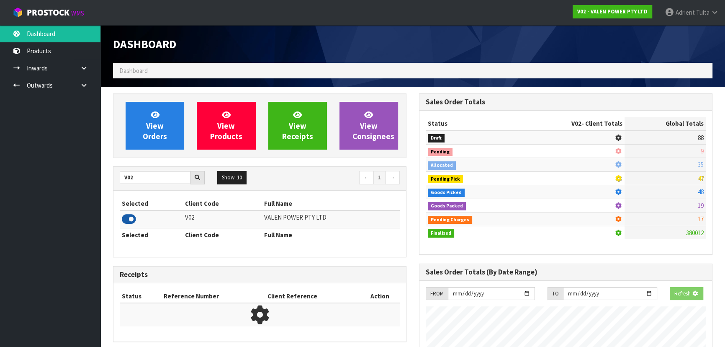
scroll to position [651, 306]
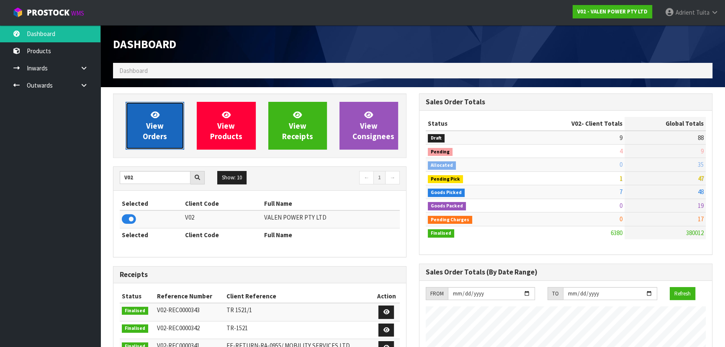
click at [148, 135] on span "View Orders" at bounding box center [155, 125] width 24 height 31
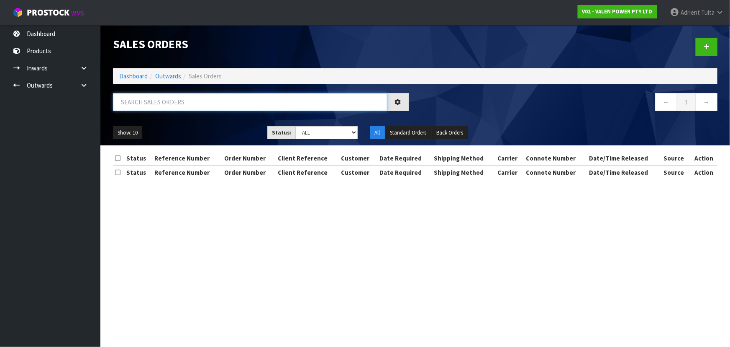
click at [153, 99] on input "text" at bounding box center [250, 102] width 275 height 18
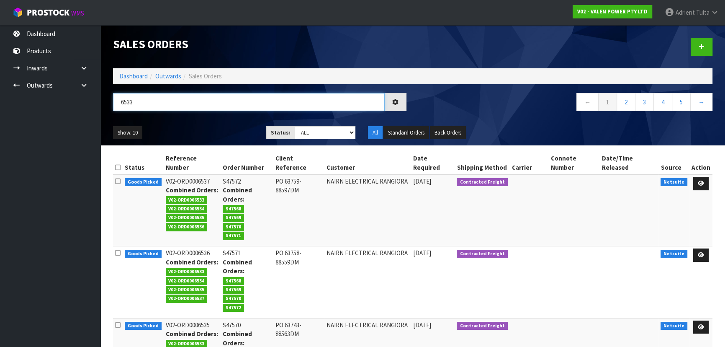
type input "6533"
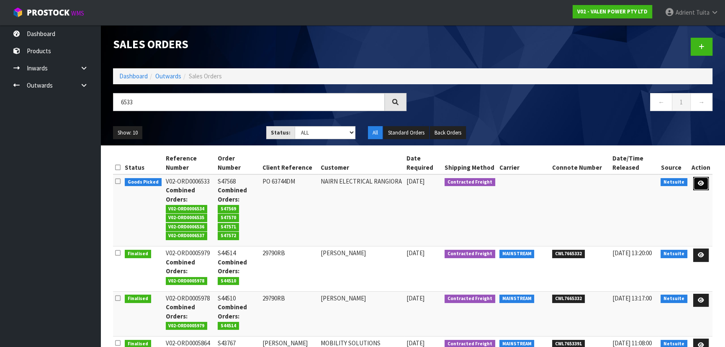
click at [701, 184] on icon at bounding box center [701, 182] width 6 height 5
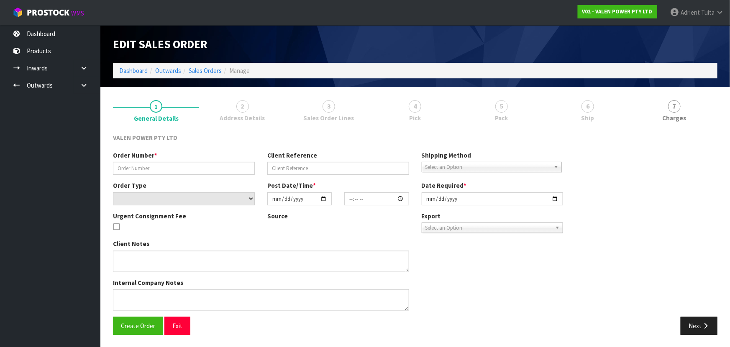
type input "S47568"
type input "PO 63744DM"
select select "number:0"
type input "[DATE]"
type input "11:45:07.000"
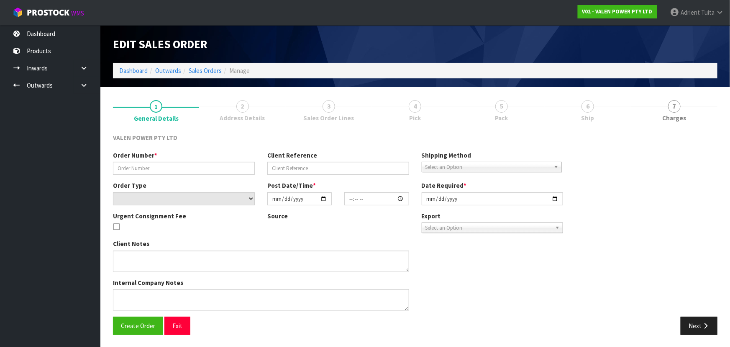
type input "[DATE]"
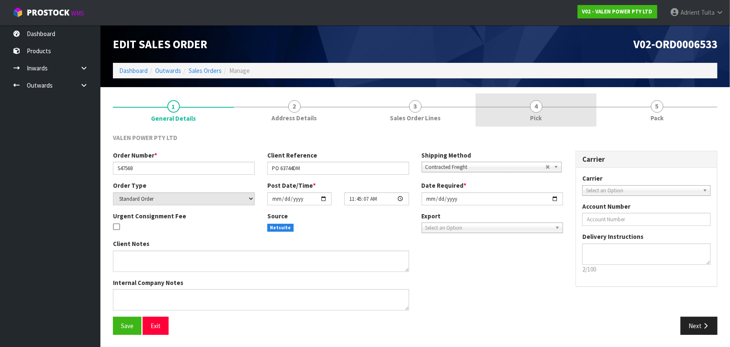
drag, startPoint x: 636, startPoint y: 111, endPoint x: 586, endPoint y: 111, distance: 50.2
click at [636, 111] on link "5 Pack" at bounding box center [657, 109] width 121 height 33
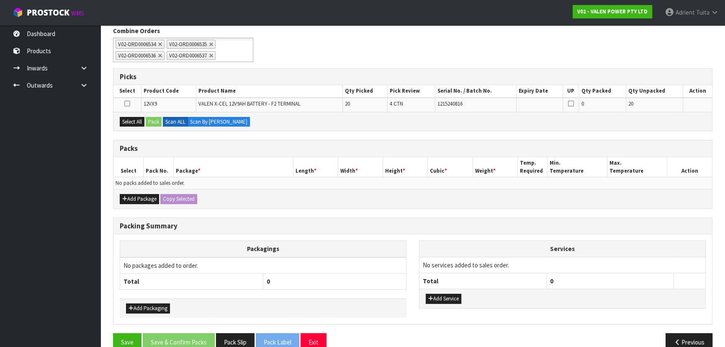
scroll to position [114, 0]
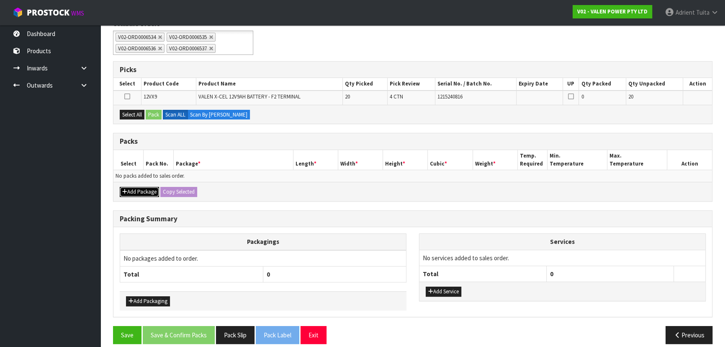
click at [129, 193] on button "Add Package" at bounding box center [139, 192] width 39 height 10
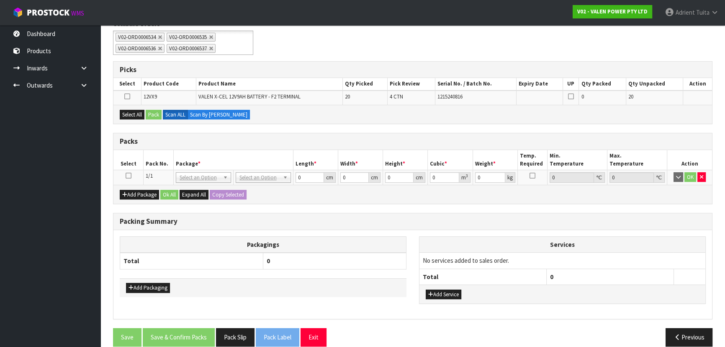
click at [129, 176] on icon at bounding box center [129, 175] width 6 height 0
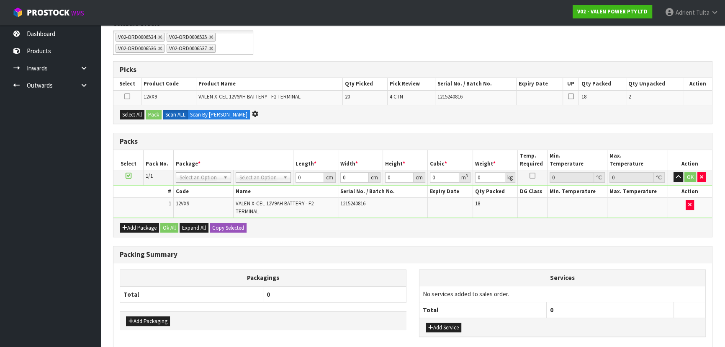
scroll to position [0, 0]
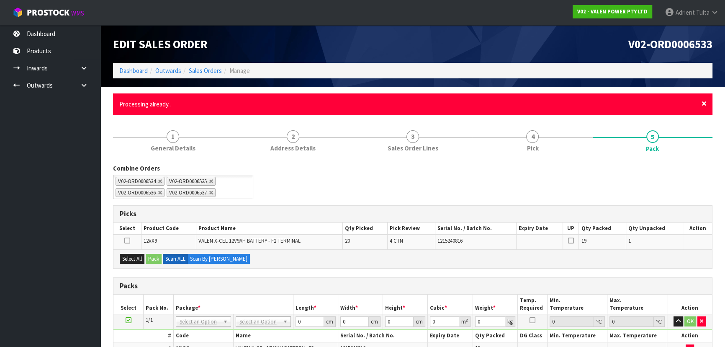
click at [705, 100] on span "×" at bounding box center [704, 104] width 5 height 12
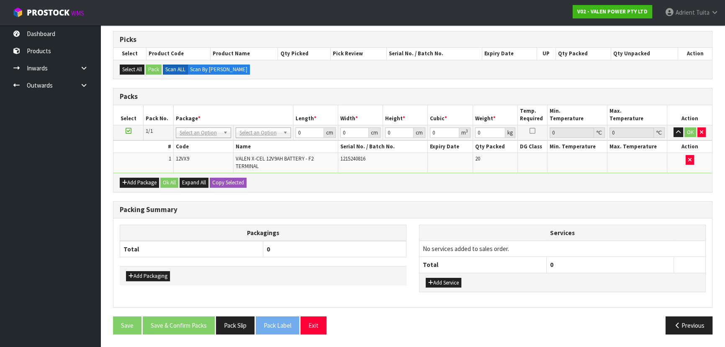
scroll to position [142, 0]
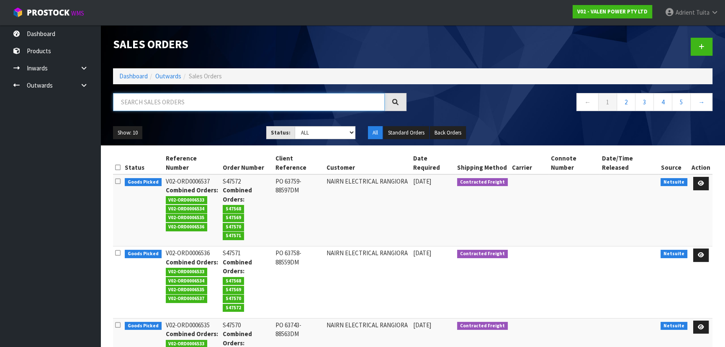
click at [191, 96] on input "text" at bounding box center [249, 102] width 272 height 18
type input "6534"
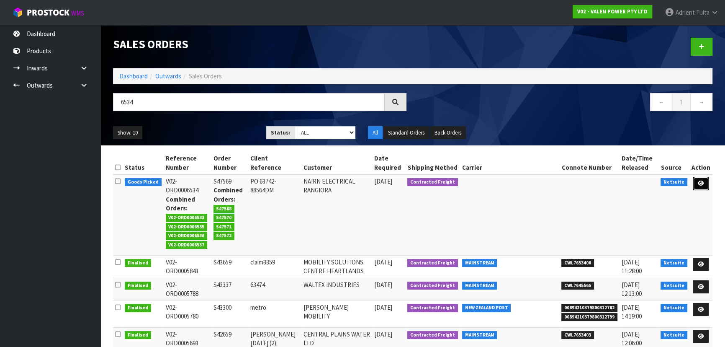
click at [709, 181] on link at bounding box center [700, 183] width 15 height 13
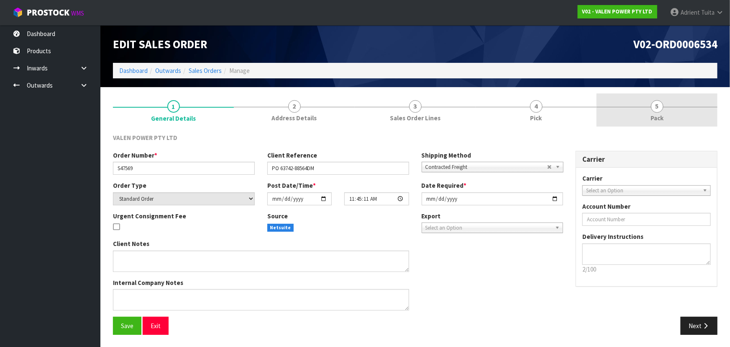
click at [614, 124] on link "5 Pack" at bounding box center [657, 109] width 121 height 33
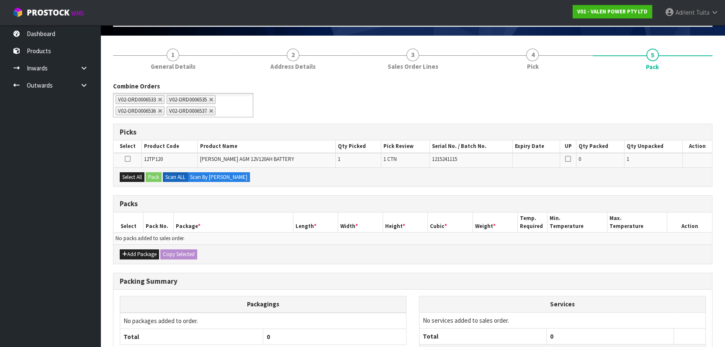
scroll to position [121, 0]
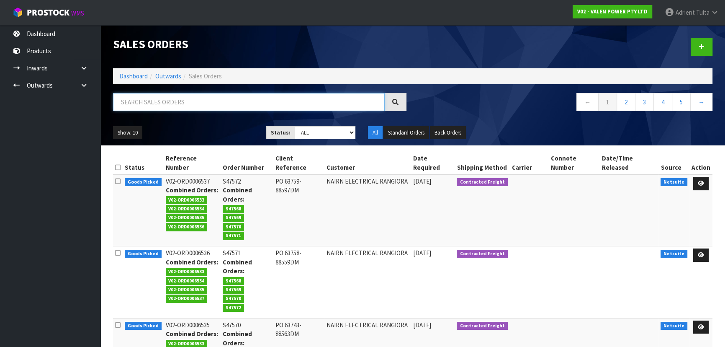
click at [234, 97] on input "text" at bounding box center [249, 102] width 272 height 18
type input "6535"
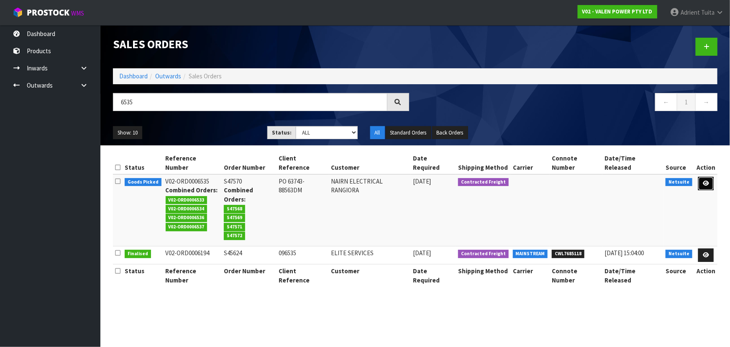
click at [710, 178] on link at bounding box center [706, 183] width 15 height 13
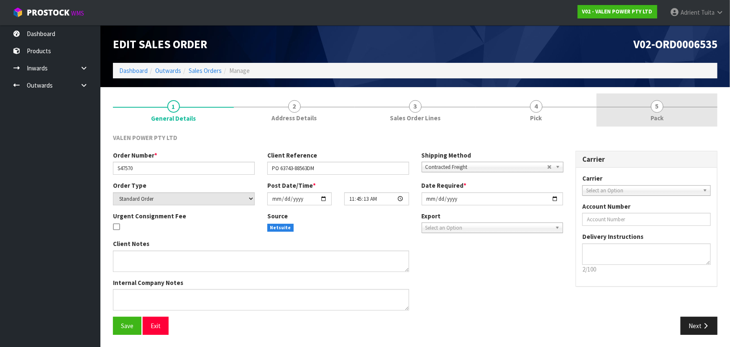
click at [680, 117] on link "5 Pack" at bounding box center [657, 109] width 121 height 33
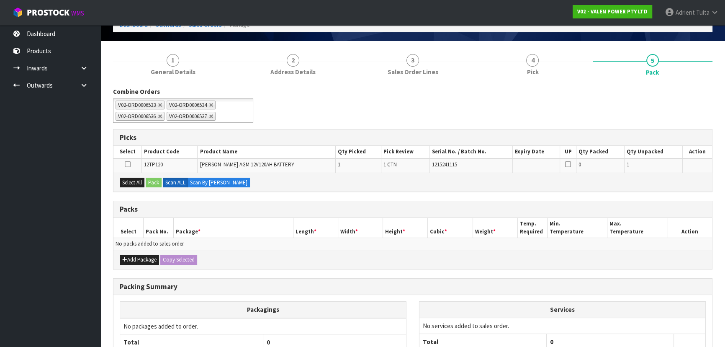
scroll to position [121, 0]
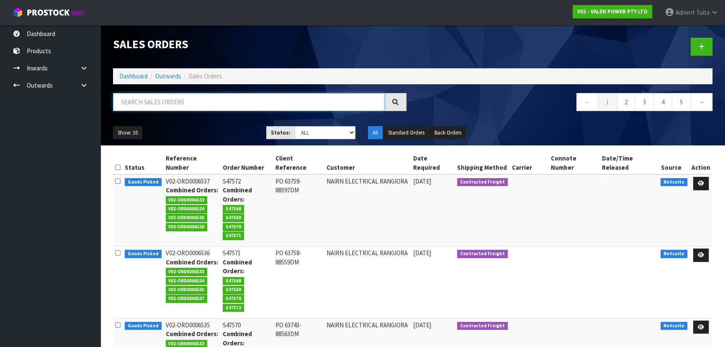
click at [364, 101] on input "text" at bounding box center [249, 102] width 272 height 18
type input "6536"
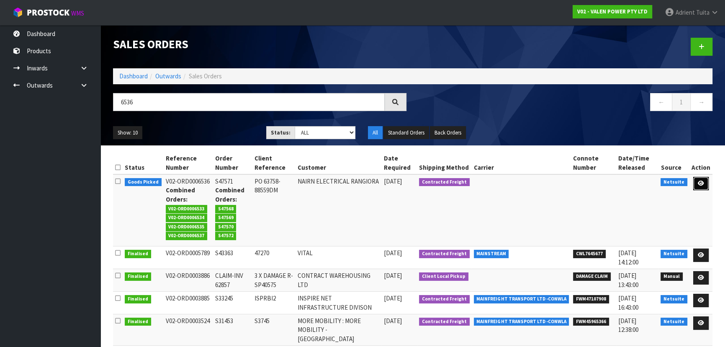
click at [698, 179] on link at bounding box center [700, 183] width 15 height 13
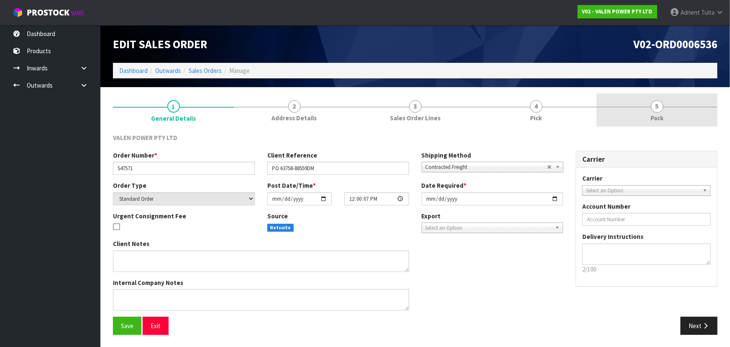
click at [648, 108] on link "5 Pack" at bounding box center [657, 109] width 121 height 33
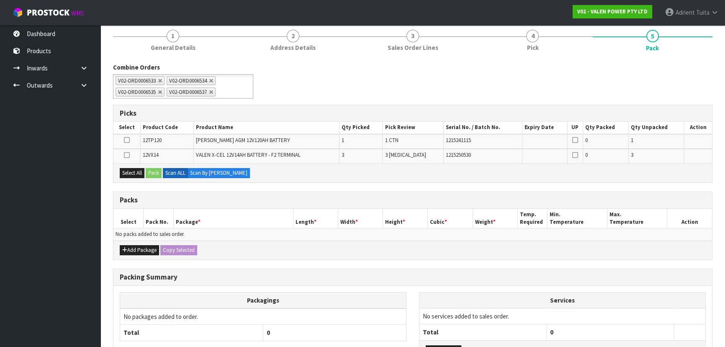
scroll to position [136, 0]
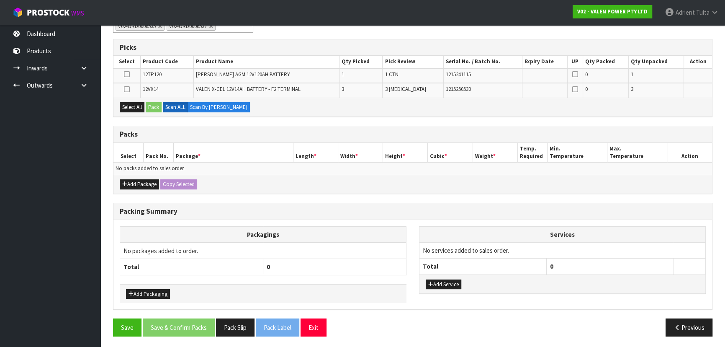
click at [142, 188] on div "Add Package Copy Selected" at bounding box center [412, 184] width 599 height 19
click at [136, 180] on button "Add Package" at bounding box center [139, 184] width 39 height 10
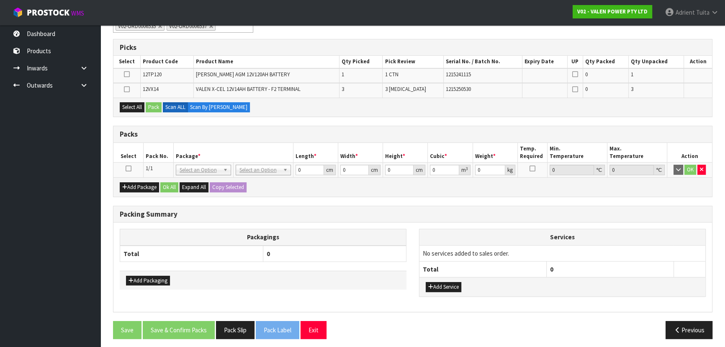
click at [130, 168] on icon at bounding box center [129, 168] width 6 height 0
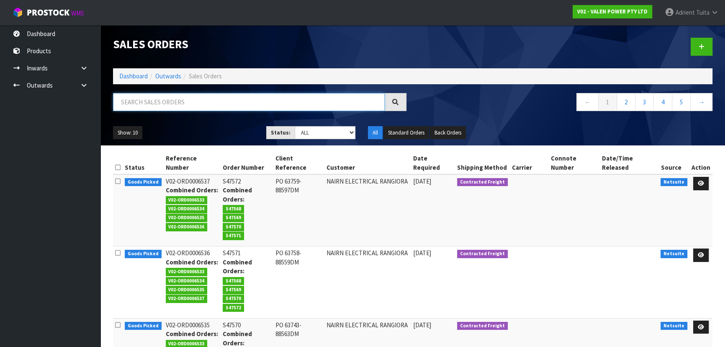
click at [275, 105] on input "text" at bounding box center [249, 102] width 272 height 18
type input "6537"
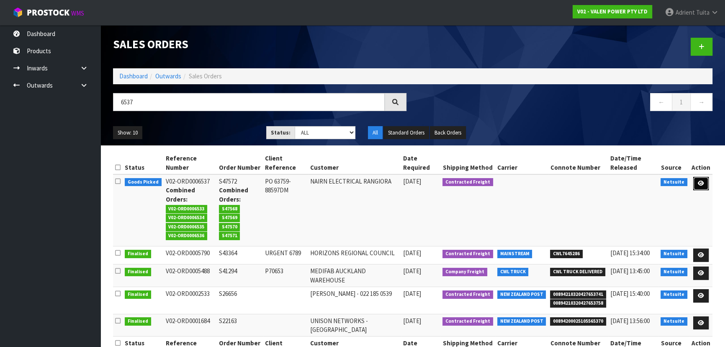
click at [695, 184] on link at bounding box center [700, 183] width 15 height 13
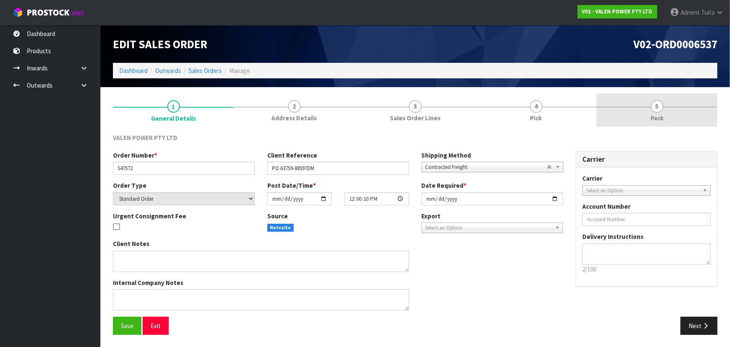
drag, startPoint x: 673, startPoint y: 117, endPoint x: 670, endPoint y: 122, distance: 6.4
click at [673, 117] on link "5 Pack" at bounding box center [657, 109] width 121 height 33
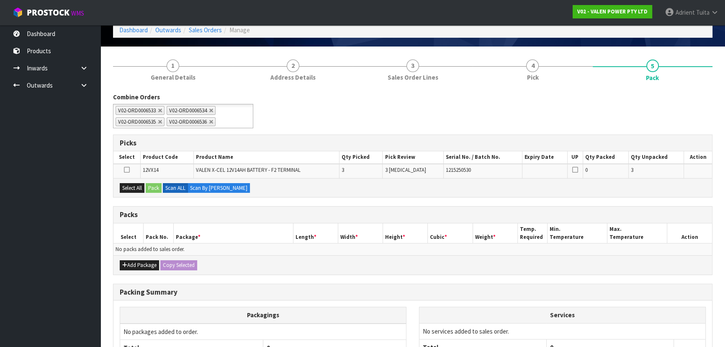
scroll to position [121, 0]
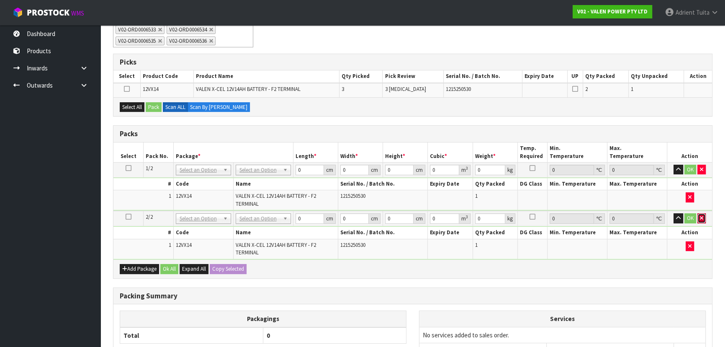
click at [700, 217] on icon "button" at bounding box center [701, 217] width 3 height 5
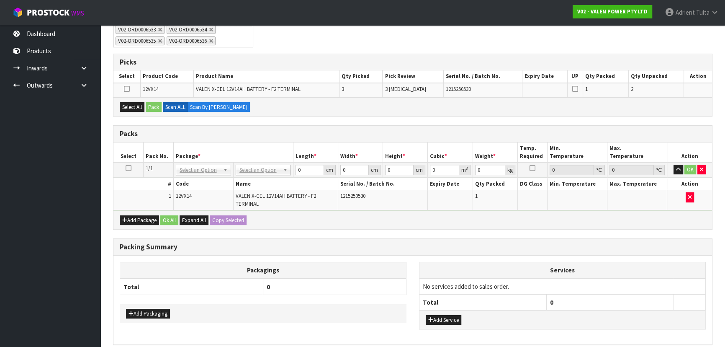
click at [128, 162] on td at bounding box center [128, 169] width 30 height 15
click at [128, 163] on td at bounding box center [128, 169] width 30 height 15
click at [126, 168] on icon at bounding box center [129, 168] width 6 height 0
